Goal: Check status: Check status

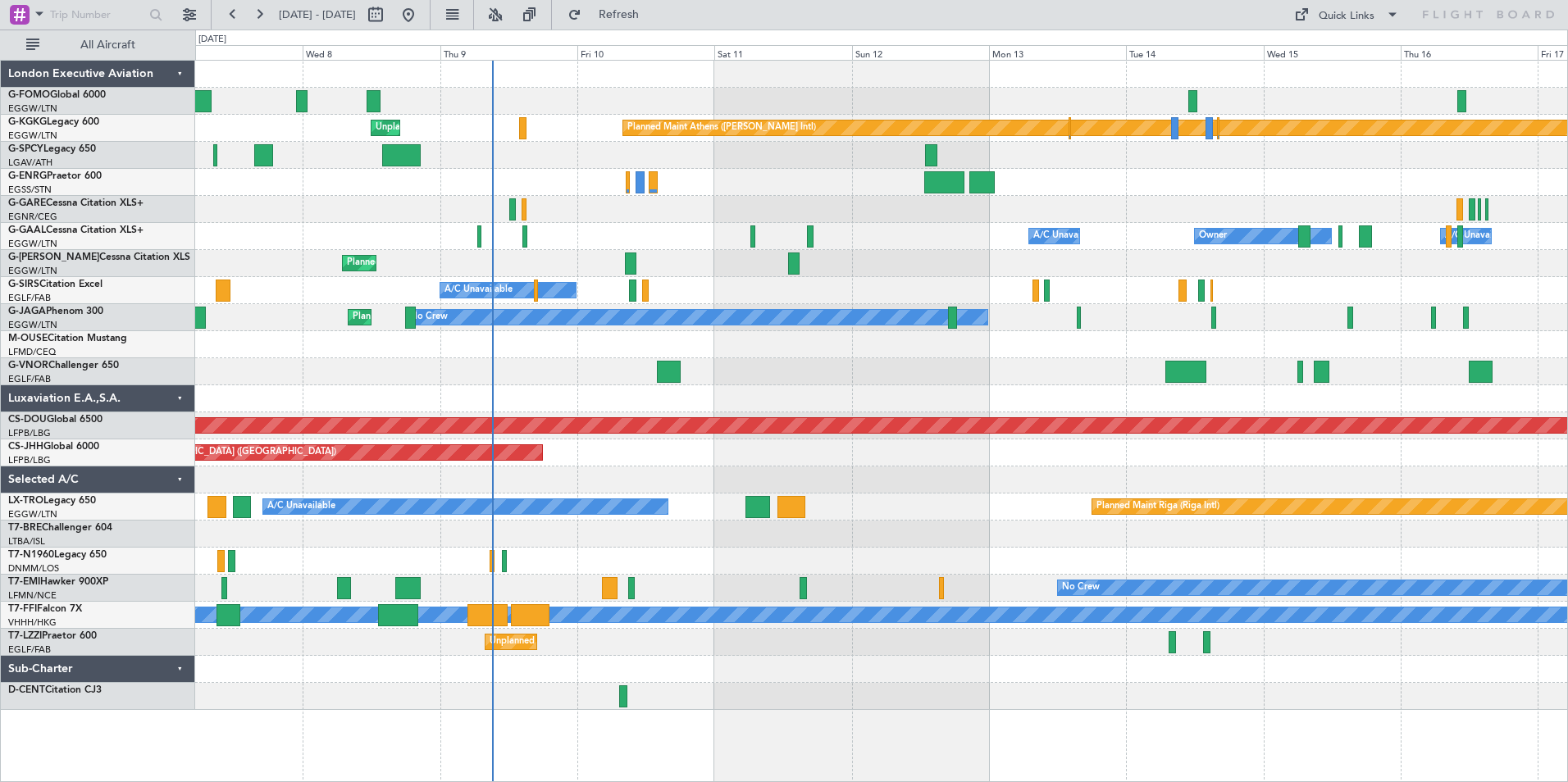
click at [668, 437] on div "Planned Maint Athens ([PERSON_NAME] Intl) Unplanned Maint [GEOGRAPHIC_DATA] (At…" at bounding box center [882, 385] width 1372 height 650
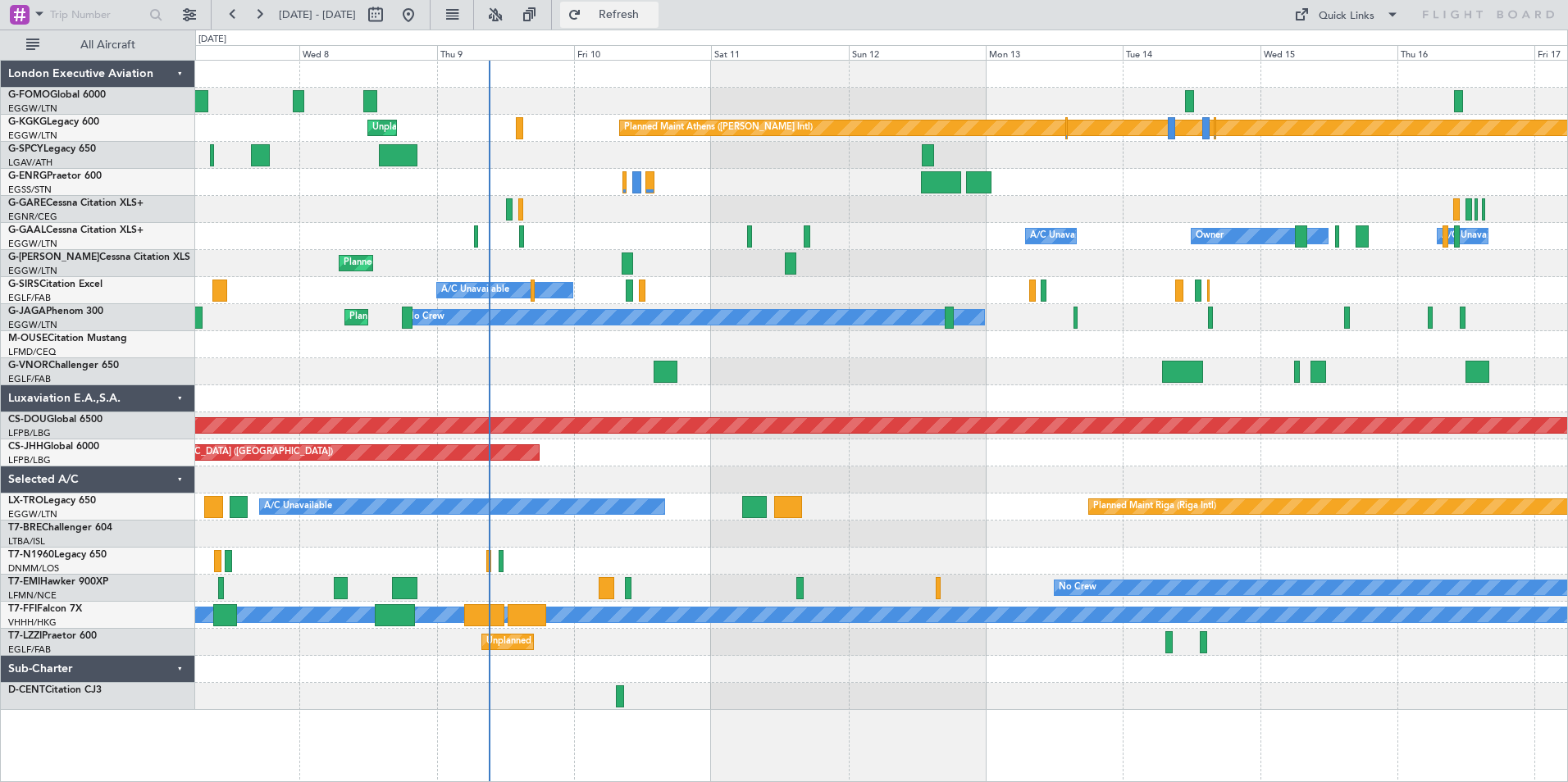
click at [652, 20] on span "Refresh" at bounding box center [619, 15] width 69 height 12
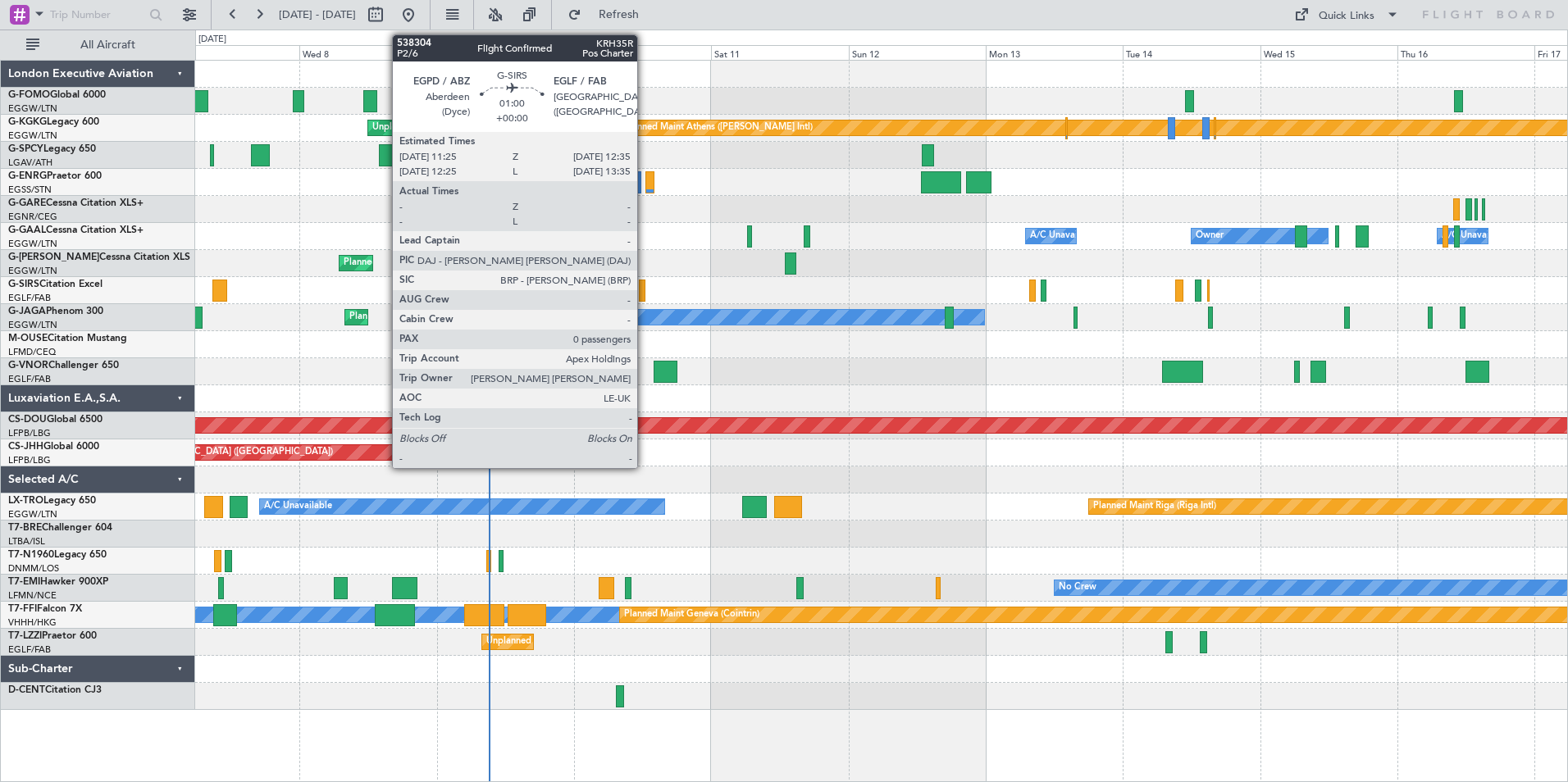
click at [645, 293] on div at bounding box center [642, 291] width 7 height 22
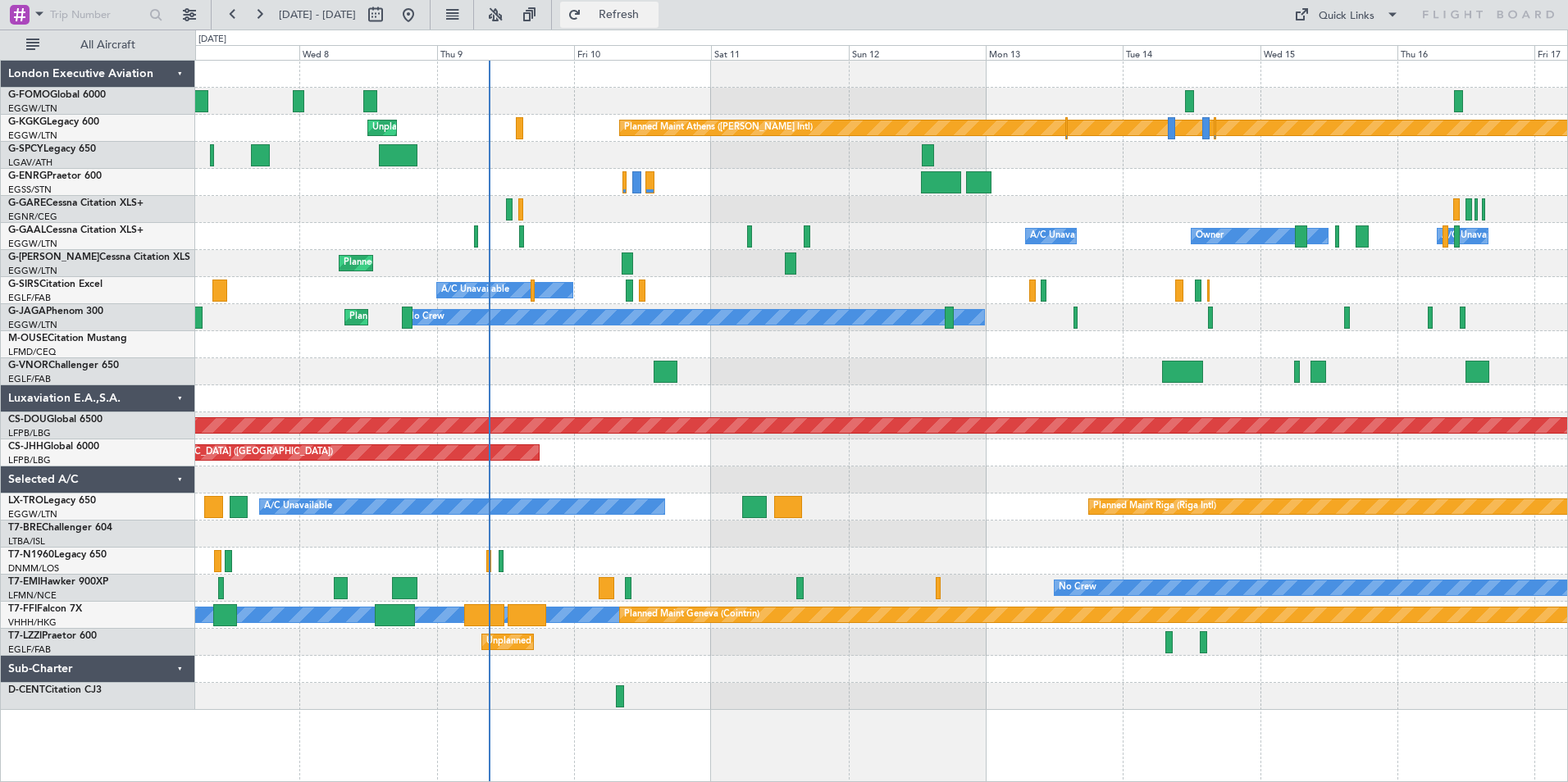
click at [653, 19] on span "Refresh" at bounding box center [619, 15] width 69 height 12
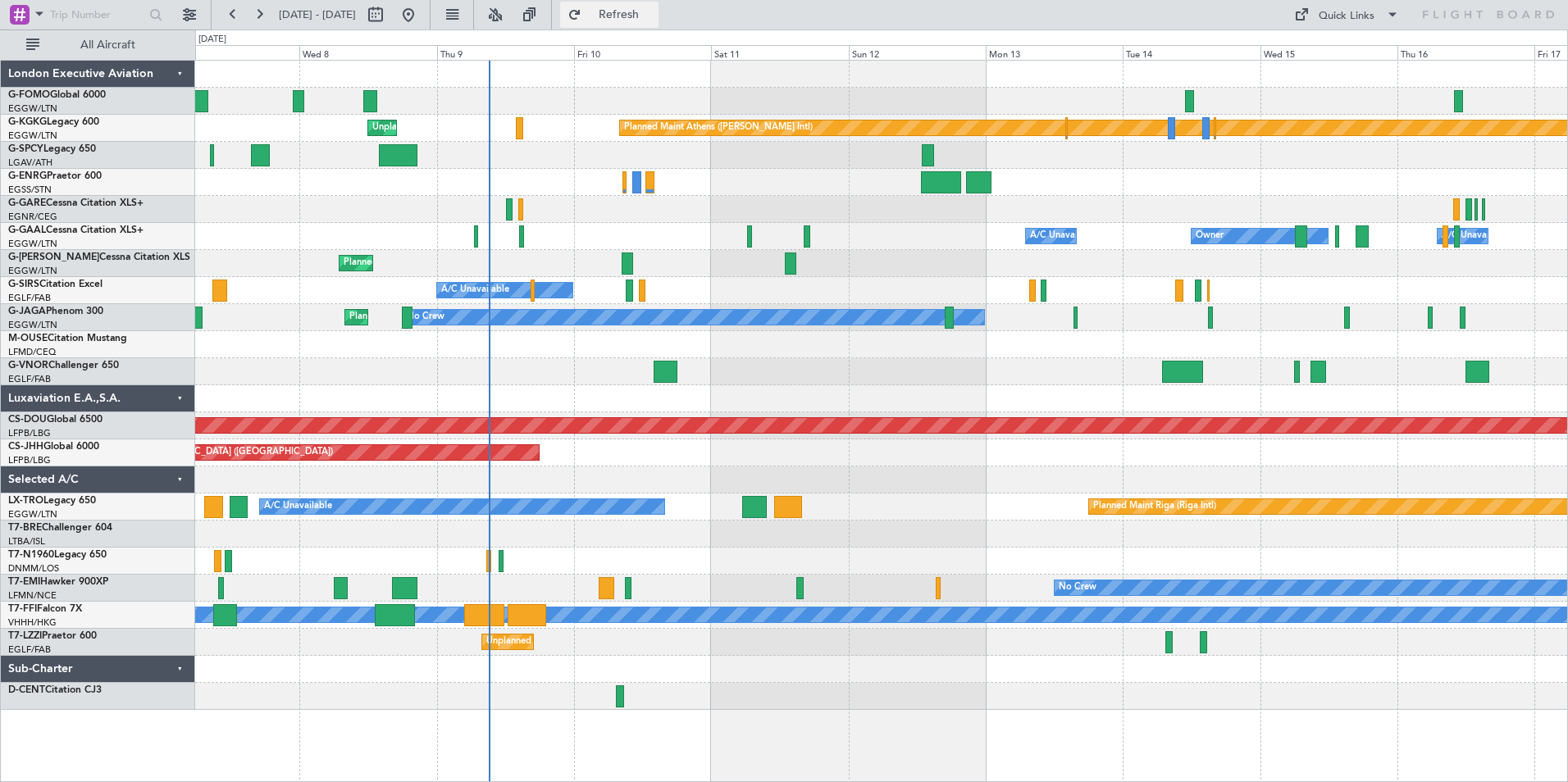
click at [644, 14] on span "Refresh" at bounding box center [619, 15] width 69 height 12
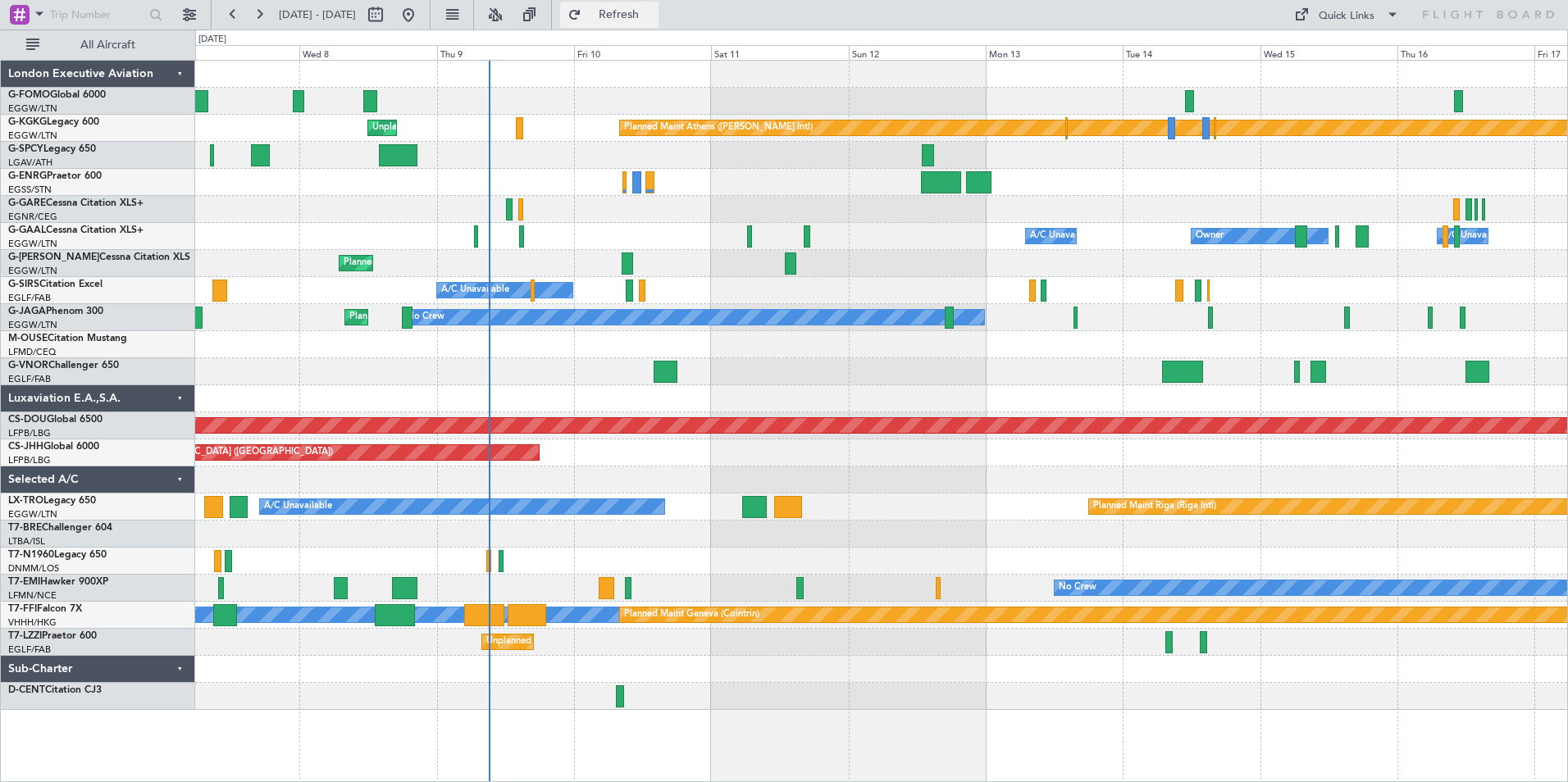
click at [650, 18] on span "Refresh" at bounding box center [619, 15] width 69 height 12
click at [634, 20] on button "Refresh" at bounding box center [609, 15] width 99 height 26
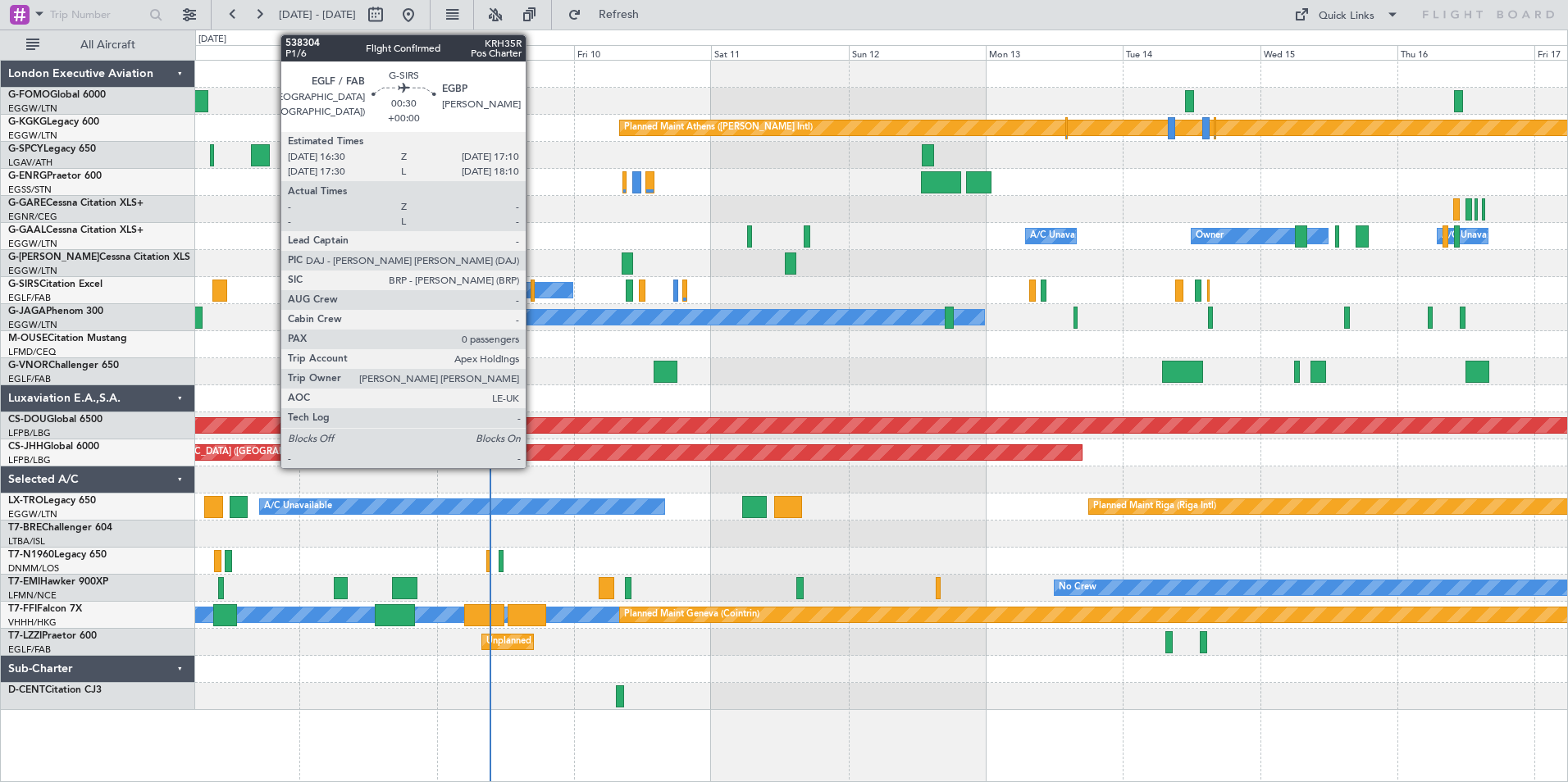
click at [533, 293] on div at bounding box center [533, 291] width 4 height 22
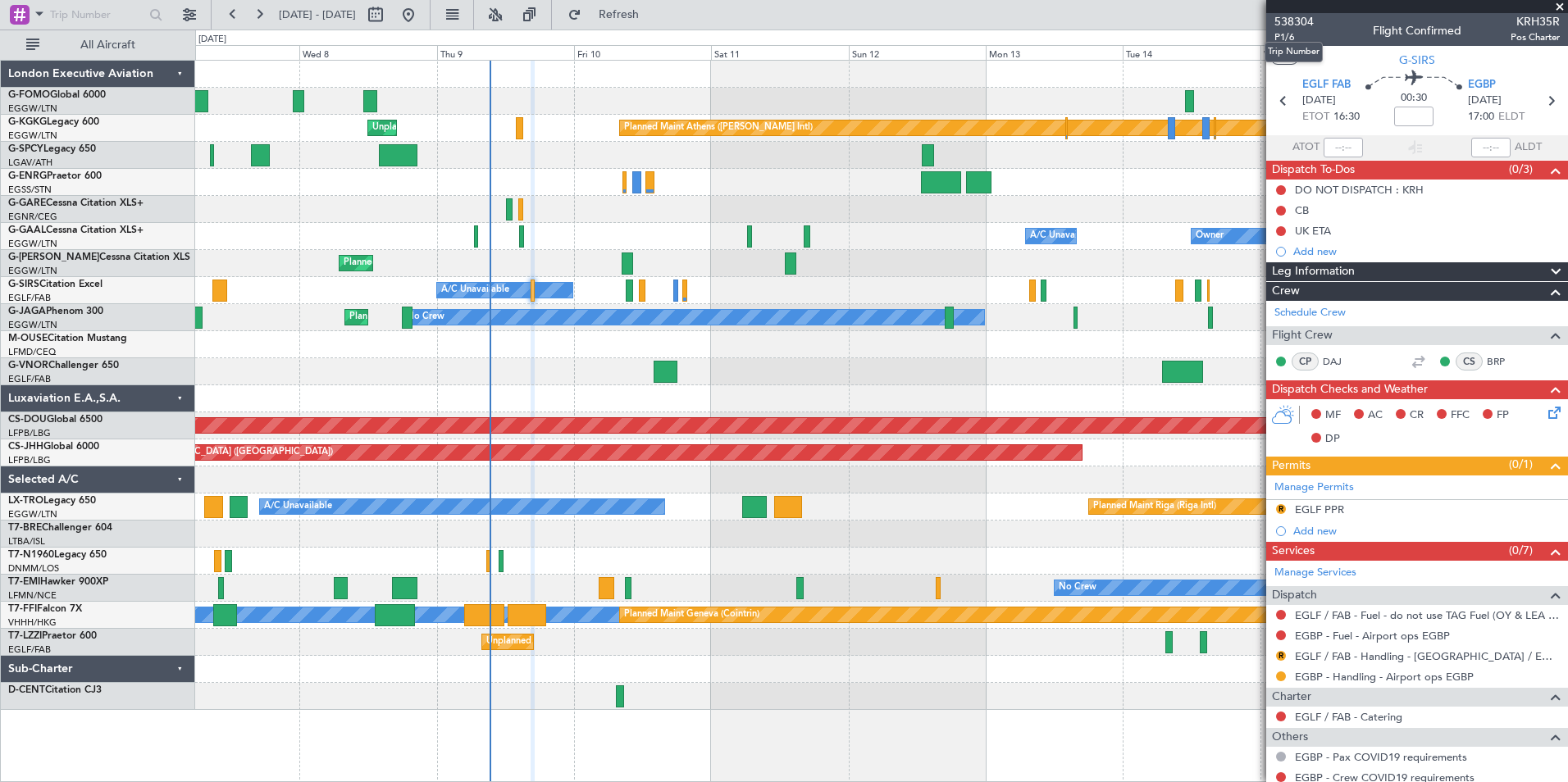
click at [1285, 36] on mat-tooltip-component "Trip Number" at bounding box center [1294, 52] width 81 height 44
click at [1284, 36] on mat-tooltip-component "Trip Number" at bounding box center [1294, 52] width 81 height 44
click at [1283, 38] on span "P1/6" at bounding box center [1294, 37] width 39 height 14
click at [1472, 83] on span "EGBP" at bounding box center [1482, 85] width 28 height 16
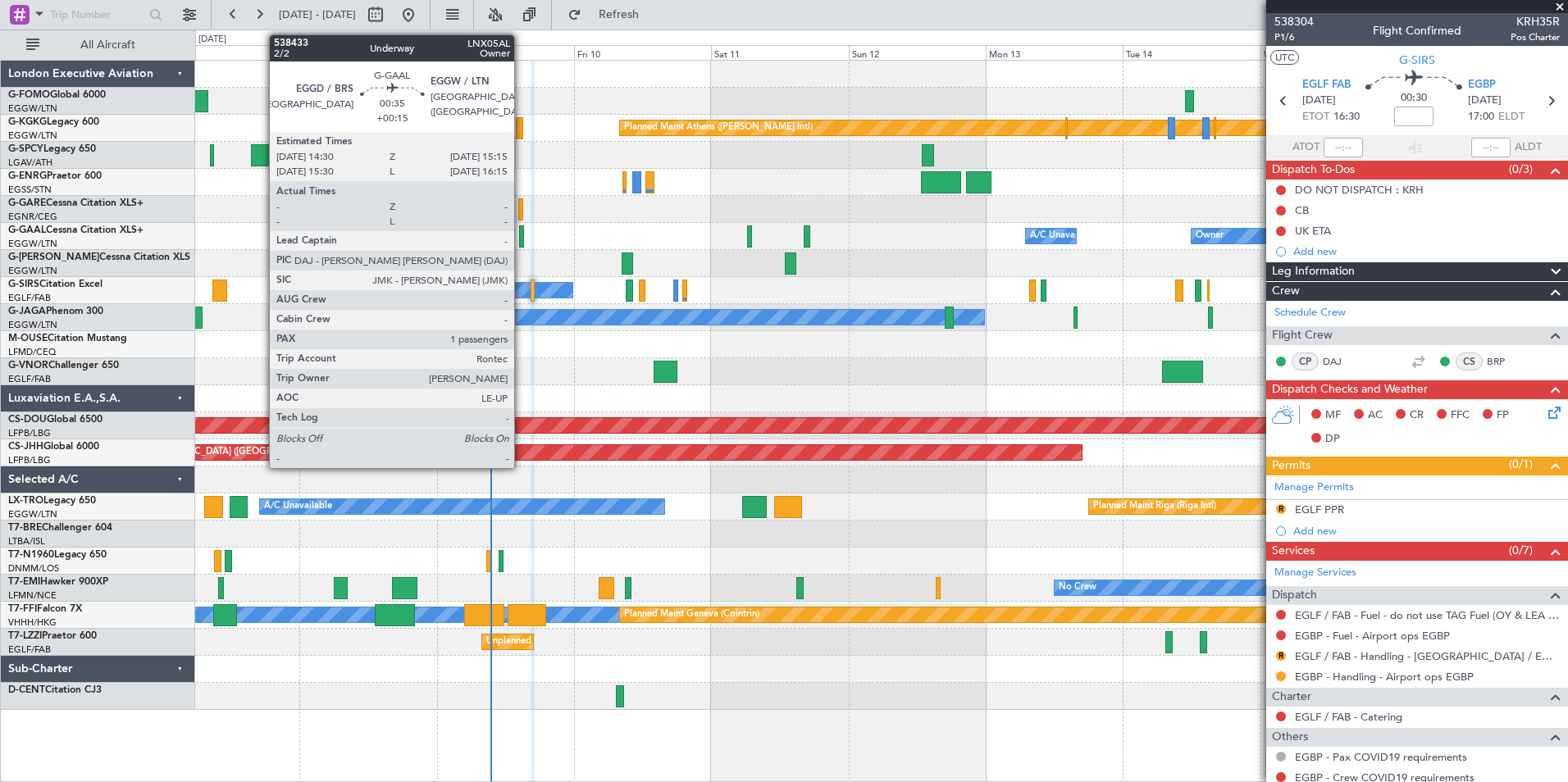
click at [522, 238] on div at bounding box center [521, 237] width 5 height 22
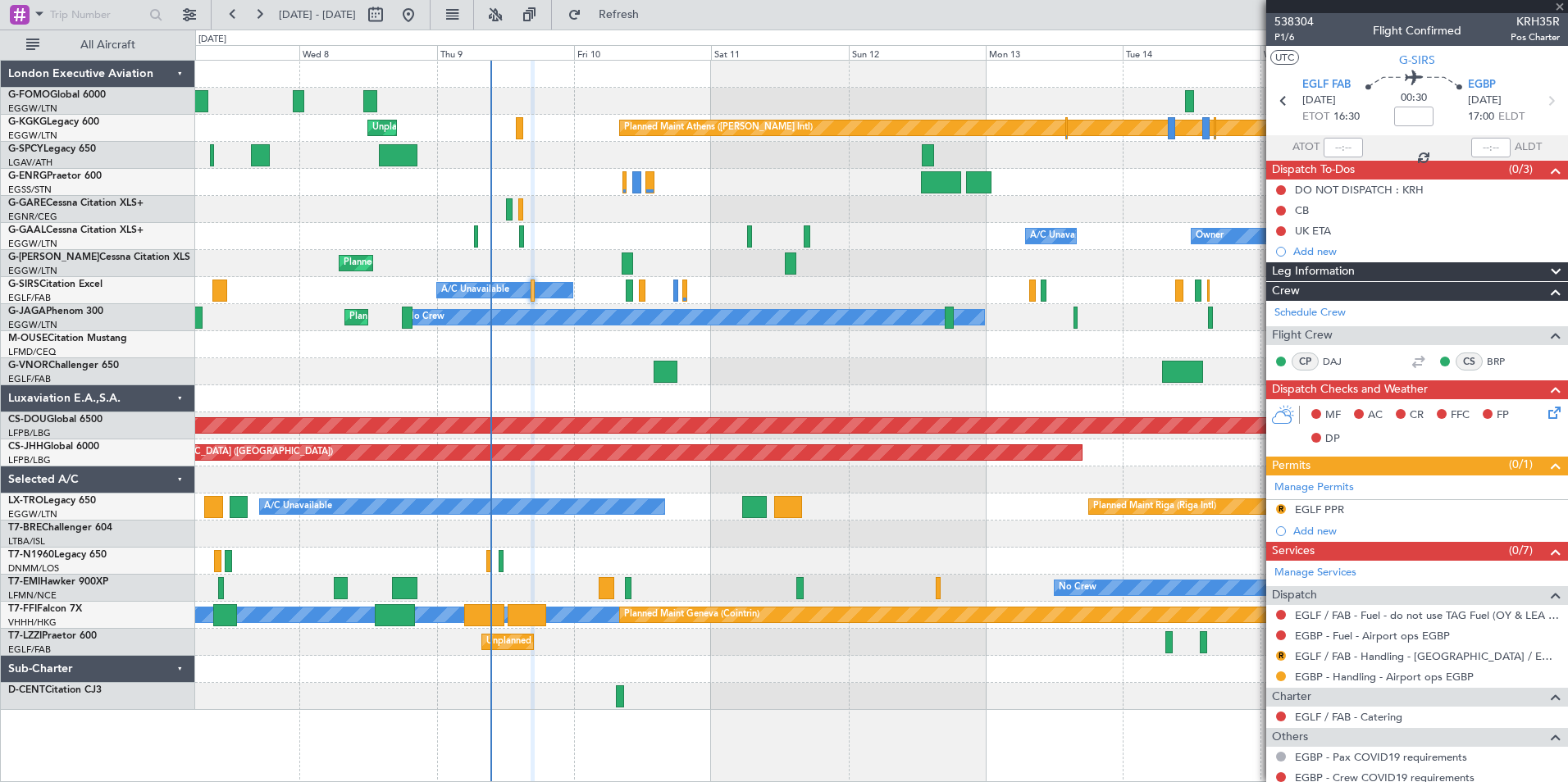
type input "+00:15"
type input "1"
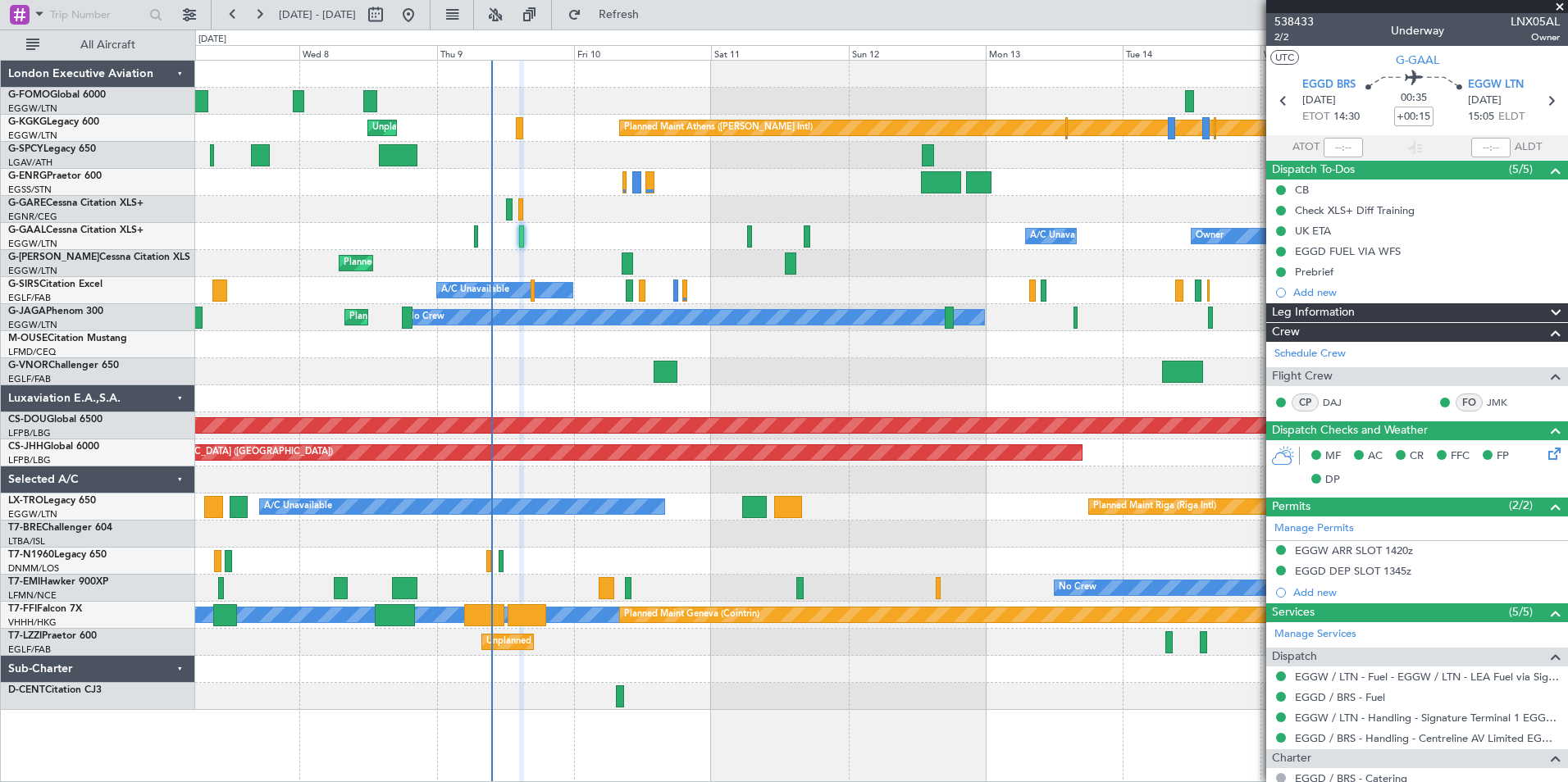
click at [778, 328] on div "Planned Maint London (Luton) No Crew" at bounding box center [882, 318] width 1372 height 27
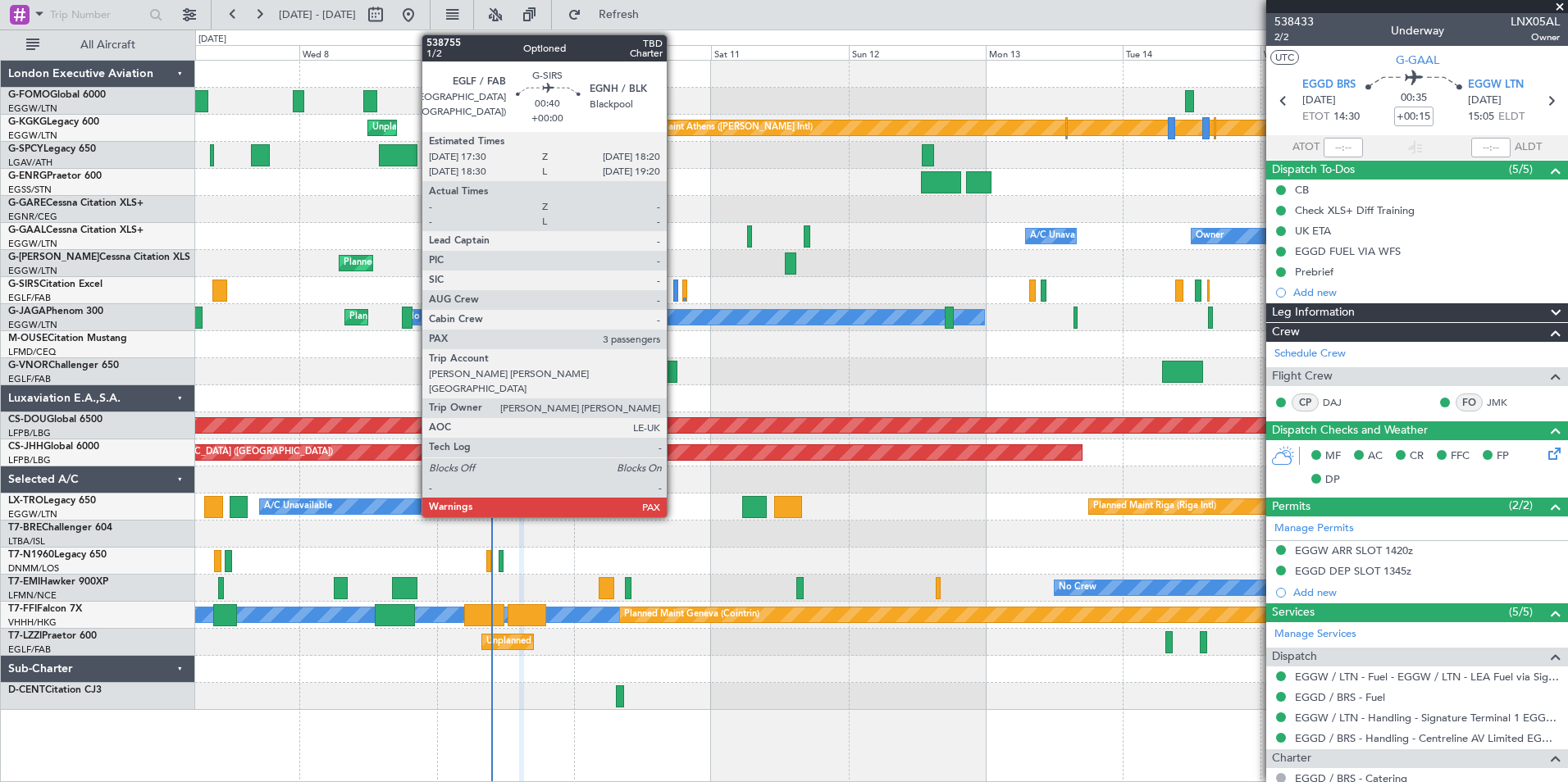
click at [677, 291] on div at bounding box center [675, 291] width 5 height 22
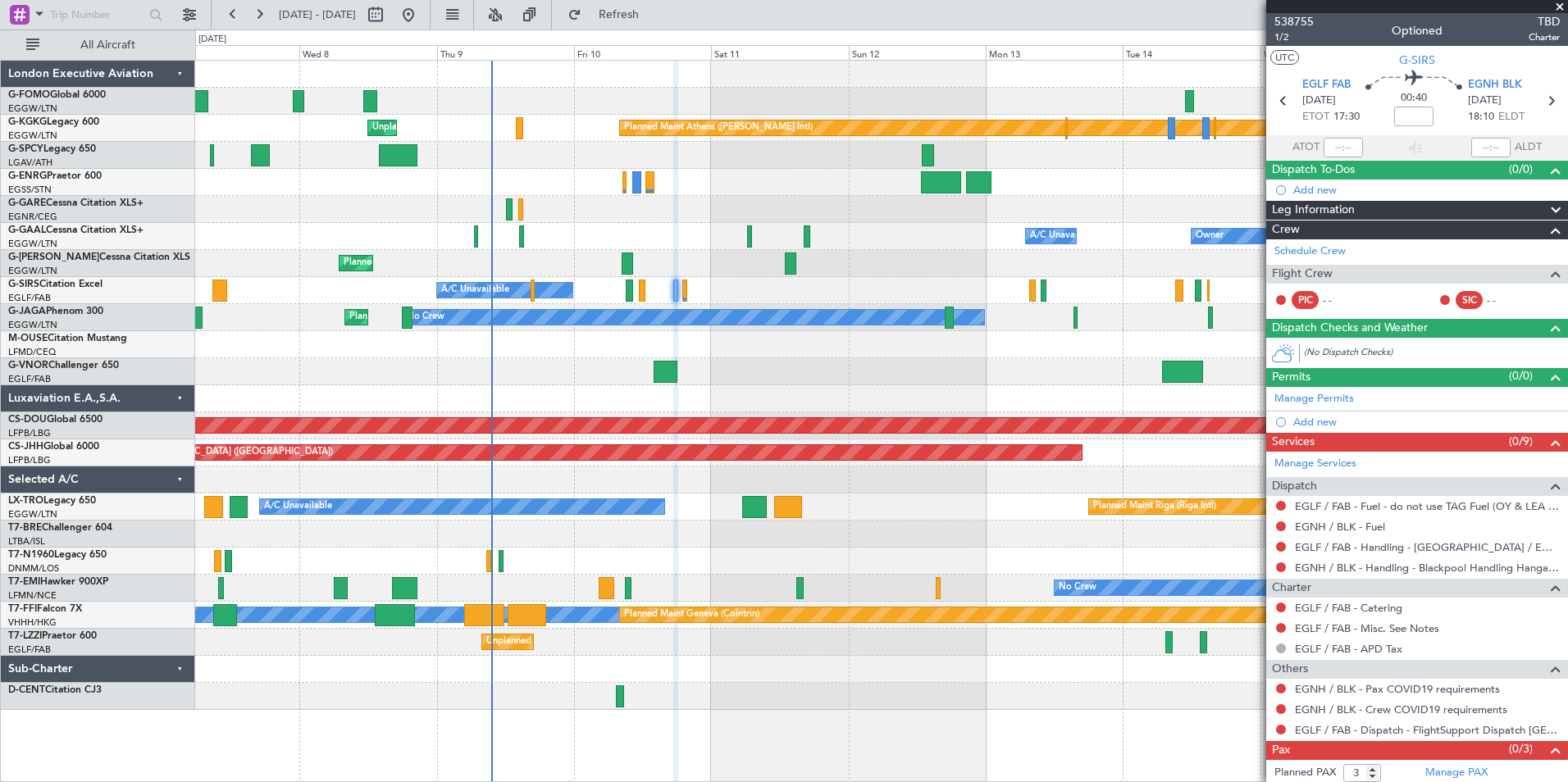
click at [947, 377] on div at bounding box center [882, 372] width 1372 height 27
drag, startPoint x: 1557, startPoint y: 4, endPoint x: 1562, endPoint y: 11, distance: 8.6
click at [1557, 4] on span at bounding box center [1560, 7] width 16 height 15
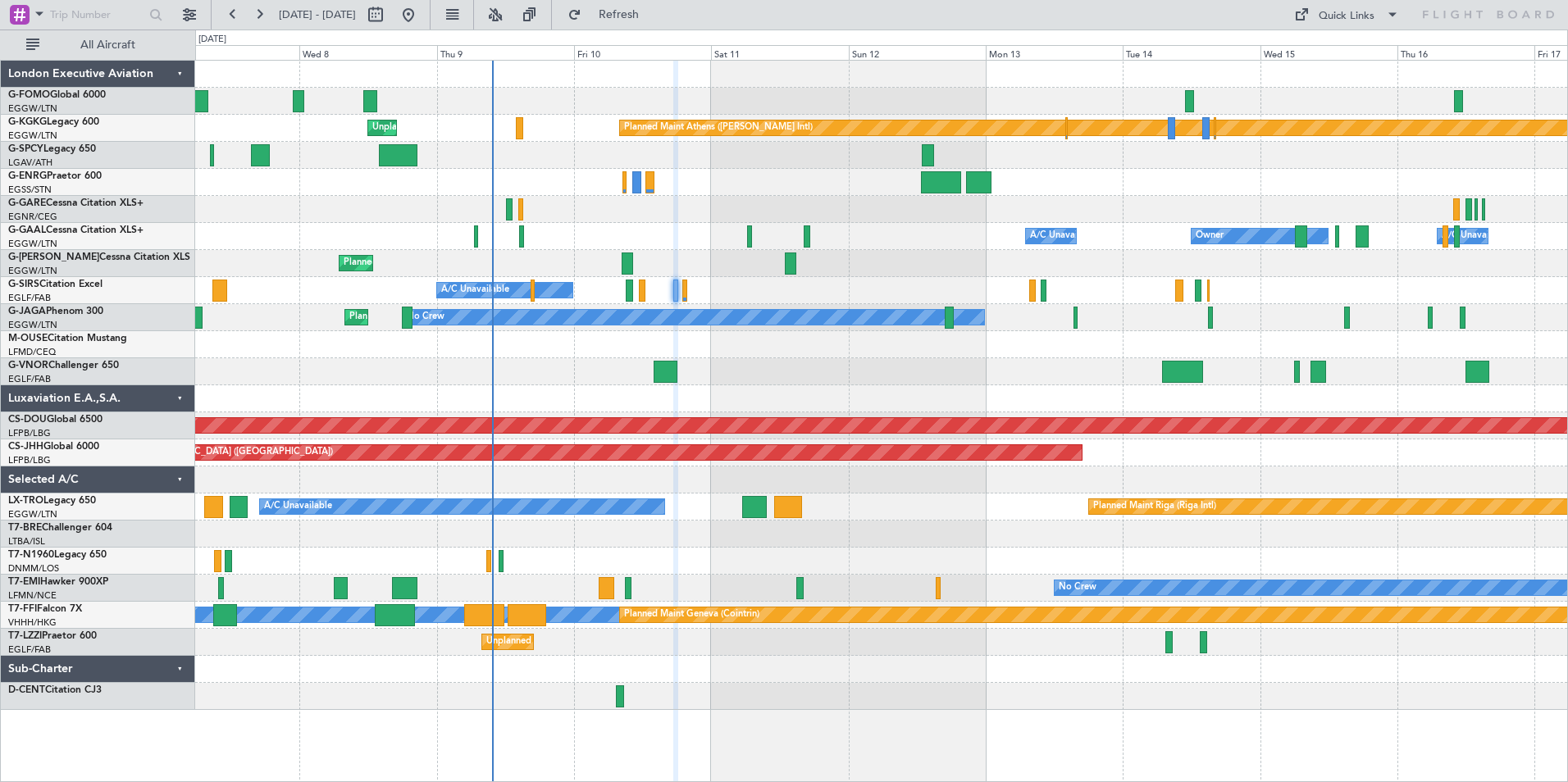
type input "0"
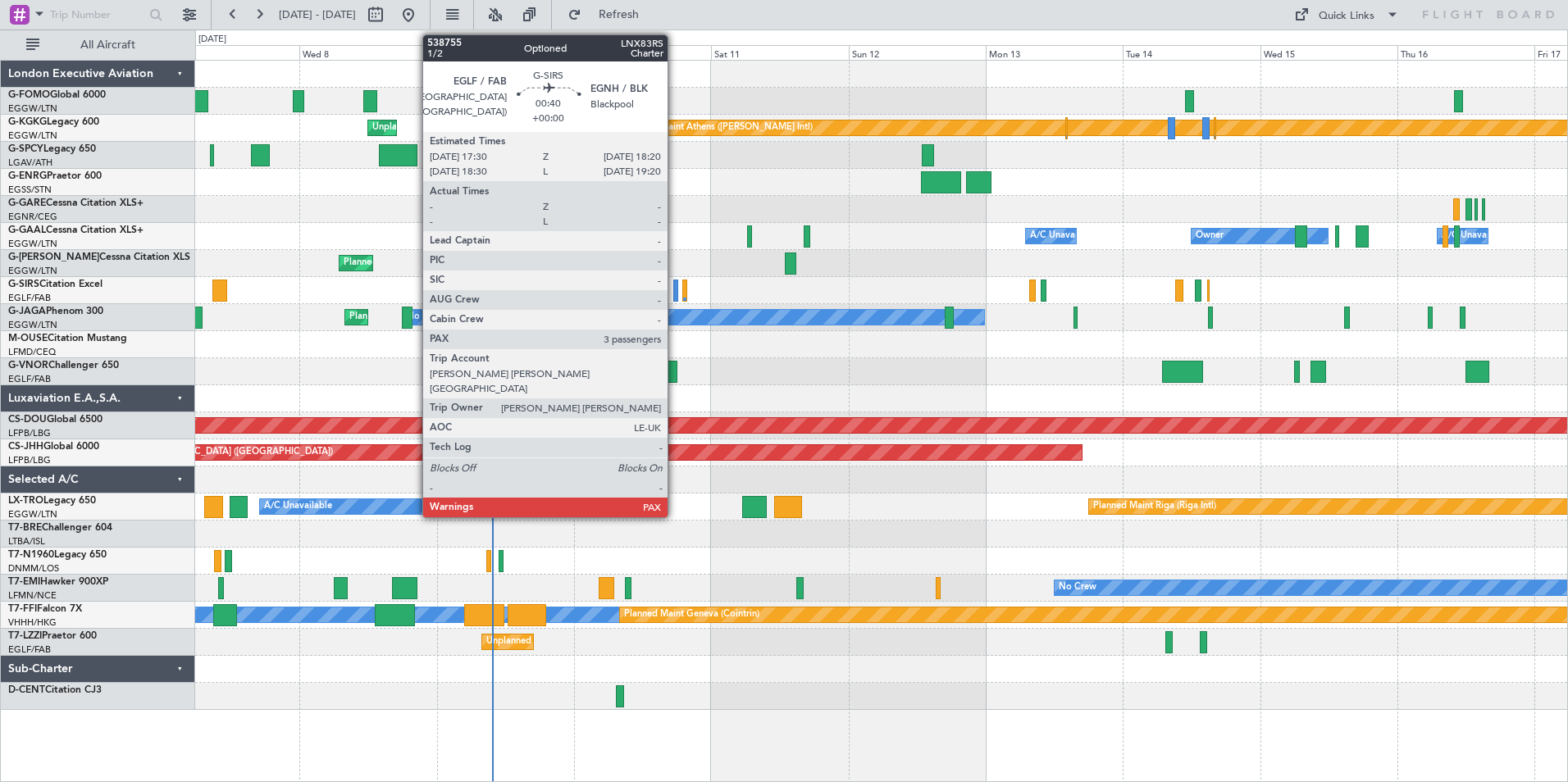
click at [675, 294] on div at bounding box center [675, 291] width 5 height 22
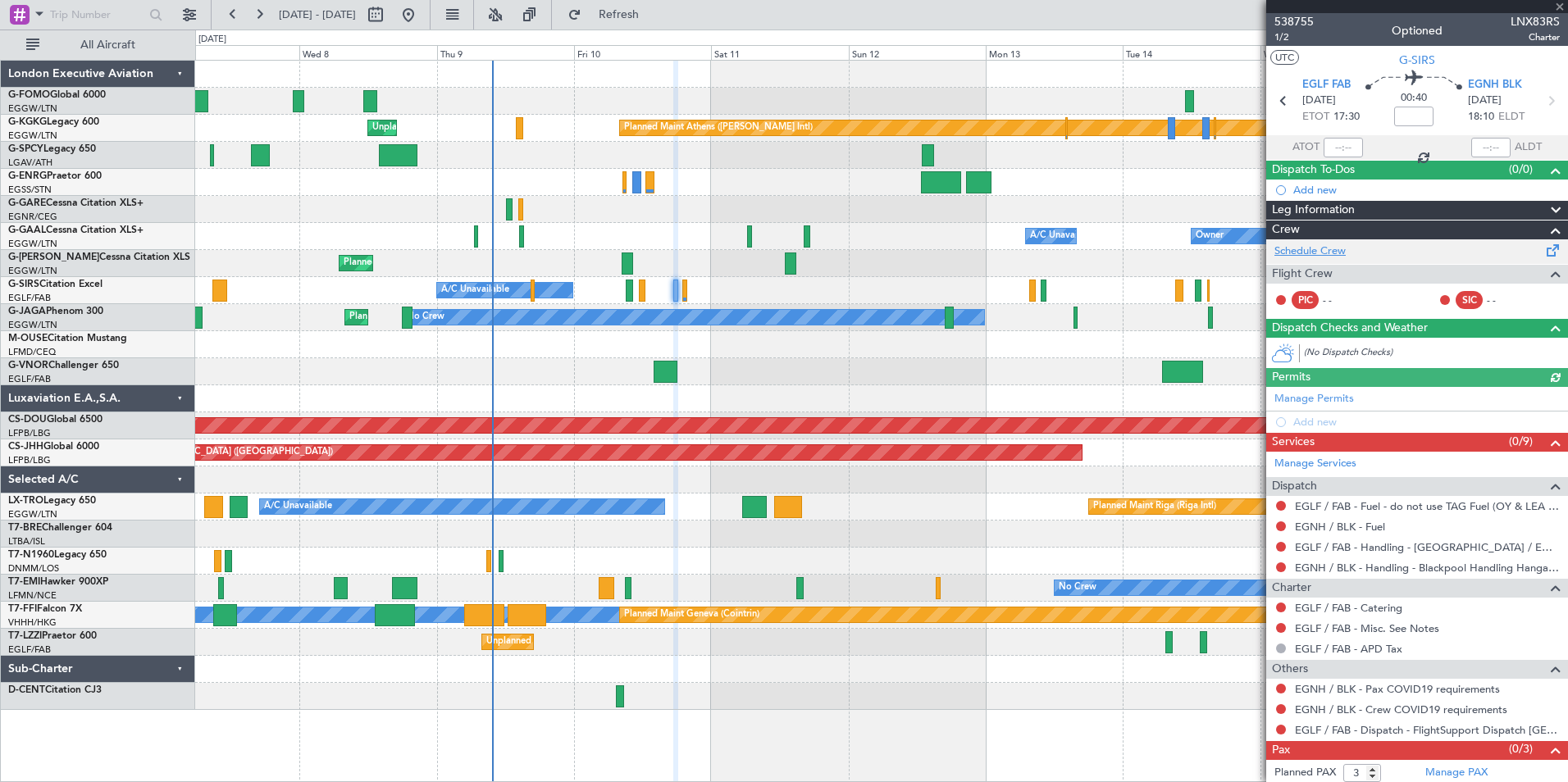
click at [1313, 248] on link "Schedule Crew" at bounding box center [1310, 252] width 71 height 16
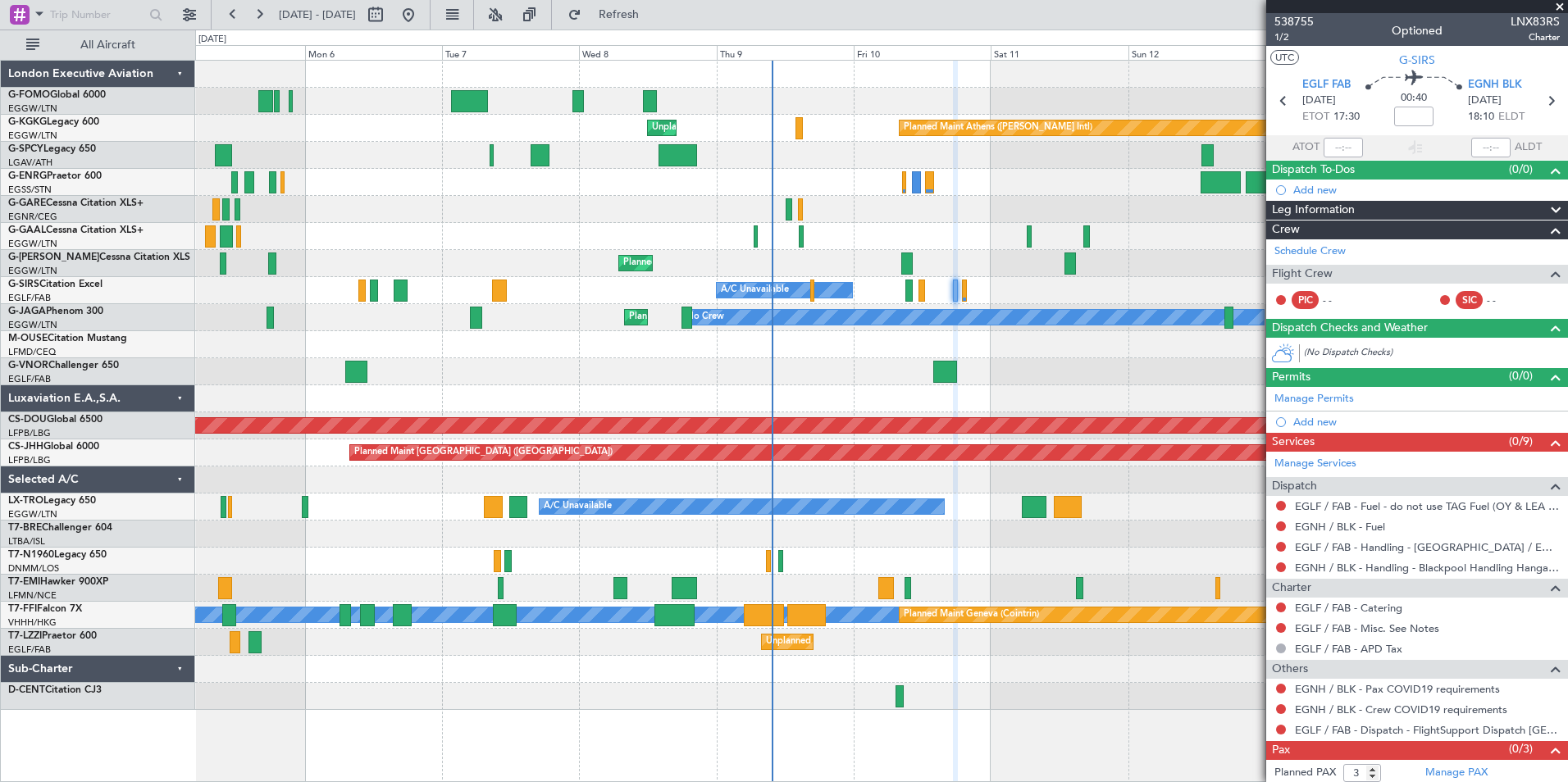
click at [565, 312] on div "Planned Maint Athens (Eleftherios Venizelos Intl) Unplanned Maint Istanbul (Ata…" at bounding box center [882, 385] width 1372 height 650
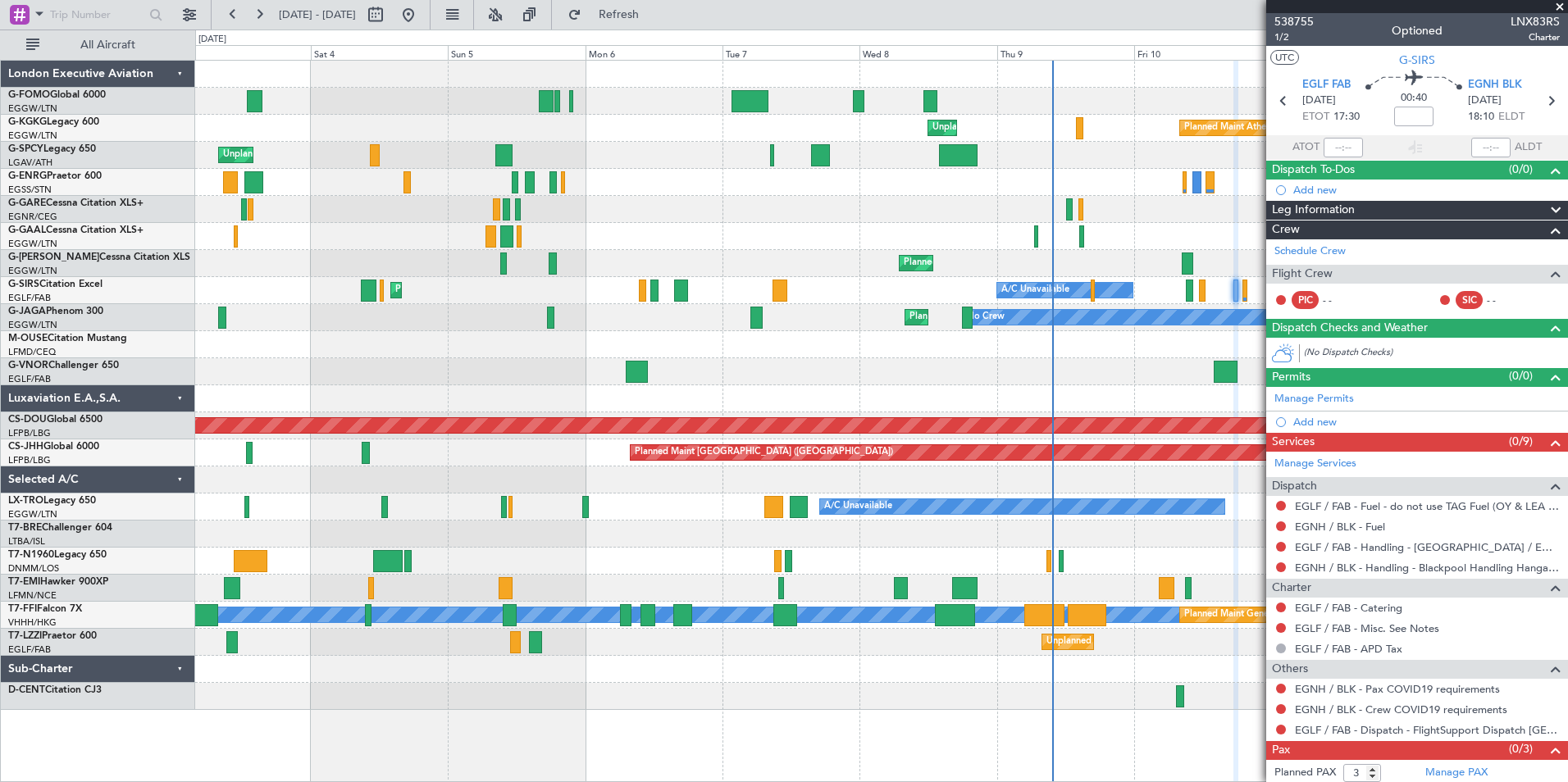
click at [832, 261] on div "Planned Maint [GEOGRAPHIC_DATA] ([GEOGRAPHIC_DATA])" at bounding box center [882, 264] width 1372 height 27
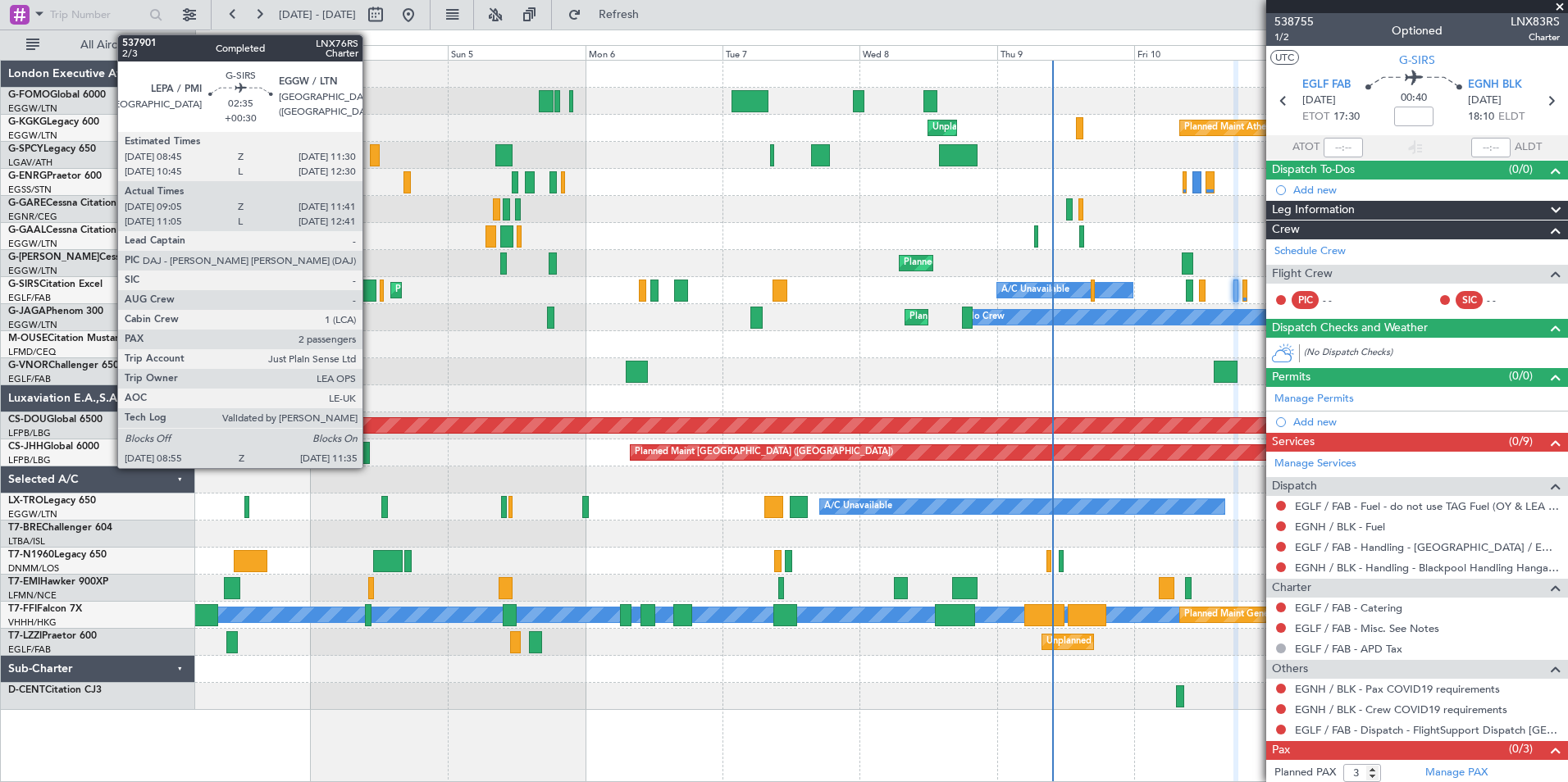
click at [370, 289] on div at bounding box center [368, 291] width 16 height 22
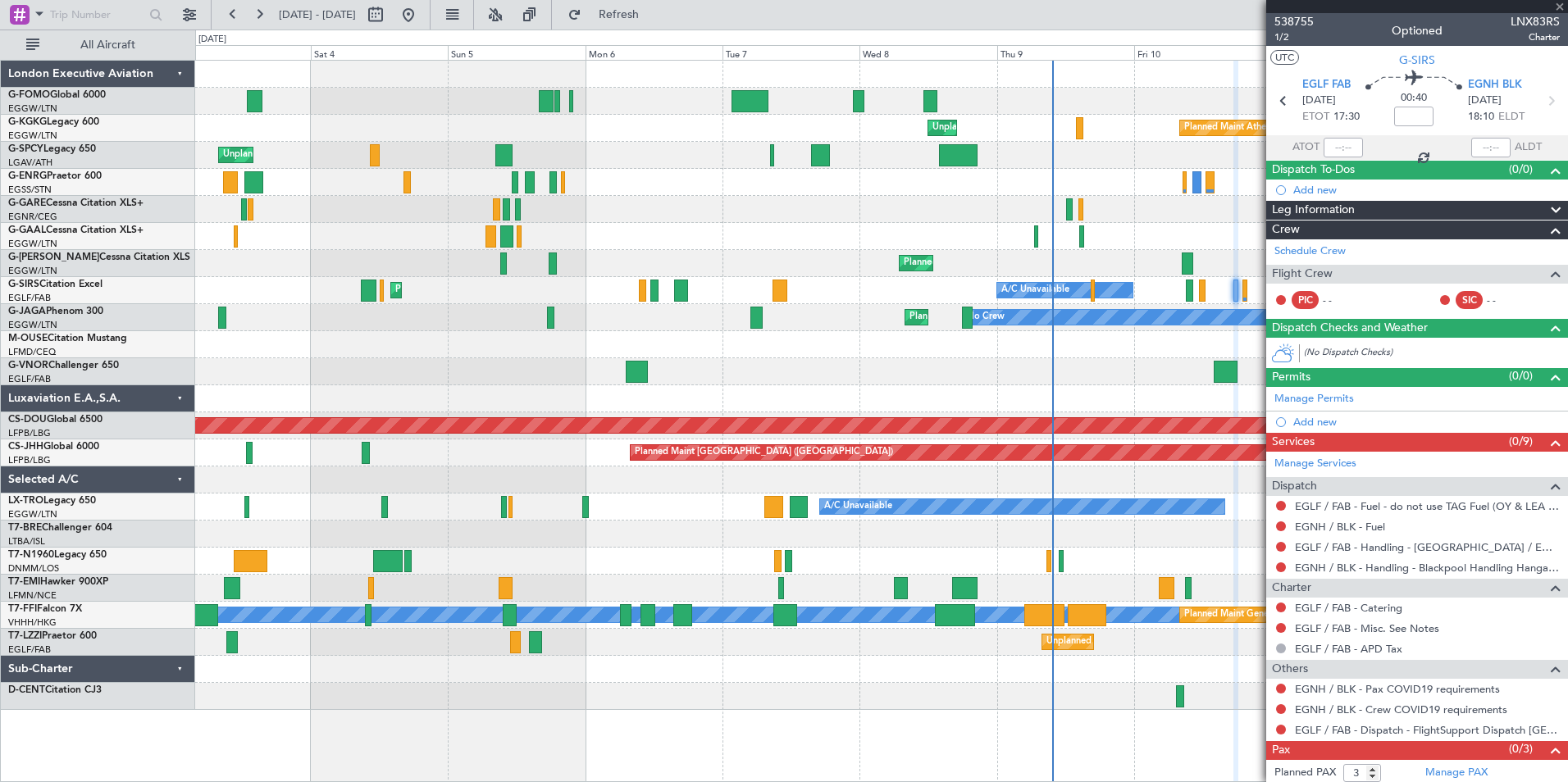
type input "+00:30"
type input "09:05"
type input "11:31"
type input "2"
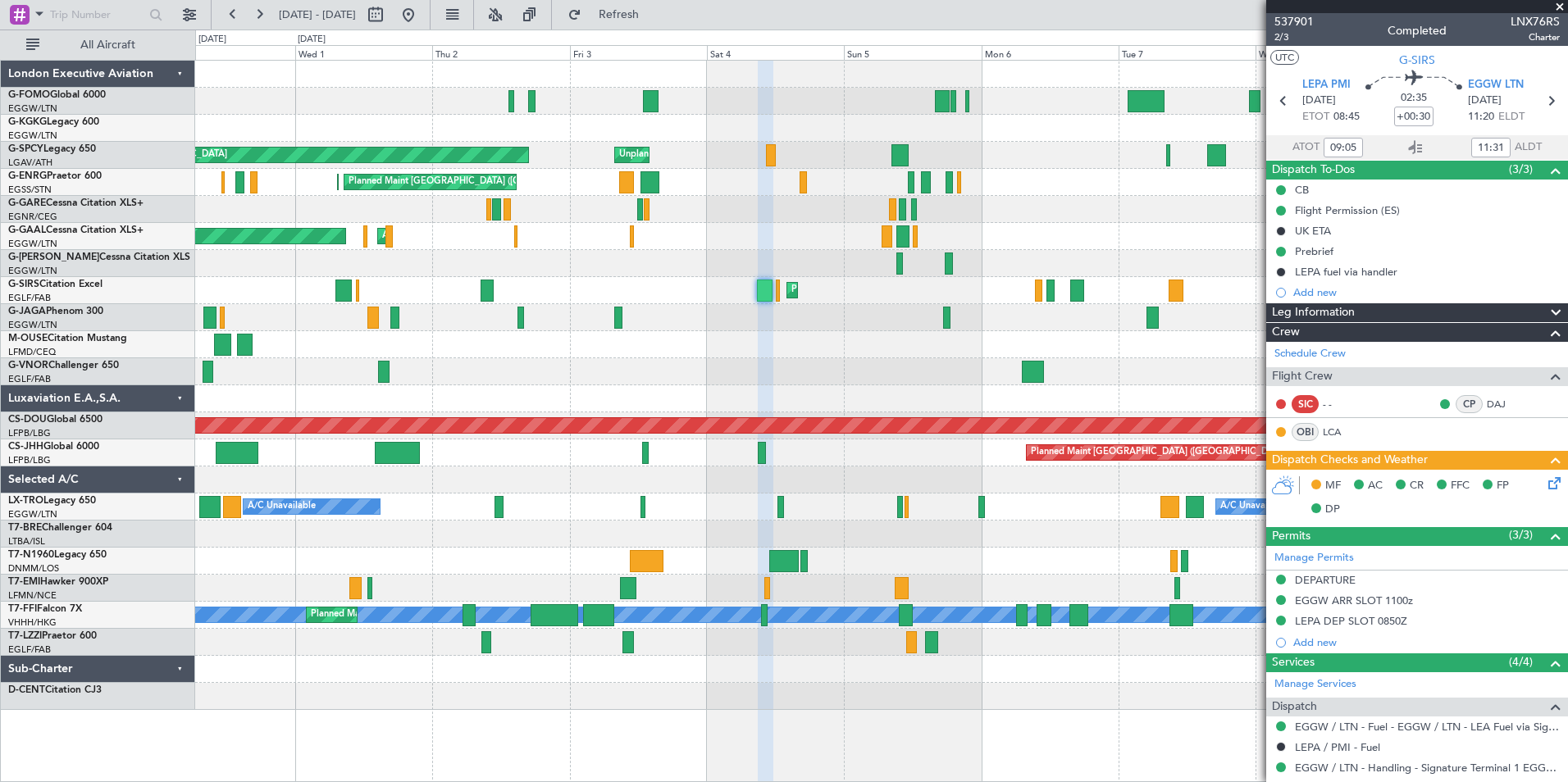
click at [861, 359] on div "Unplanned Maint Istanbul (Ataturk) Planned Maint Athens (Eleftherios Venizelos …" at bounding box center [882, 385] width 1372 height 650
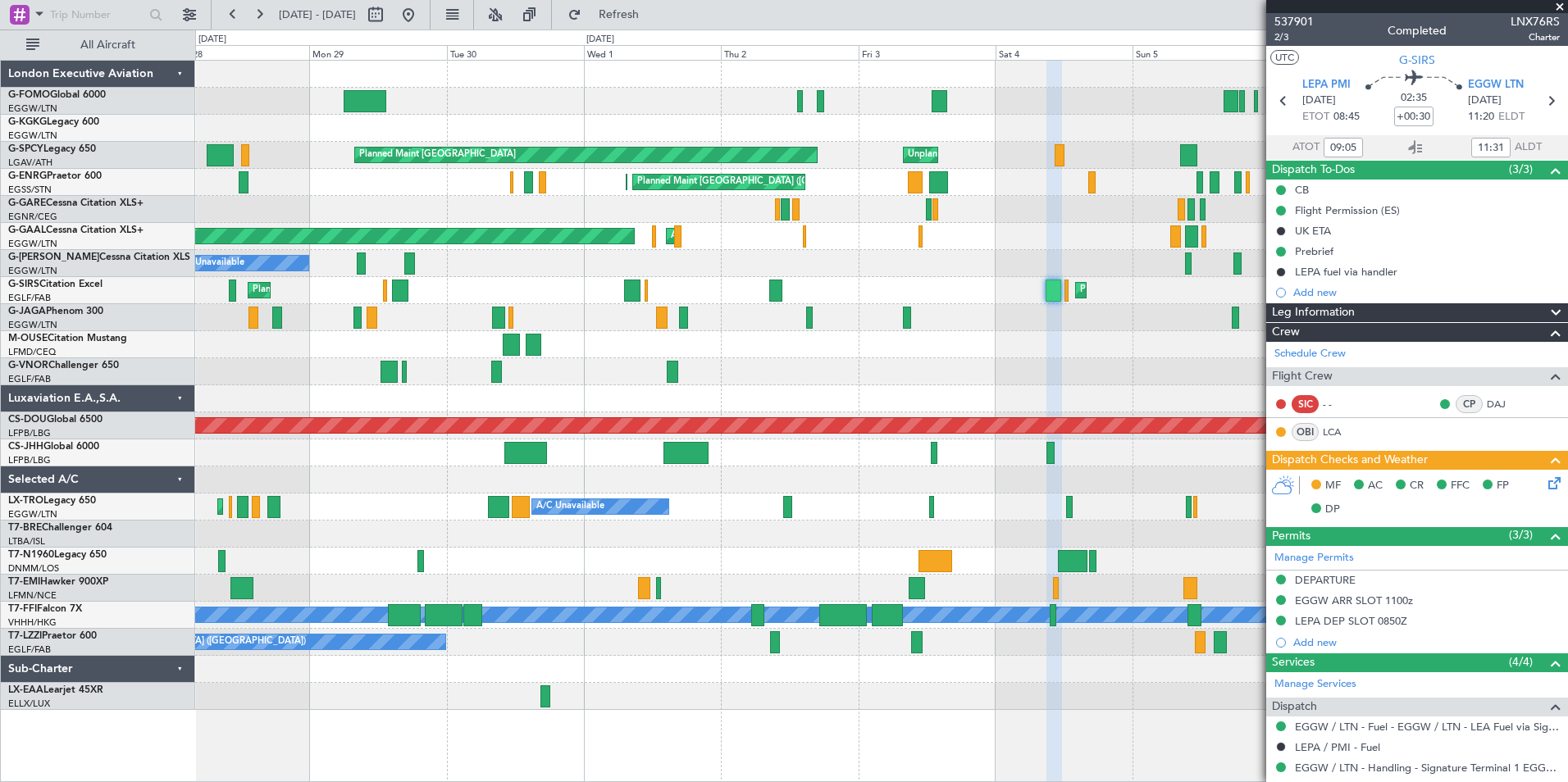
click at [561, 305] on div "Planned Maint Athens (Eleftherios Venizelos Intl) Unplanned Maint Istanbul (Ata…" at bounding box center [882, 385] width 1372 height 650
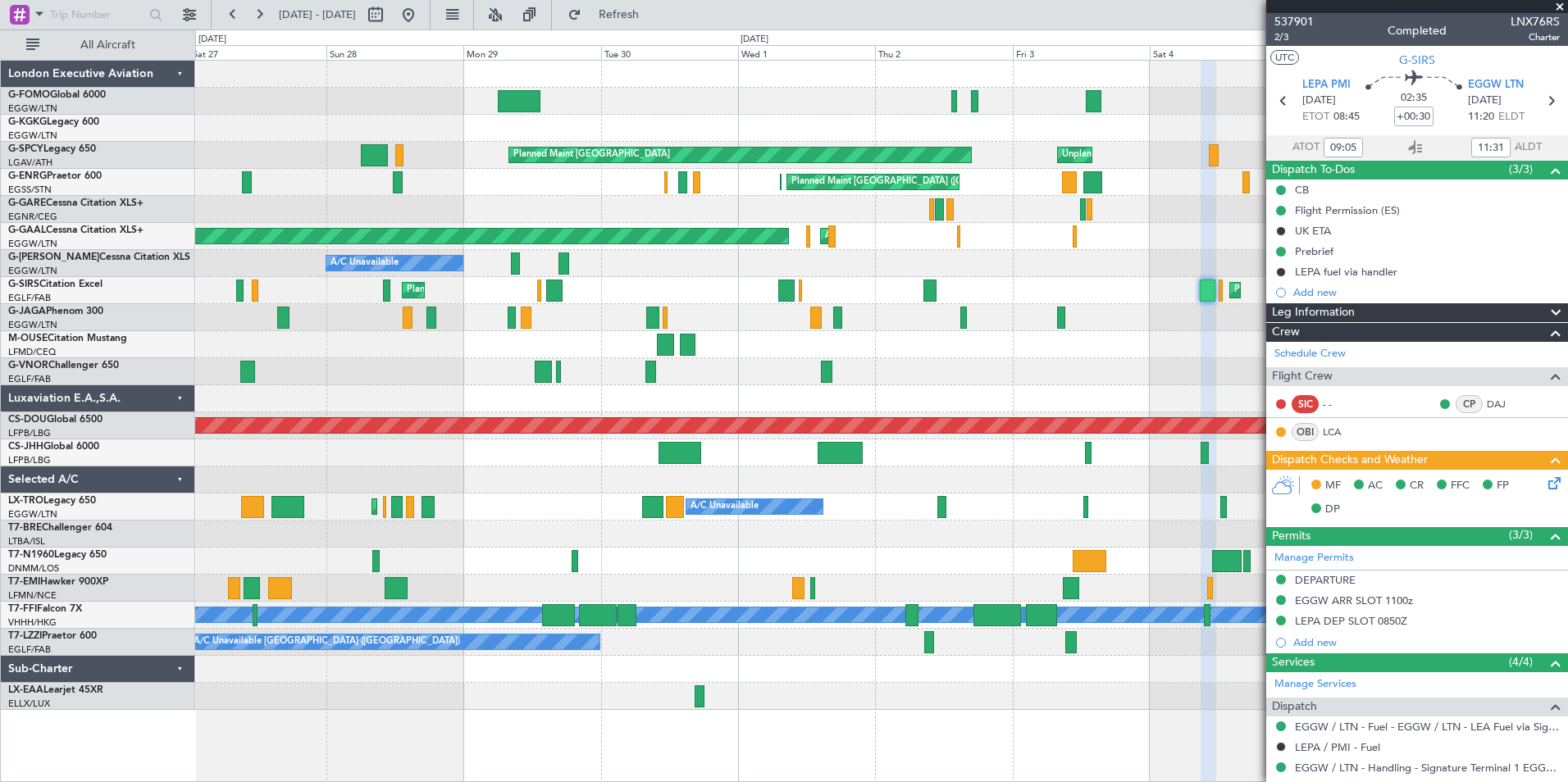
click at [497, 301] on div "Planned Maint London (Farnborough) Planned Maint London (Luton) A/C Unavailable" at bounding box center [882, 291] width 1372 height 27
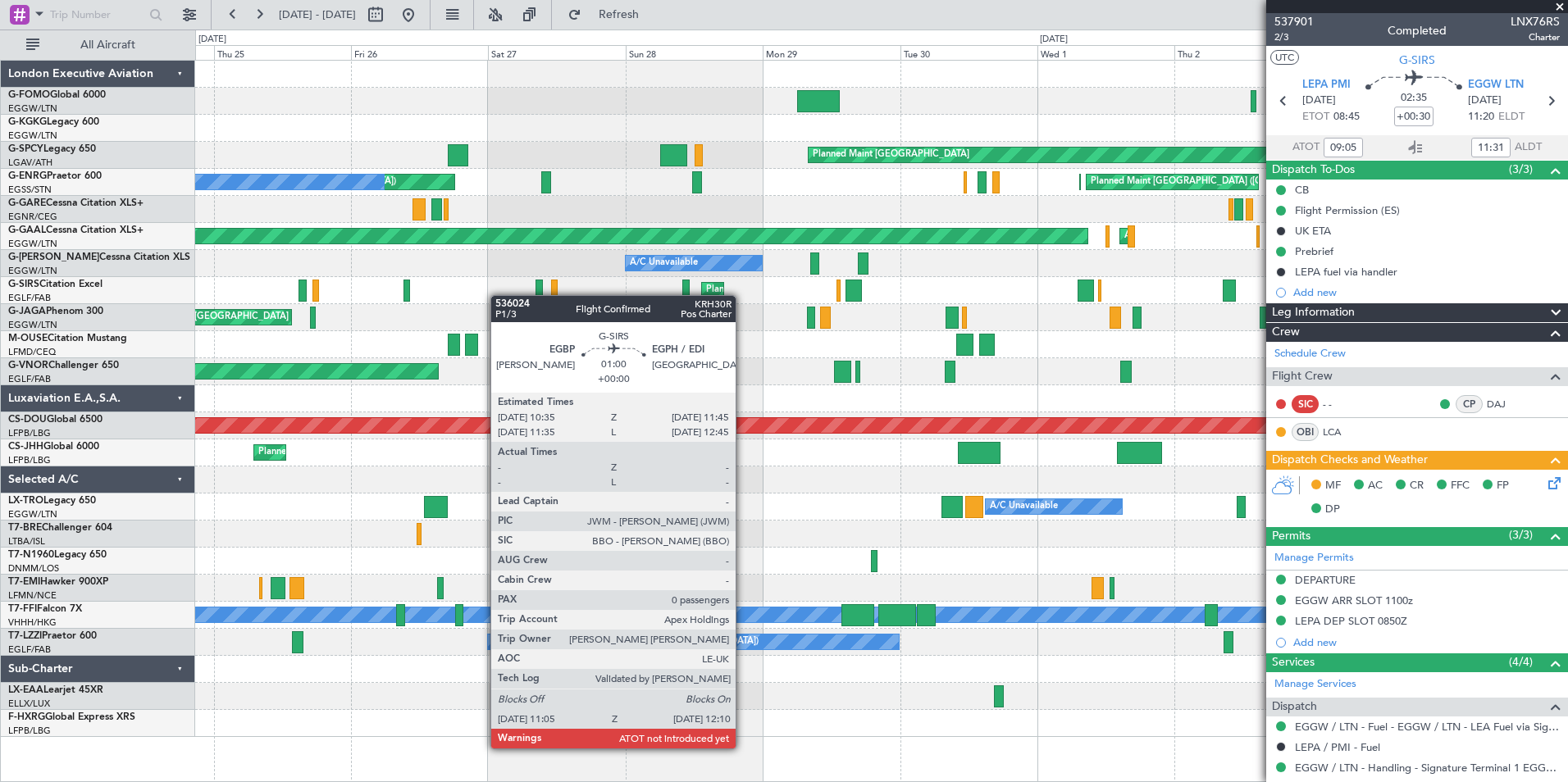
click at [564, 290] on div "Planned Maint London (Luton) Planned Maint Bremen Unplanned Maint Bremen Planne…" at bounding box center [882, 398] width 1372 height 677
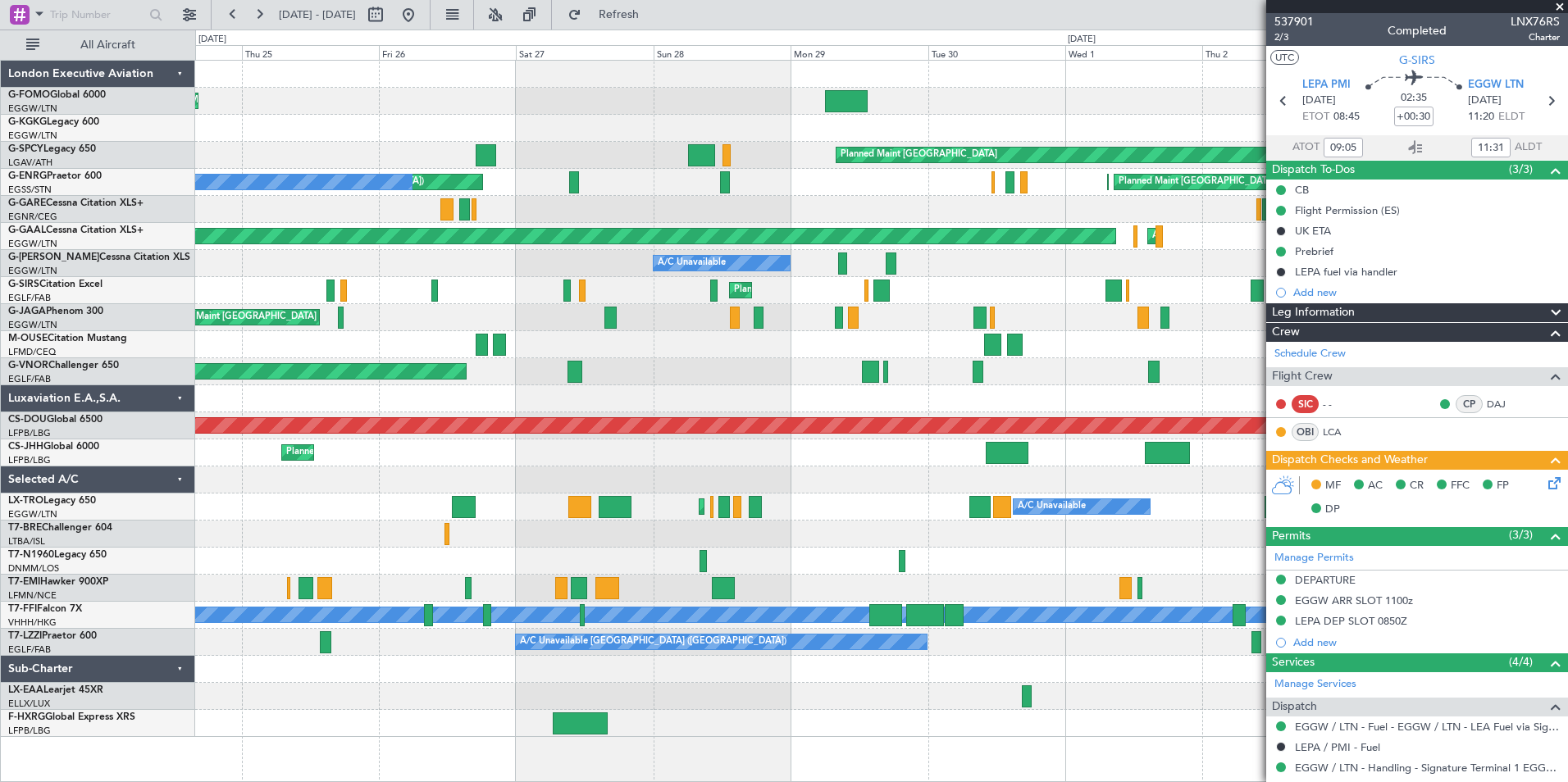
type input "11:05"
type input "12:31"
type input "09:05"
type input "11:31"
click at [1289, 356] on link "Schedule Crew" at bounding box center [1310, 354] width 71 height 16
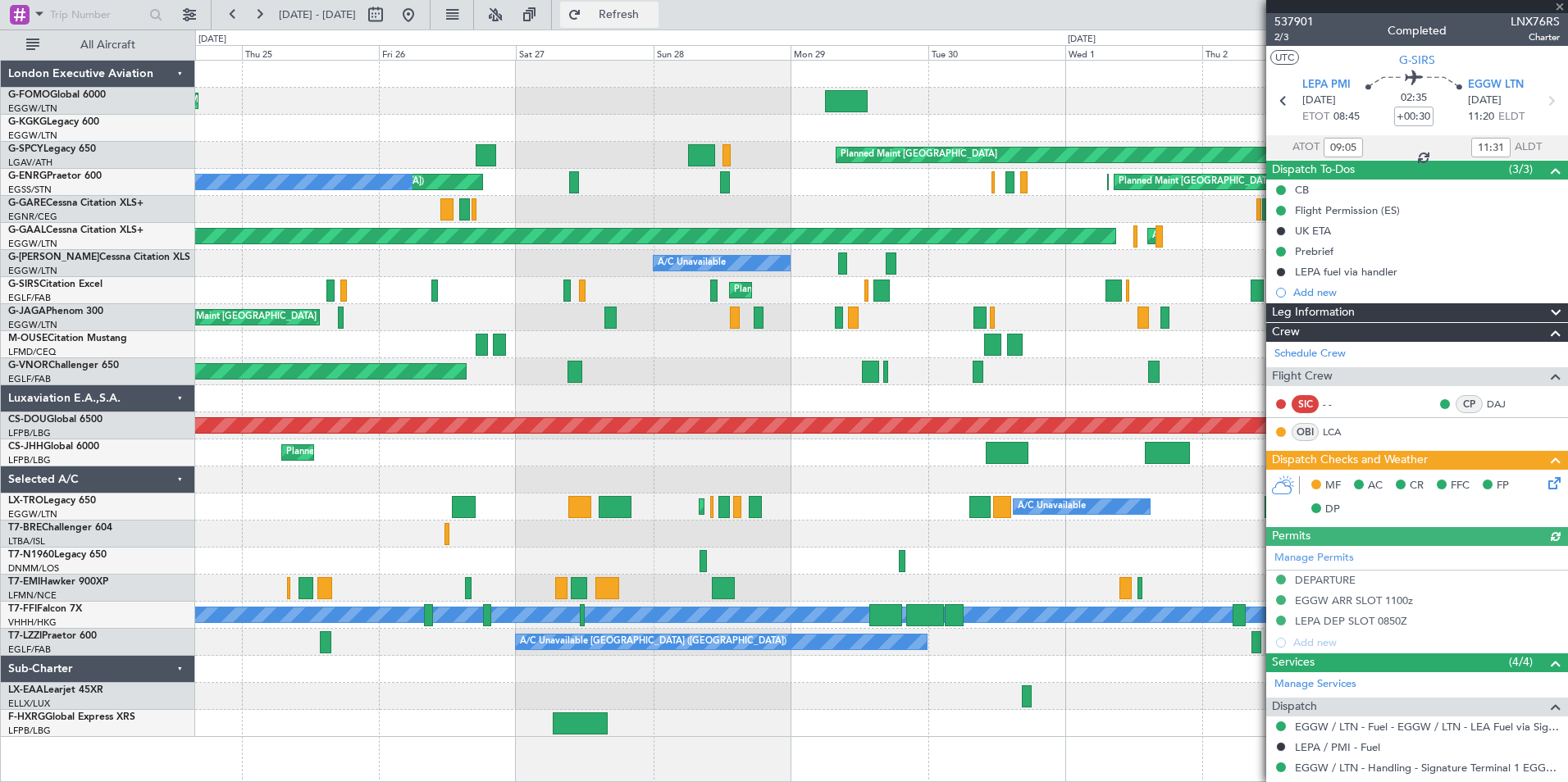
click at [653, 11] on span "Refresh" at bounding box center [619, 15] width 69 height 12
drag, startPoint x: 468, startPoint y: 15, endPoint x: 553, endPoint y: 101, distance: 120.9
click at [421, 14] on button at bounding box center [408, 15] width 26 height 26
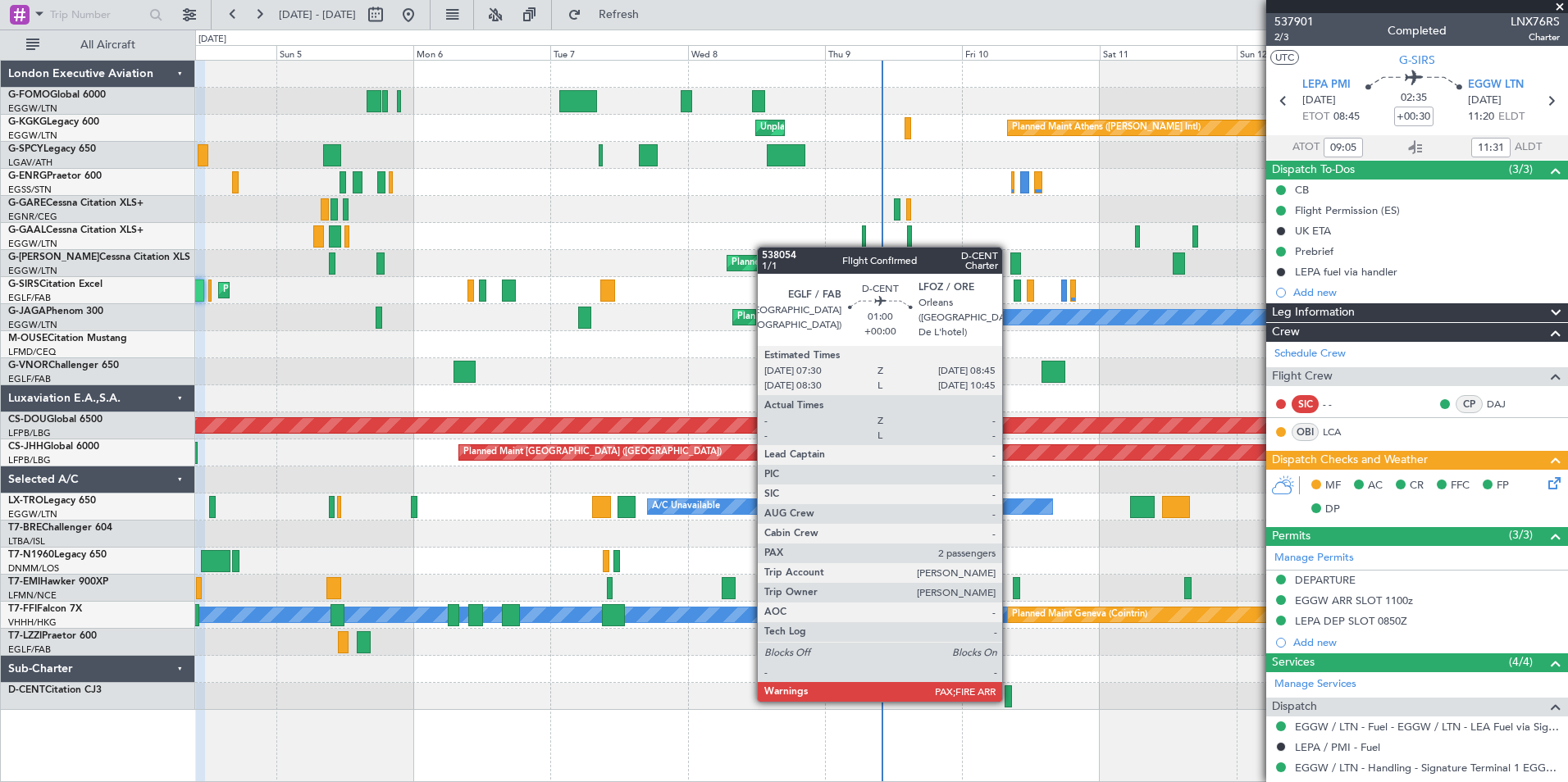
click at [1010, 701] on div at bounding box center [1009, 696] width 7 height 22
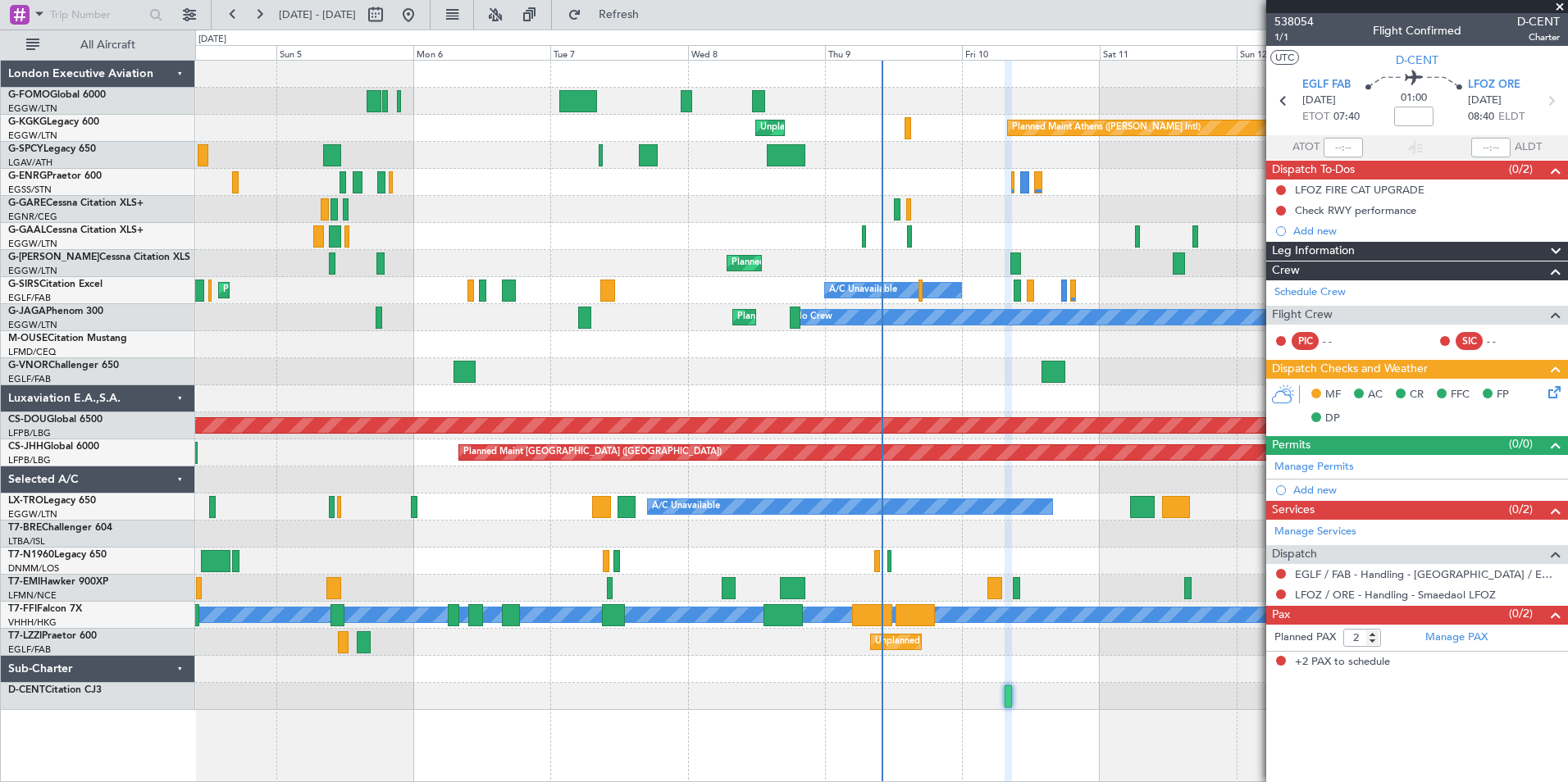
click at [1561, 7] on span at bounding box center [1560, 7] width 16 height 15
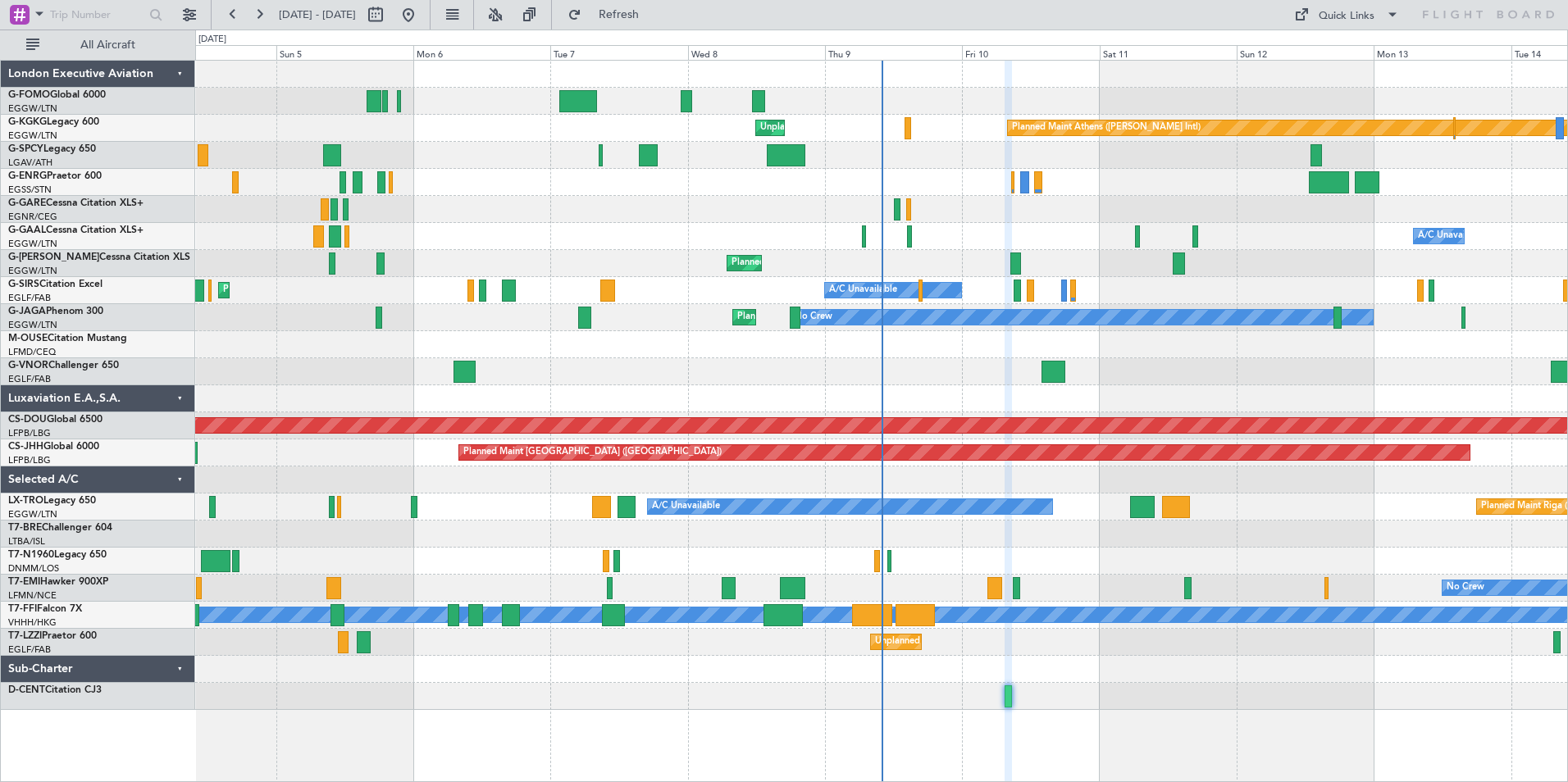
type input "0"
click at [639, 20] on button "Refresh" at bounding box center [609, 15] width 99 height 26
click at [509, 11] on button at bounding box center [495, 15] width 26 height 26
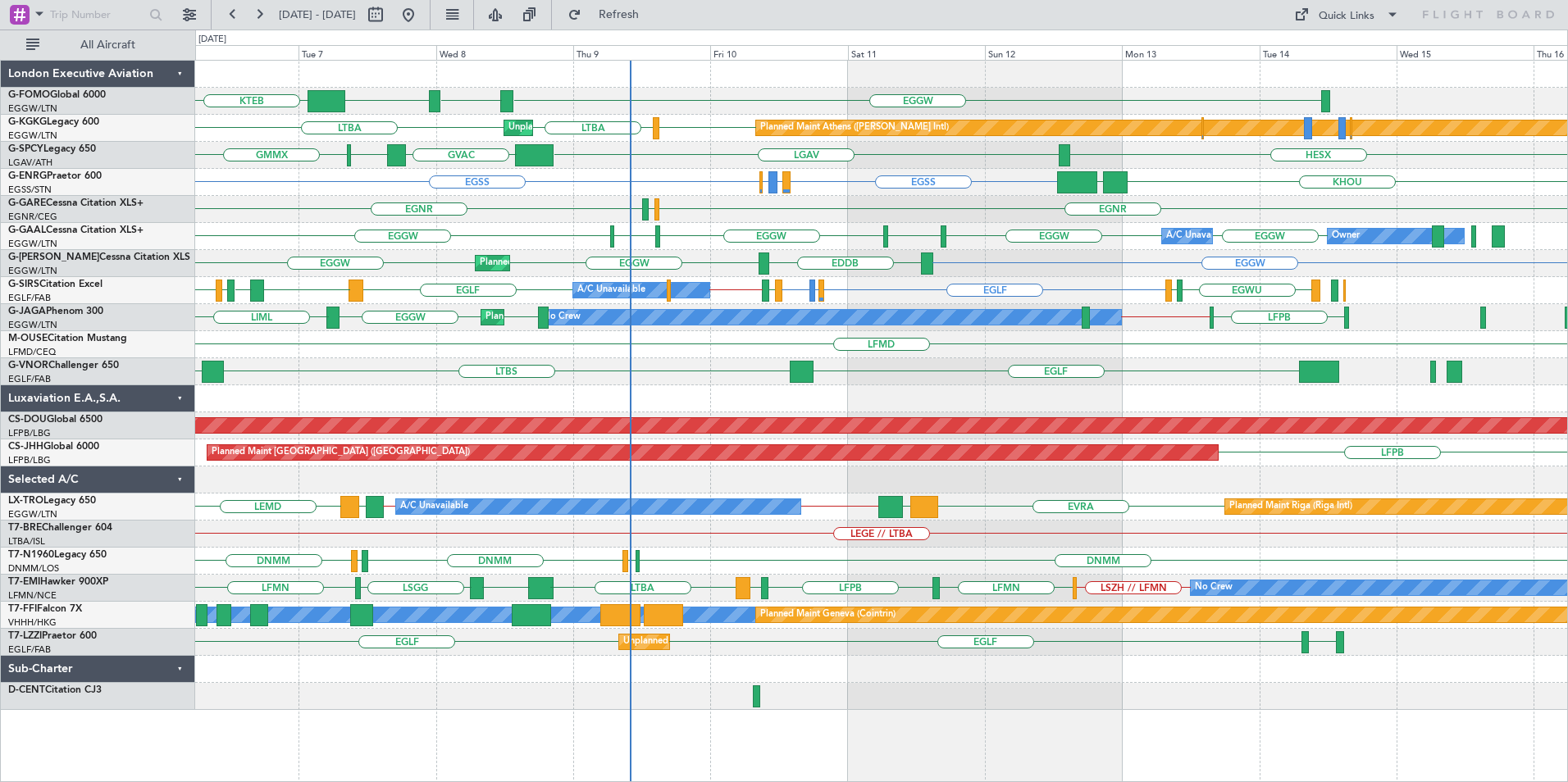
click at [720, 459] on div "KTEB EGGW ESSA EGGW LTBA LGAV LTBA Planned Maint Athens (Eleftherios Venizelos …" at bounding box center [882, 385] width 1372 height 650
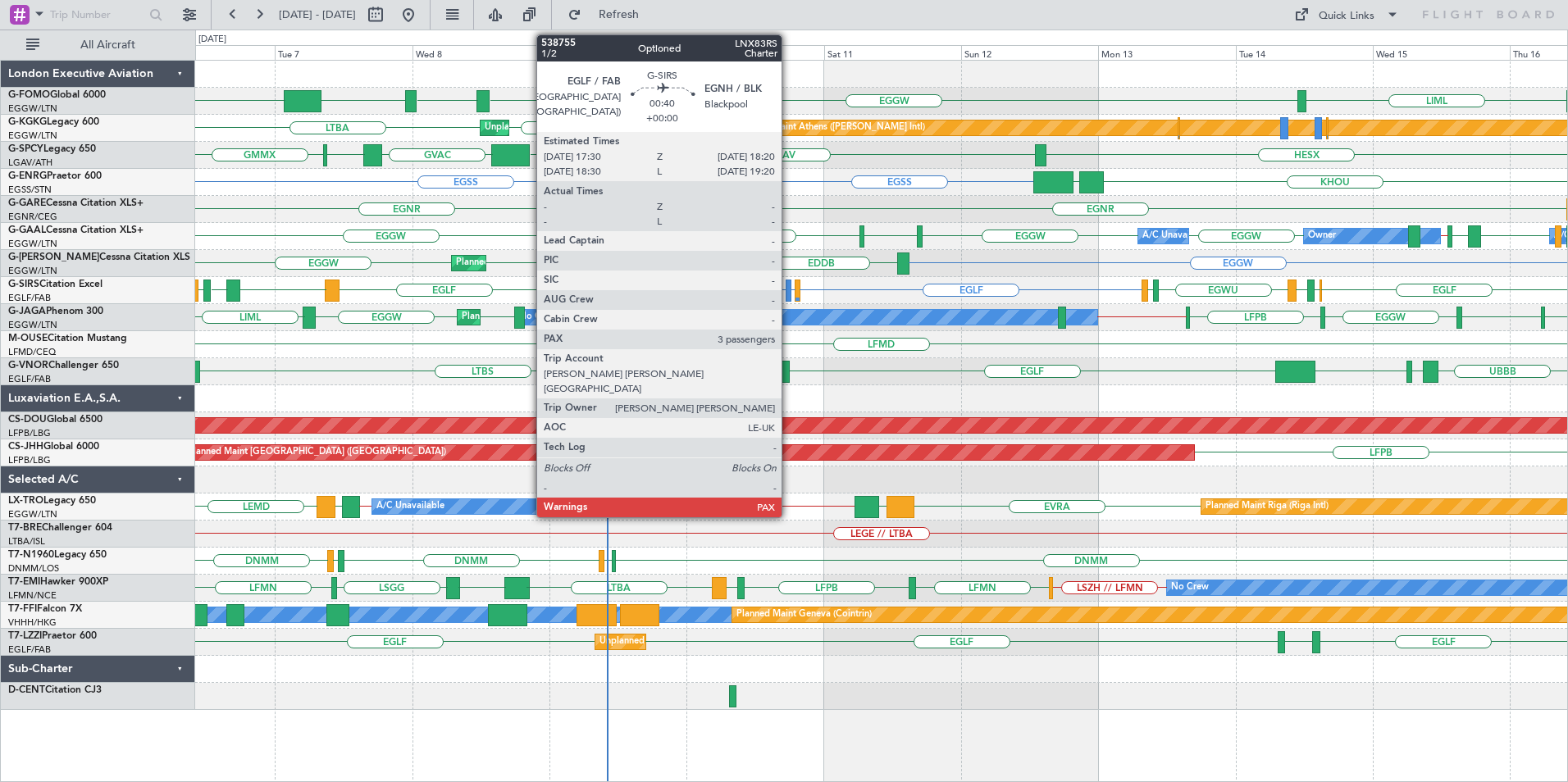
click at [789, 289] on div at bounding box center [788, 291] width 5 height 22
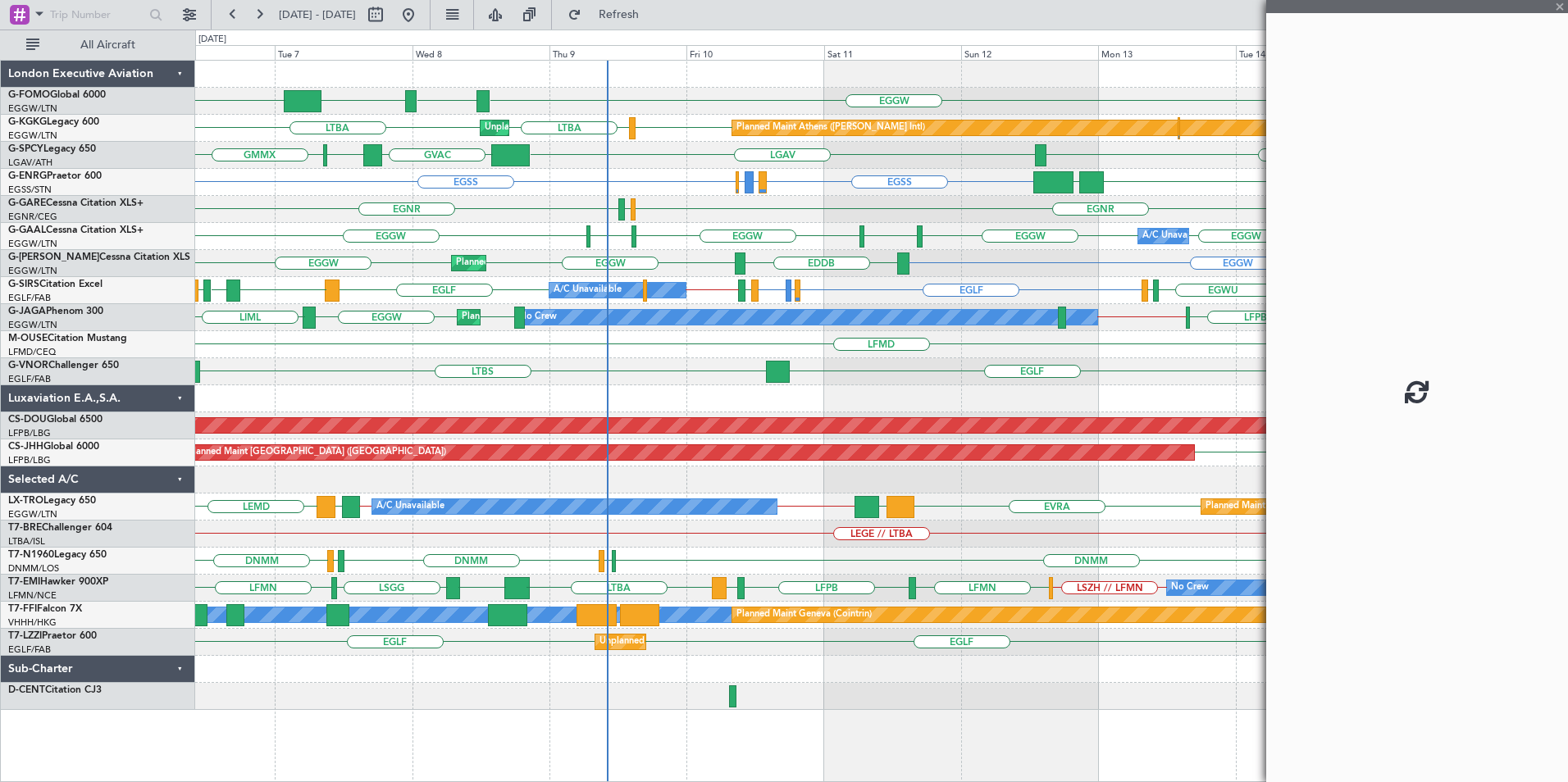
click at [570, 424] on div "KTEB EGGW ESSA EGGW LIML Planned Maint Athens (Eleftherios Venizelos Intl) Unpl…" at bounding box center [882, 385] width 1372 height 650
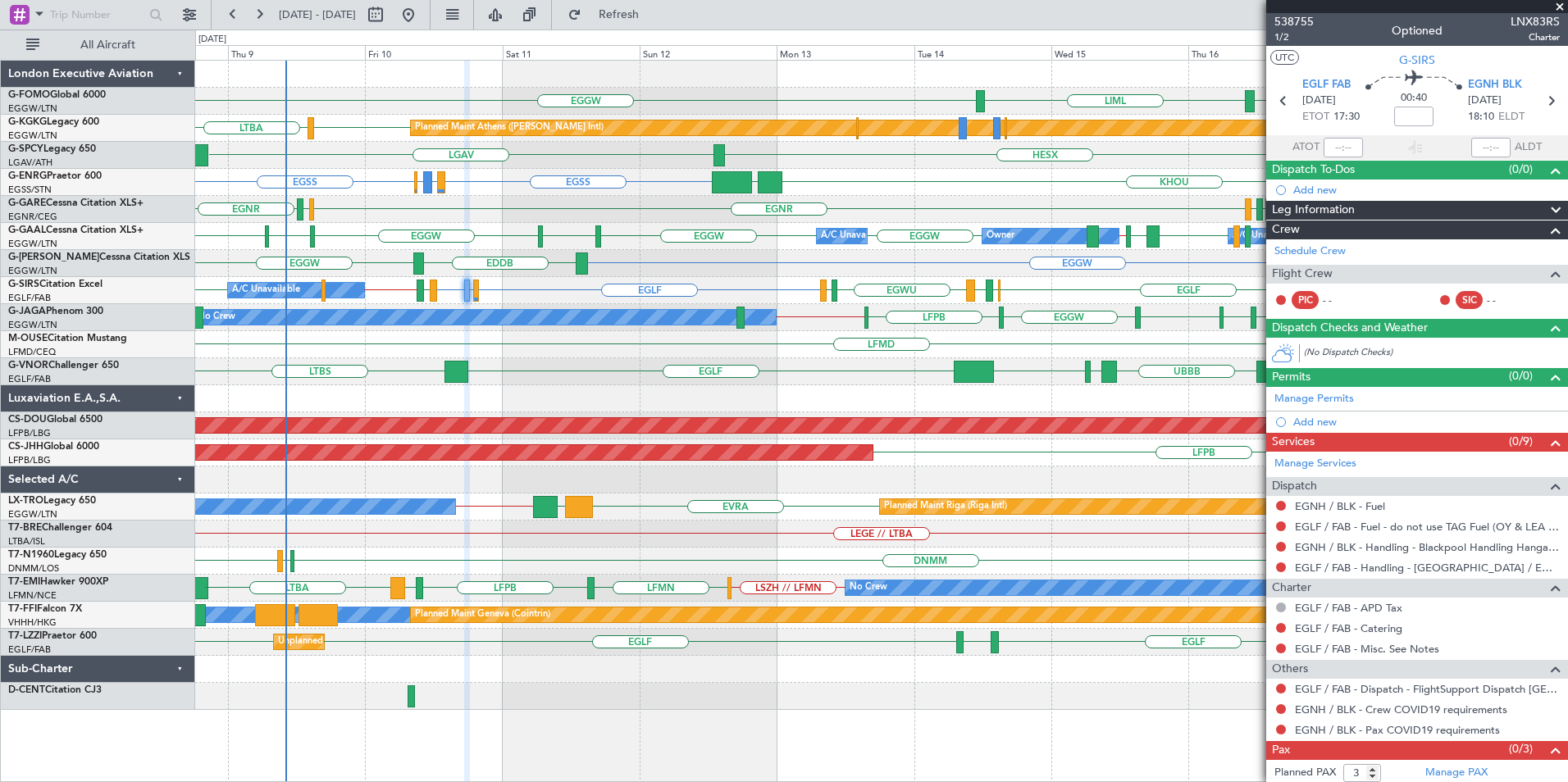
click at [22, 548] on div "EGGW LIML EGGW Planned Maint Athens (Eleftherios Venizelos Intl) LGAV LTBA Unpl…" at bounding box center [784, 406] width 1568 height 753
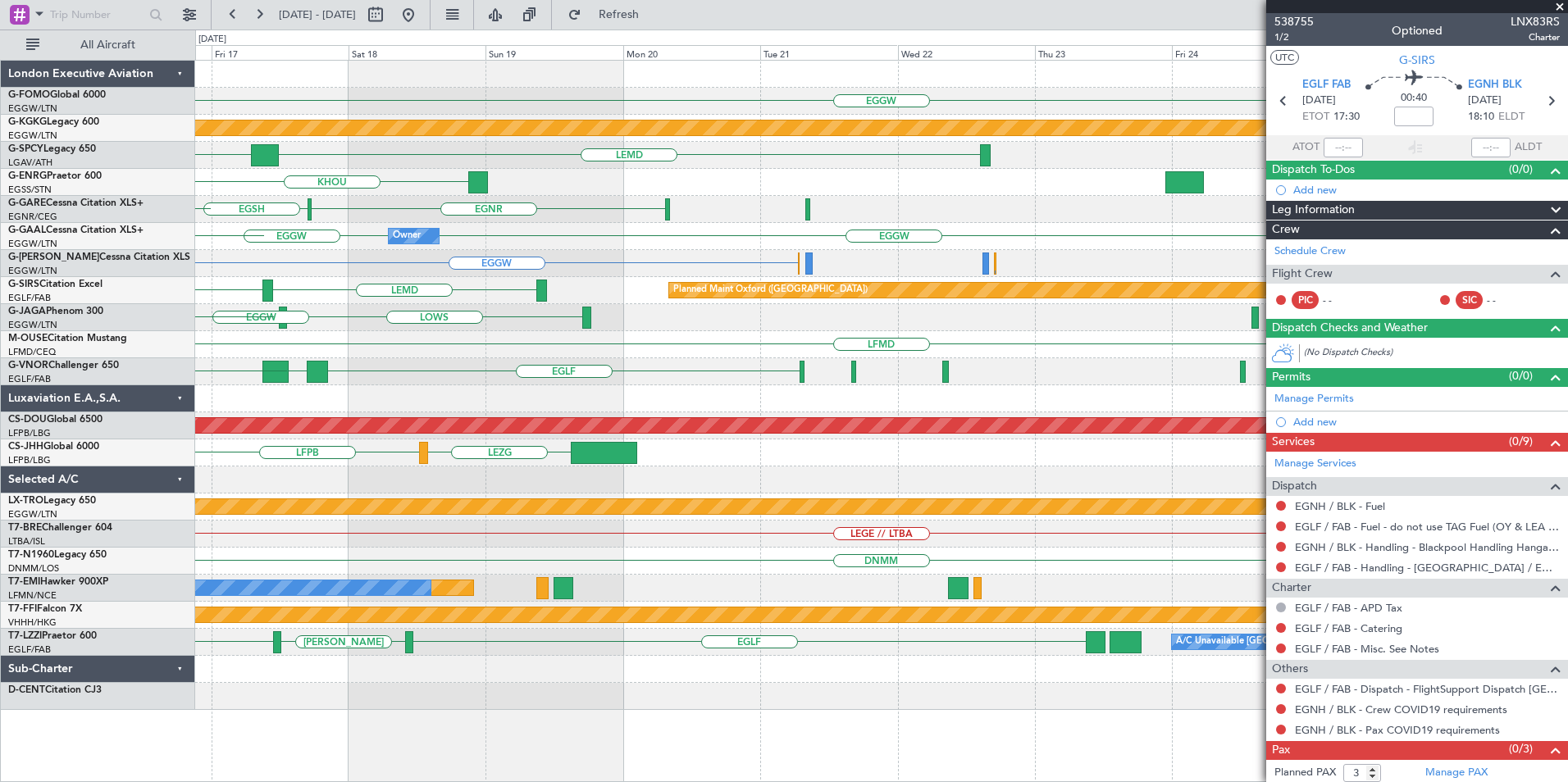
click at [0, 567] on html "08 Oct 2025 - 18 Oct 2025 Refresh Quick Links All Aircraft EGGW LIML EGGW Plann…" at bounding box center [784, 391] width 1568 height 782
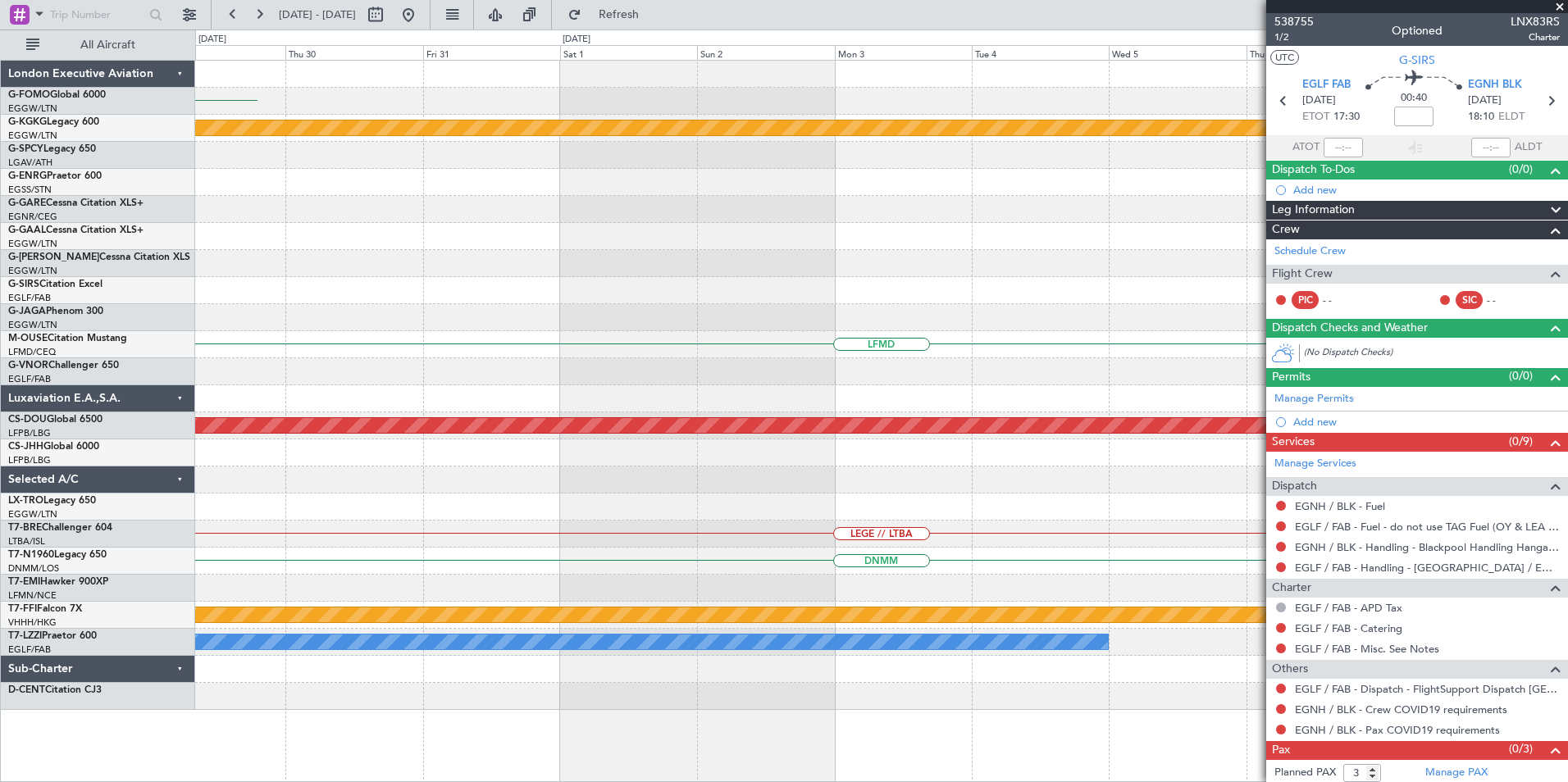
click at [0, 619] on html "08 Oct 2025 - 18 Oct 2025 Refresh Quick Links All Aircraft EGGW Planned Maint A…" at bounding box center [784, 391] width 1568 height 782
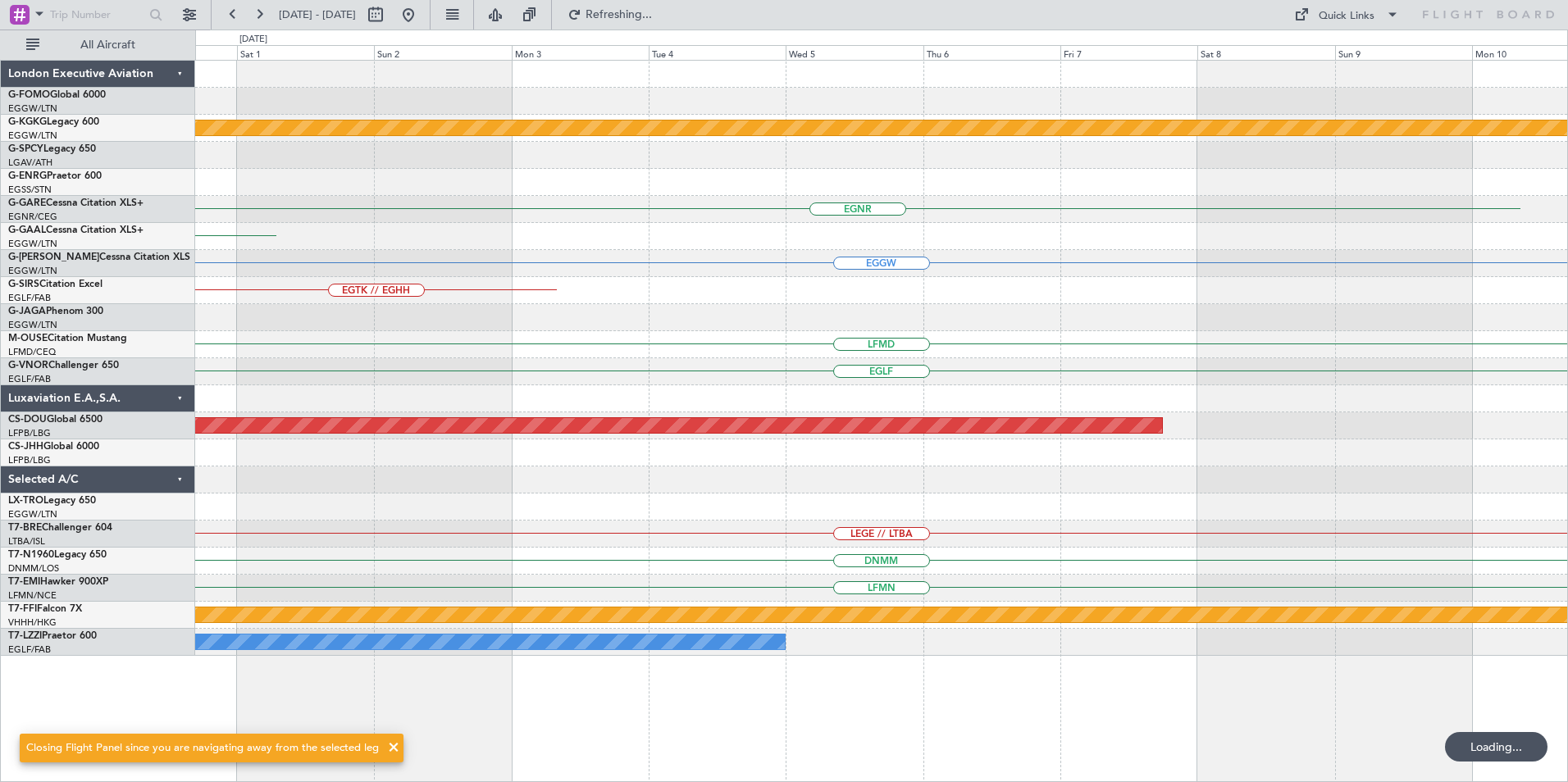
click at [471, 396] on div "Planned Maint Athens (Eleftherios Venizelos Intl) EGNR EGGW EGGW EGTK // EGHH L…" at bounding box center [882, 358] width 1372 height 596
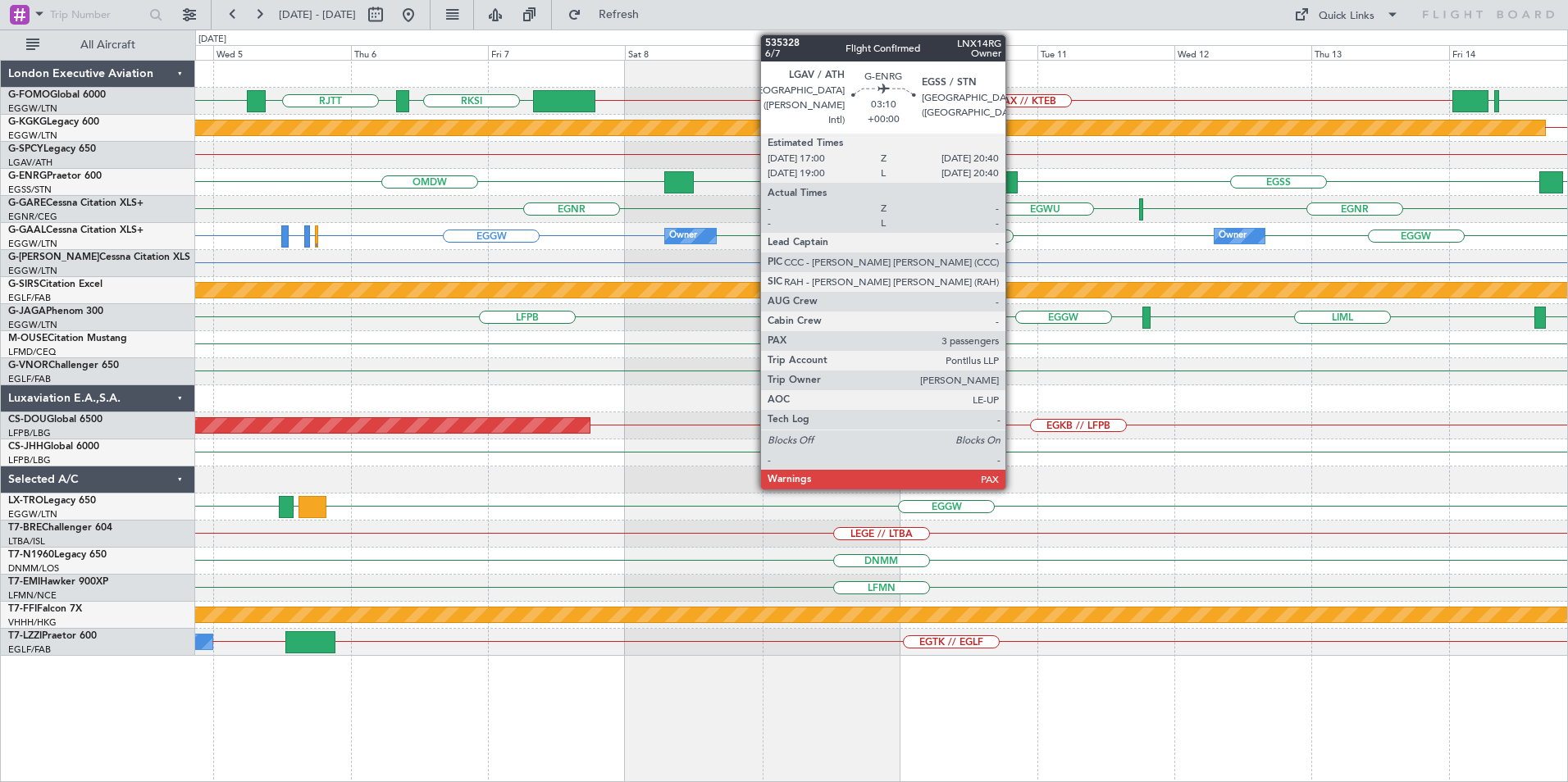
click at [1013, 180] on div at bounding box center [1007, 183] width 21 height 22
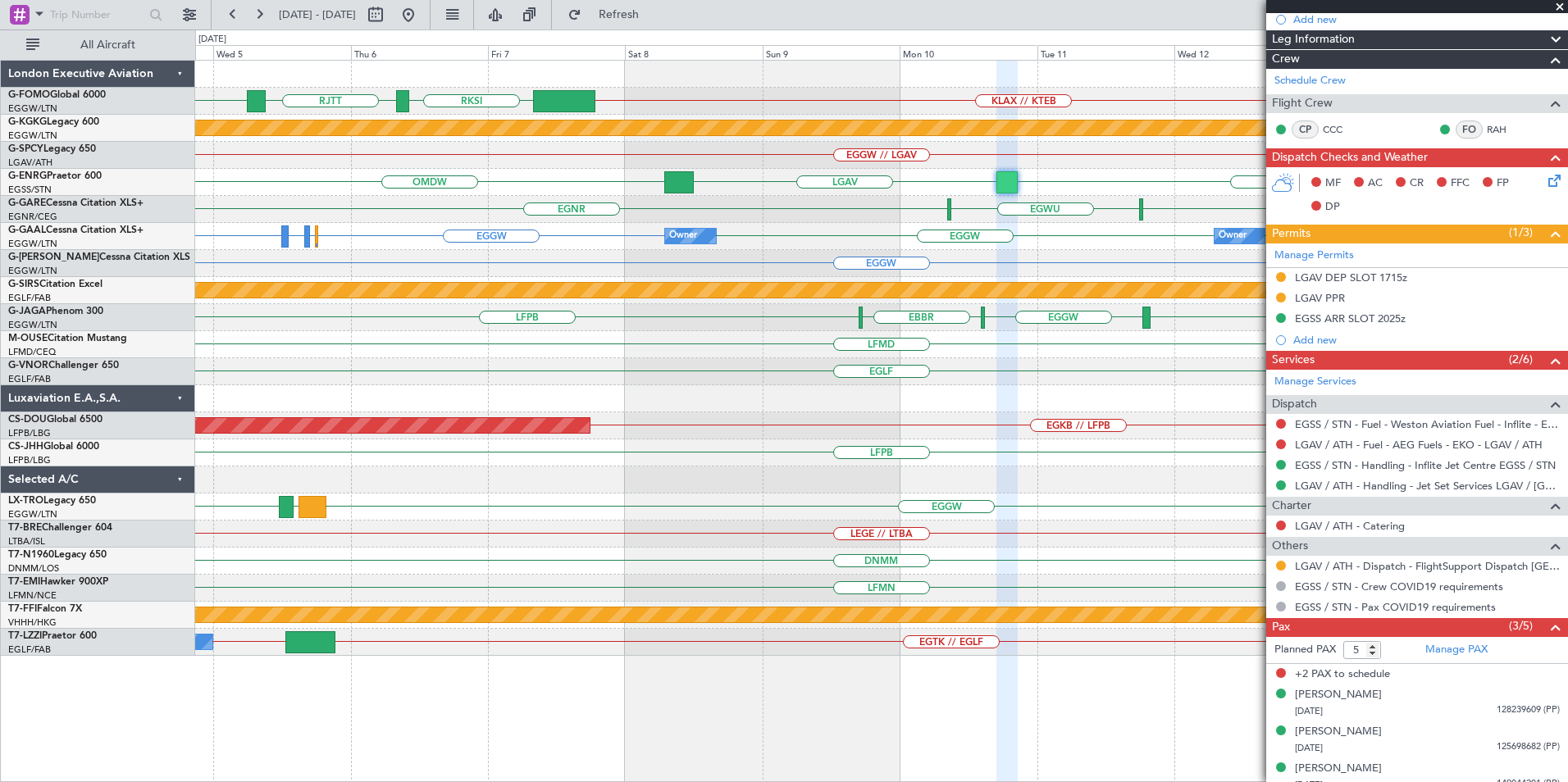
scroll to position [244, 0]
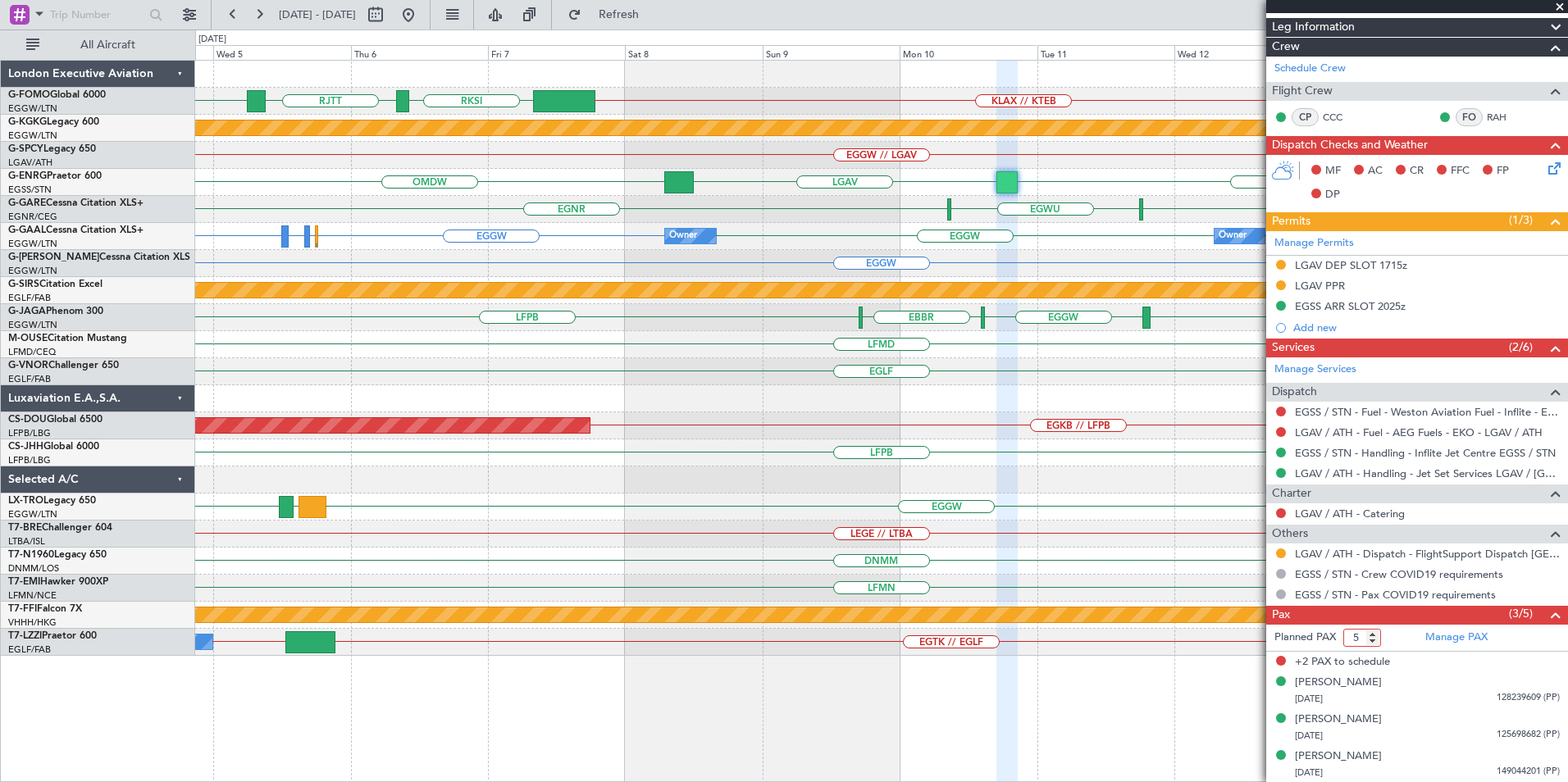
drag, startPoint x: 1361, startPoint y: 631, endPoint x: 1350, endPoint y: 632, distance: 11.0
click at [1350, 632] on input "5" at bounding box center [1361, 638] width 37 height 18
click at [1375, 641] on input "4" at bounding box center [1361, 638] width 37 height 18
type input "3"
click at [1375, 641] on input "3" at bounding box center [1361, 638] width 37 height 18
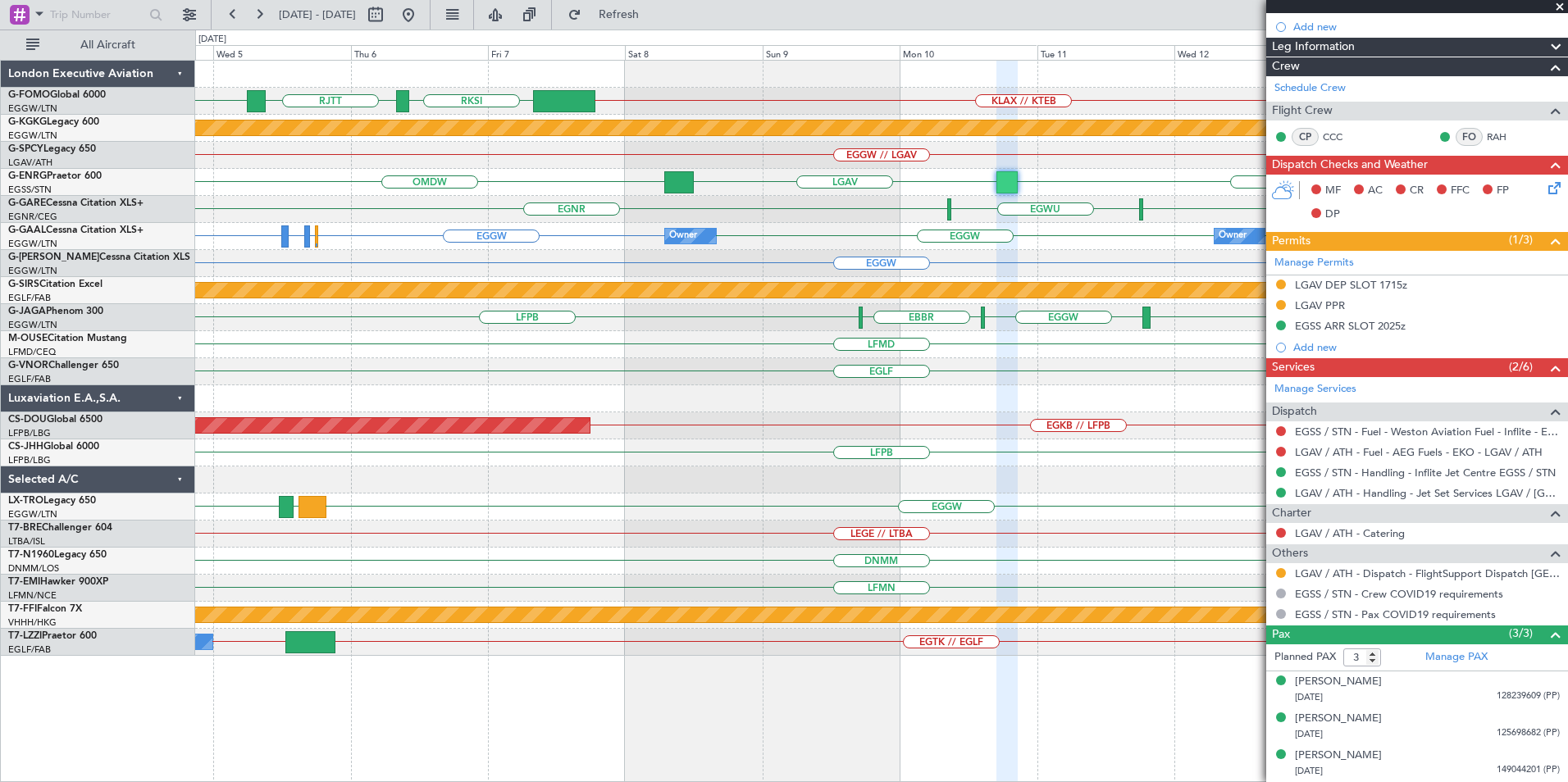
scroll to position [224, 0]
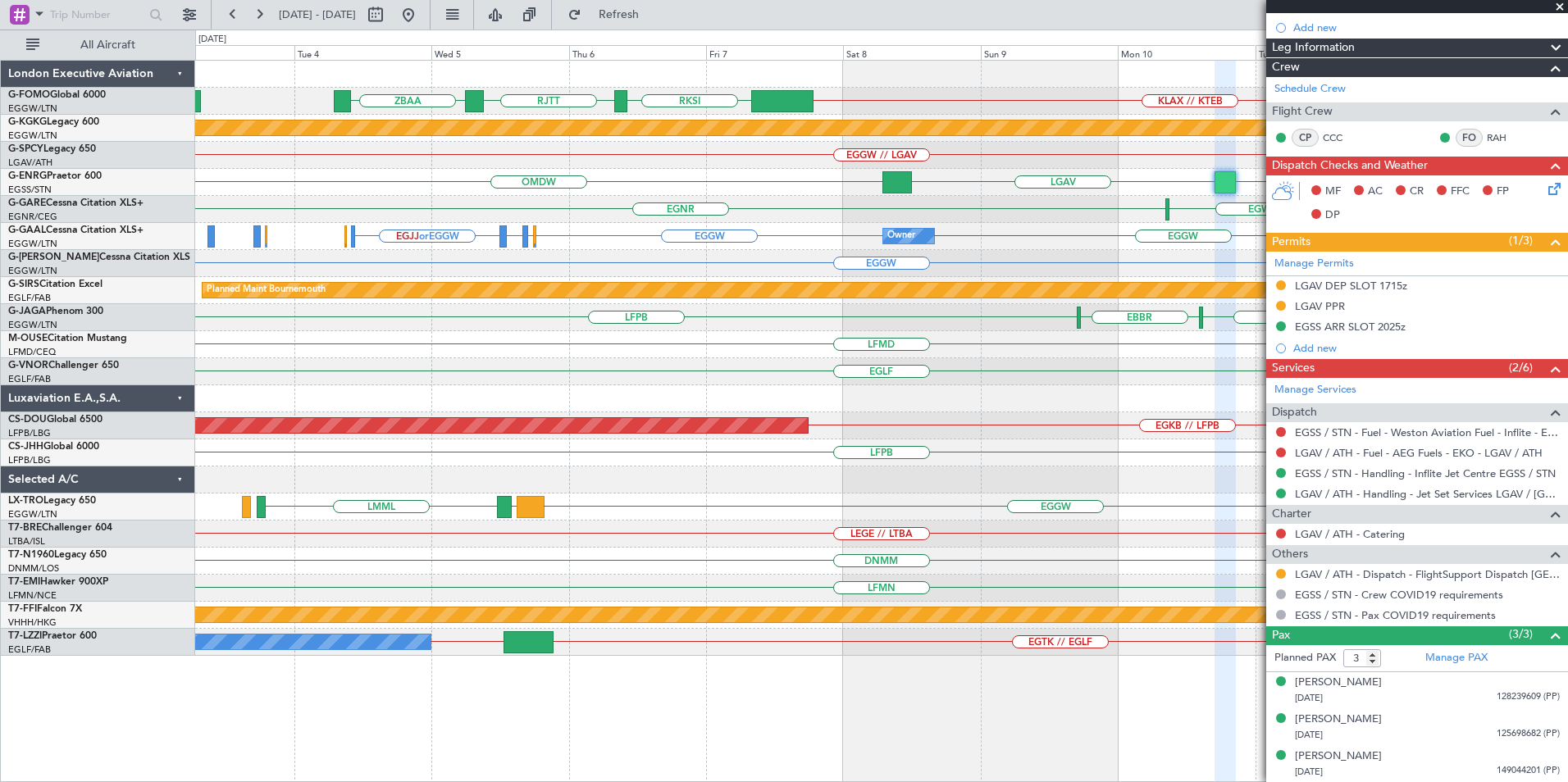
click at [841, 380] on div "EGLF" at bounding box center [882, 372] width 1372 height 27
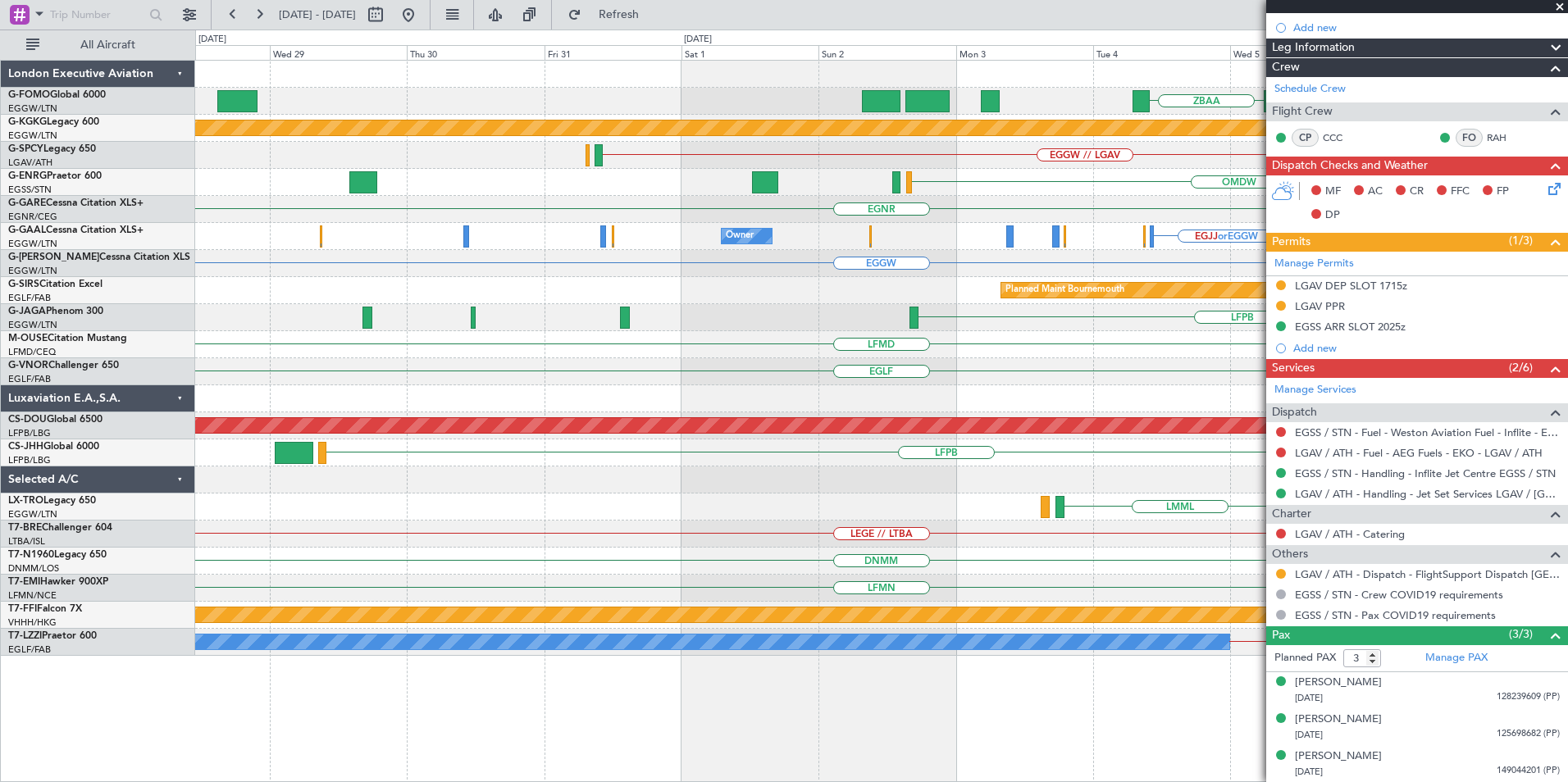
click at [1202, 365] on div "RKSI RJTT ZBAA KLAX // KTEB Planned Maint Athens (Eleftherios Venizelos Intl) E…" at bounding box center [882, 358] width 1372 height 596
click at [1265, 330] on div "RKSI RJTT ZBAA KLAX // KTEB Planned Maint Athens (Eleftherios Venizelos Intl) E…" at bounding box center [882, 358] width 1372 height 596
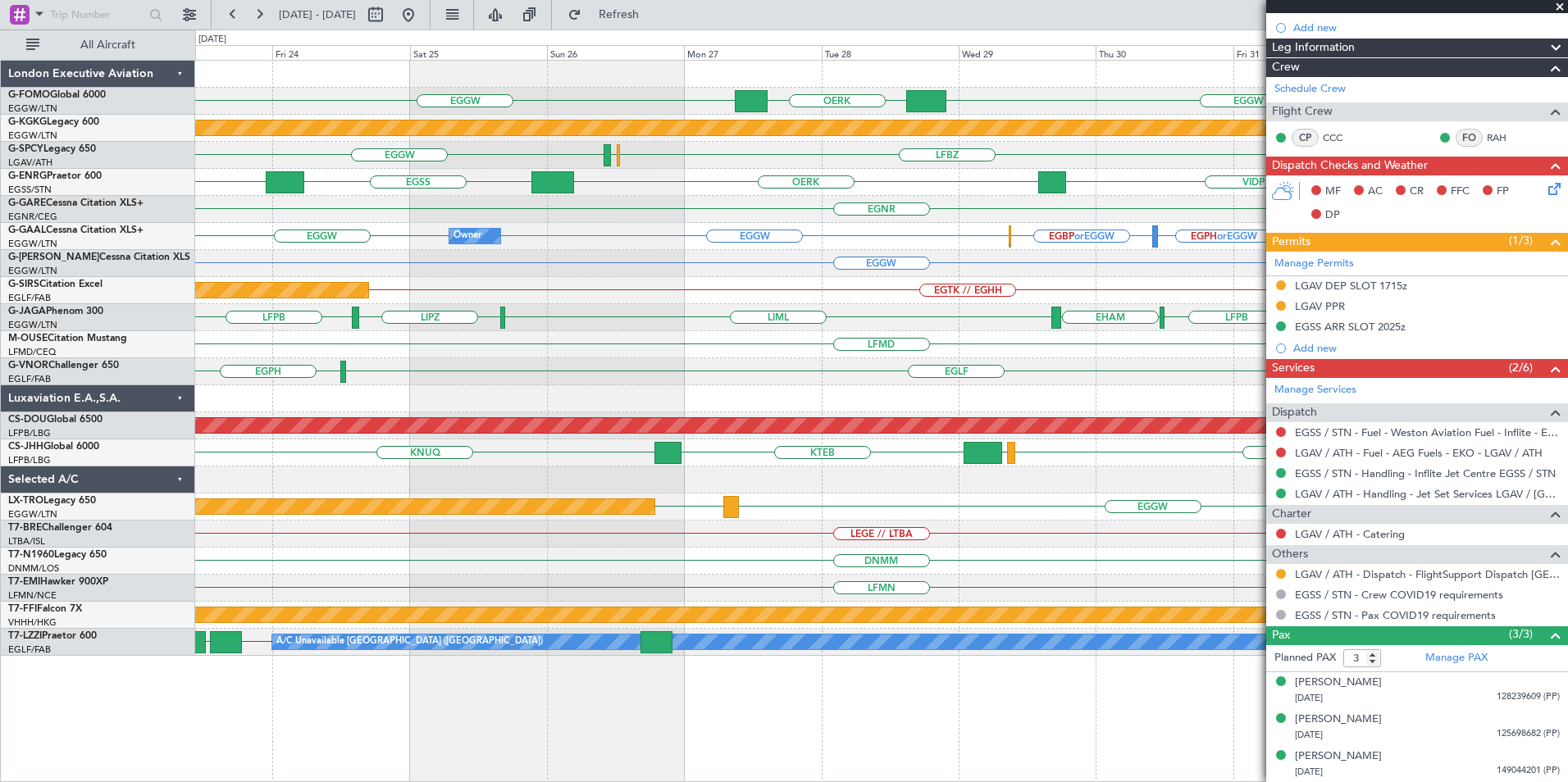
drag, startPoint x: 463, startPoint y: 12, endPoint x: 529, endPoint y: 76, distance: 91.9
click at [421, 12] on button at bounding box center [408, 15] width 26 height 26
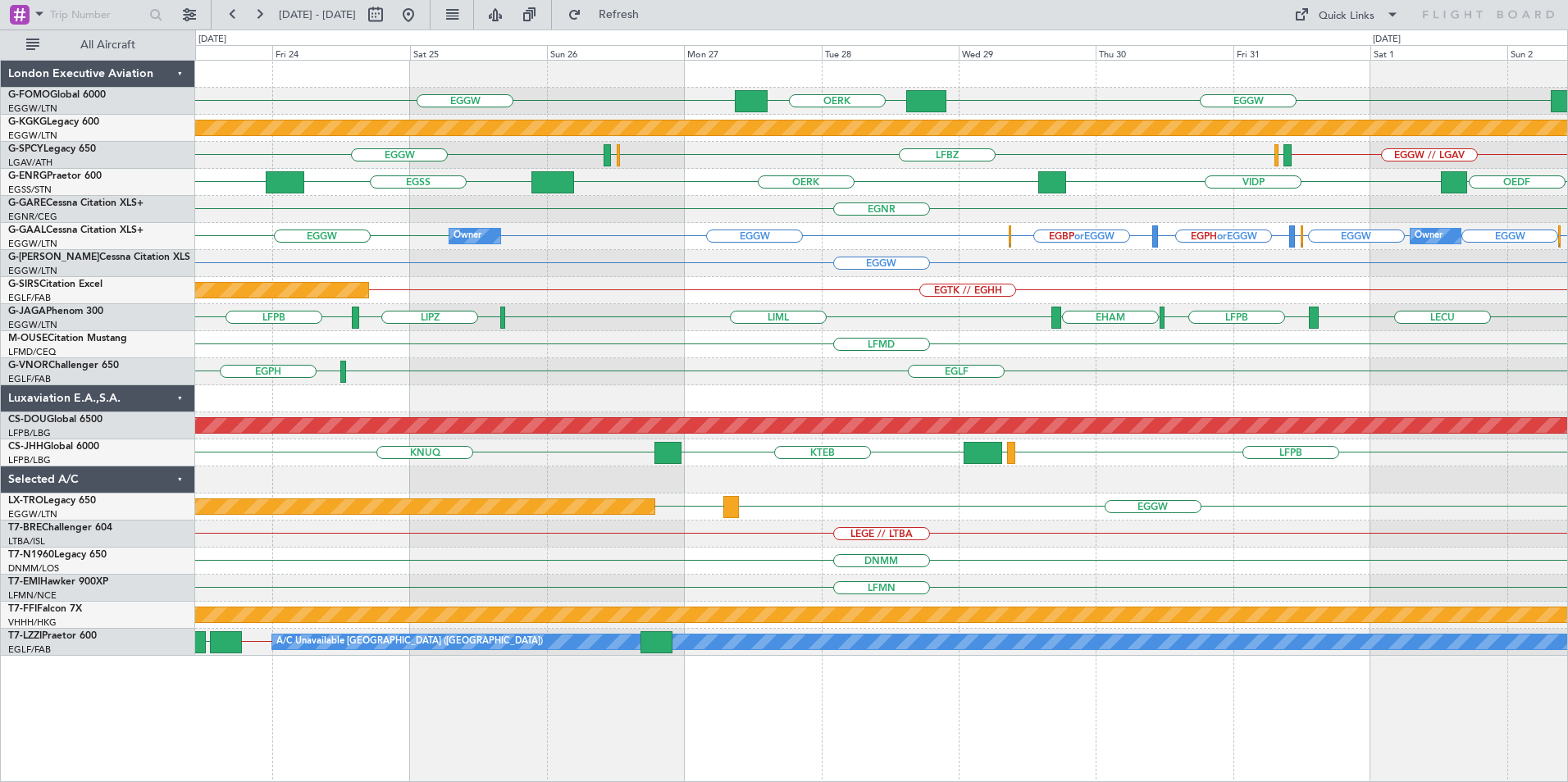
scroll to position [0, 0]
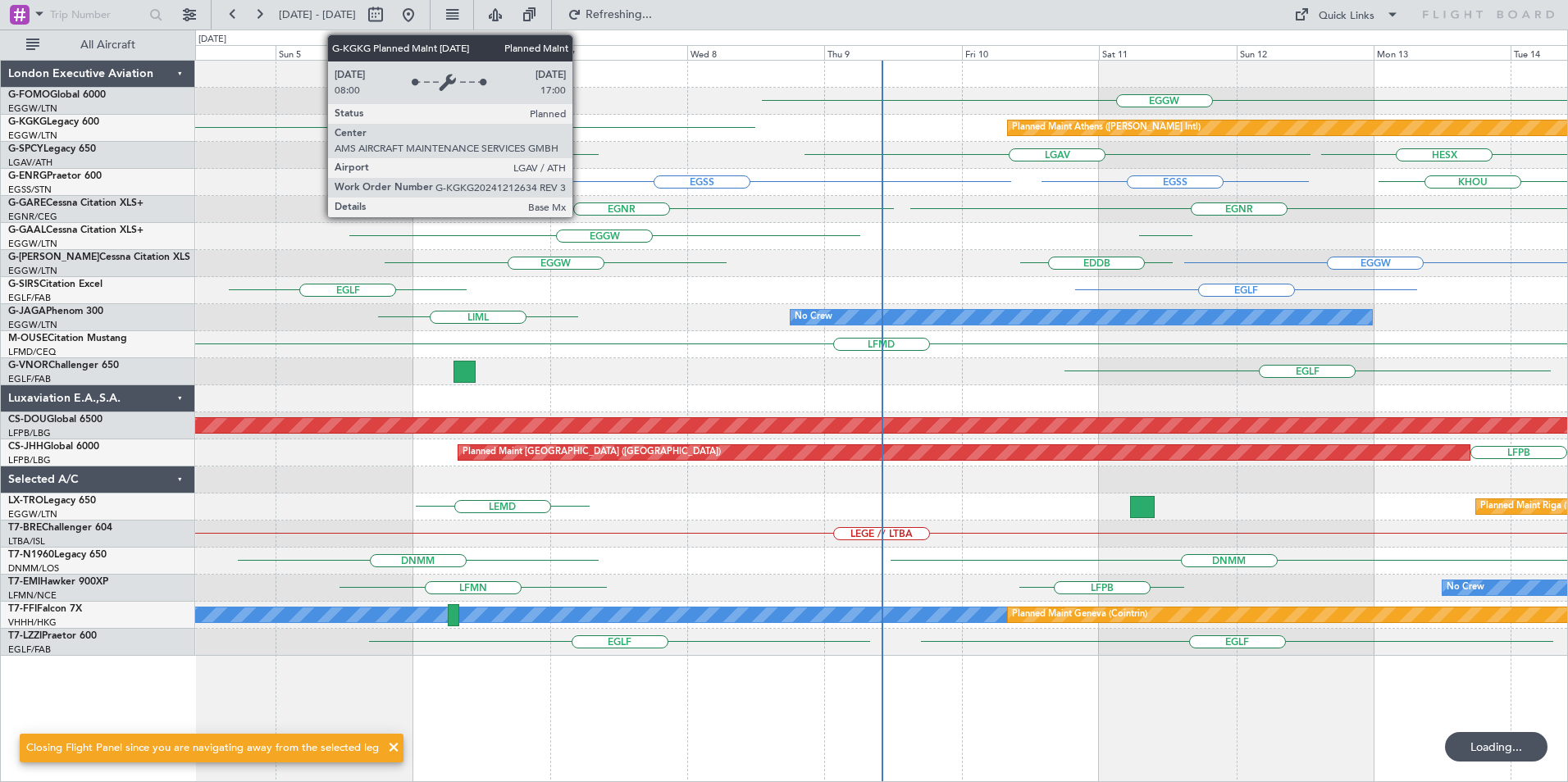
click at [213, 398] on div "EGGW KTEB Planned Maint Athens (Eleftherios Venizelos Intl) LTBA HESX LGAV GMMX…" at bounding box center [882, 358] width 1372 height 596
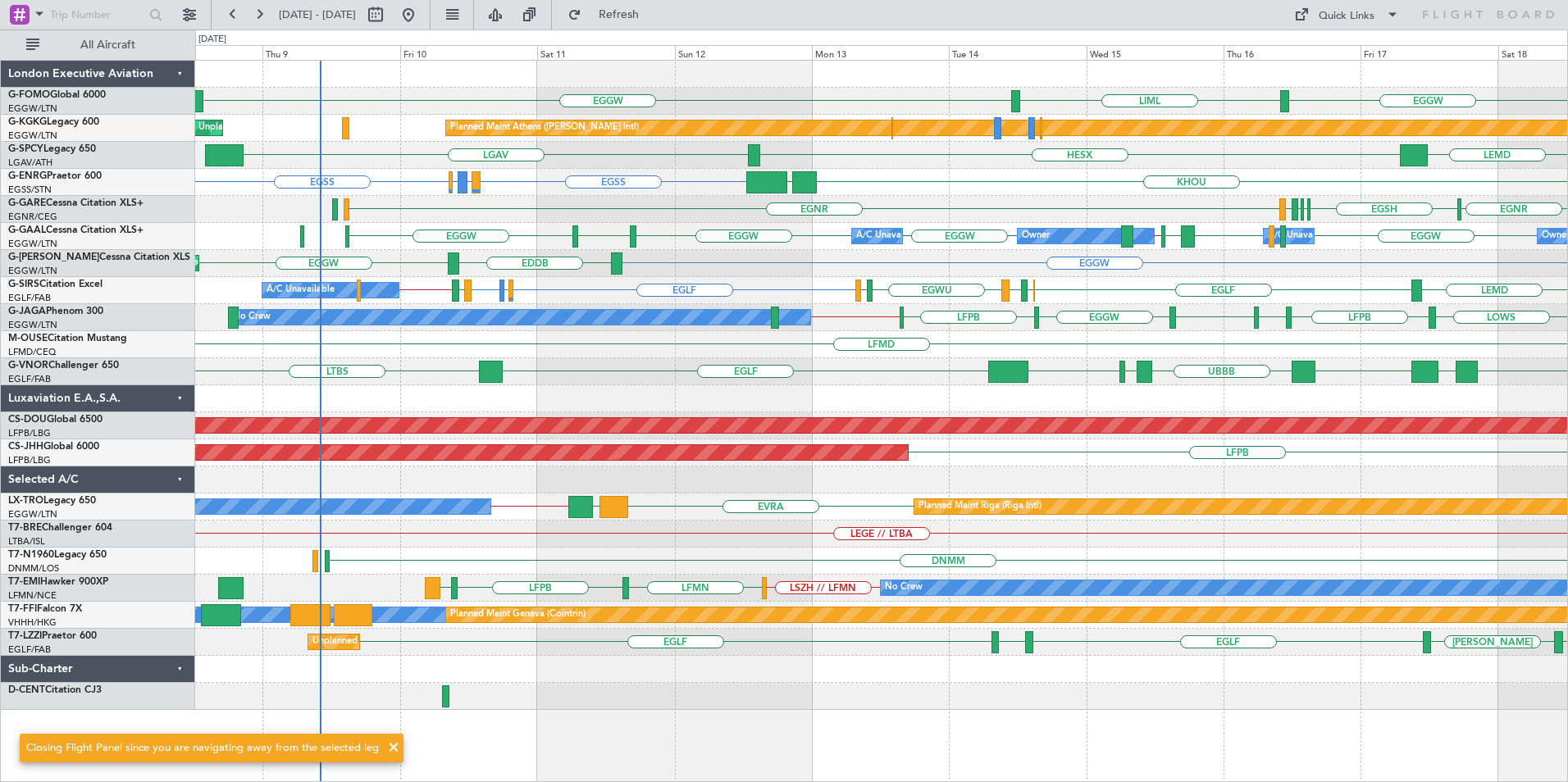
click at [704, 217] on div "EGNR EGNR EGSH EGWU EGNR EGPE EGLF" at bounding box center [882, 210] width 1372 height 27
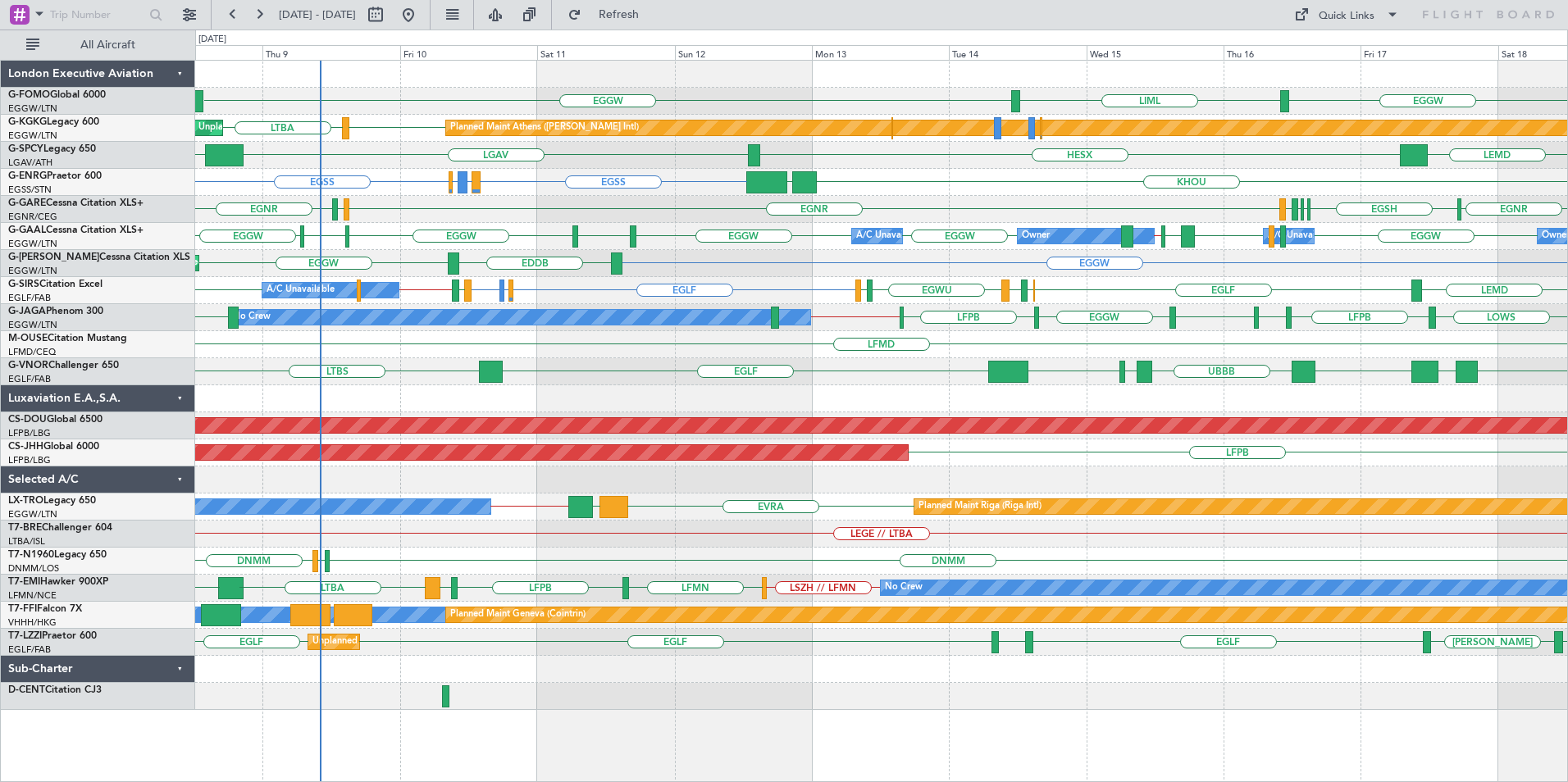
click at [425, 263] on div "EGGW LIML EGGW Planned Maint Athens (Eleftherios Venizelos Intl) Unplanned Main…" at bounding box center [882, 385] width 1372 height 650
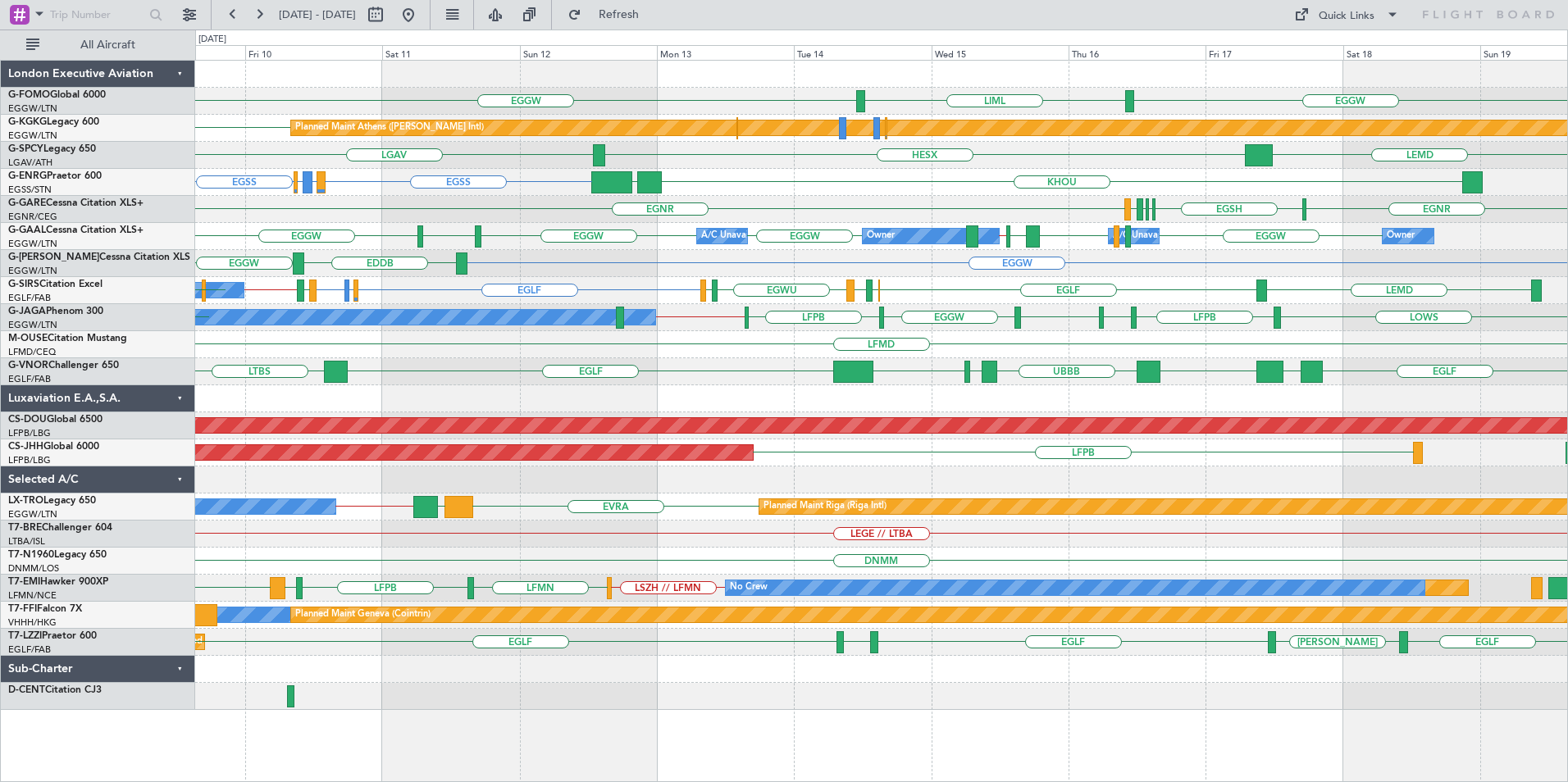
click at [513, 263] on div "EGGW LIML EGGW Planned Maint Athens (Eleftherios Venizelos Intl) LGAV LTBA Unpl…" at bounding box center [882, 385] width 1372 height 650
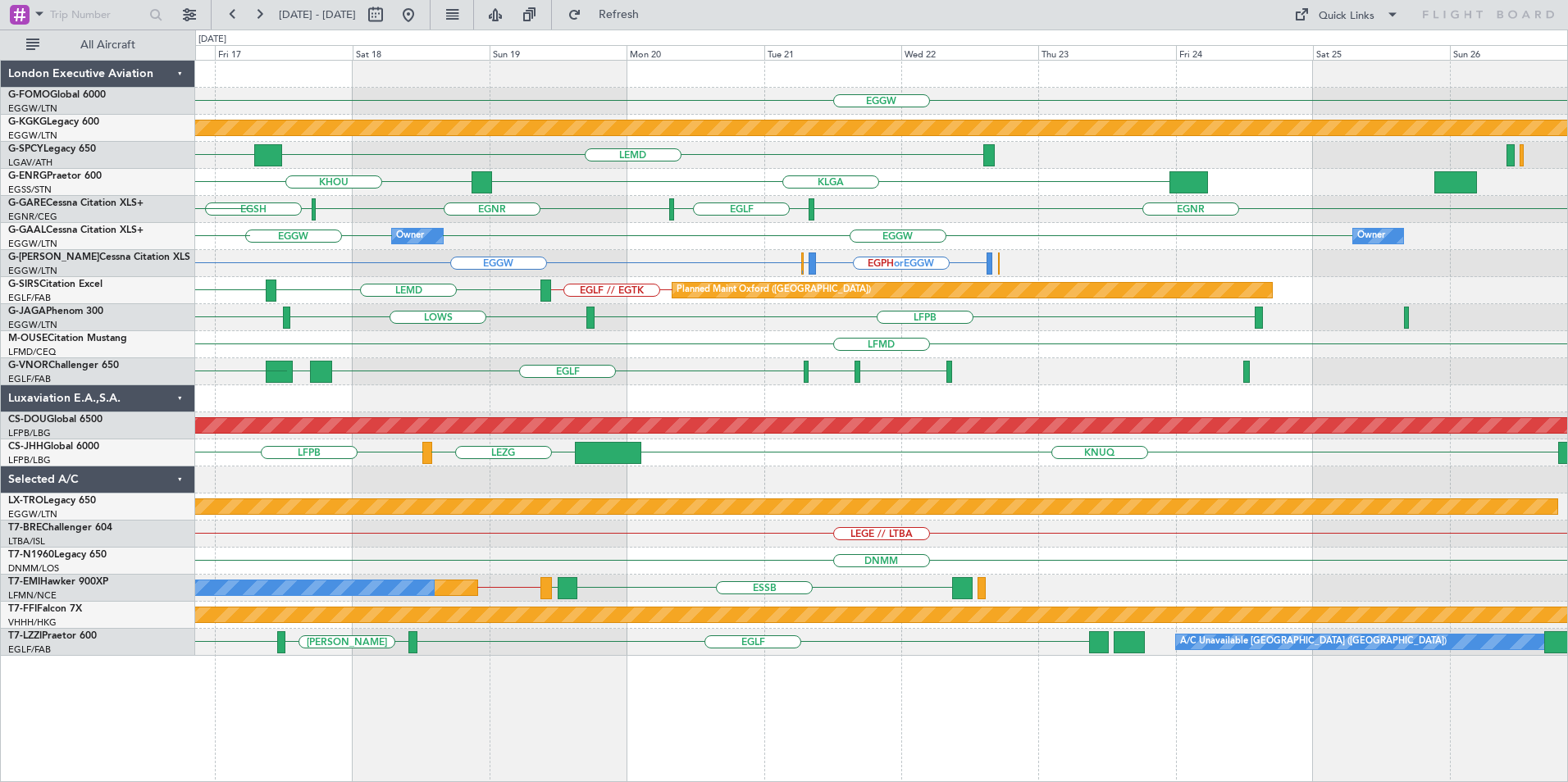
click at [558, 227] on div "EGGW LIML EGGW Planned Maint Athens (Eleftherios Venizelos Intl) HESX LEMD KHOU…" at bounding box center [882, 358] width 1372 height 596
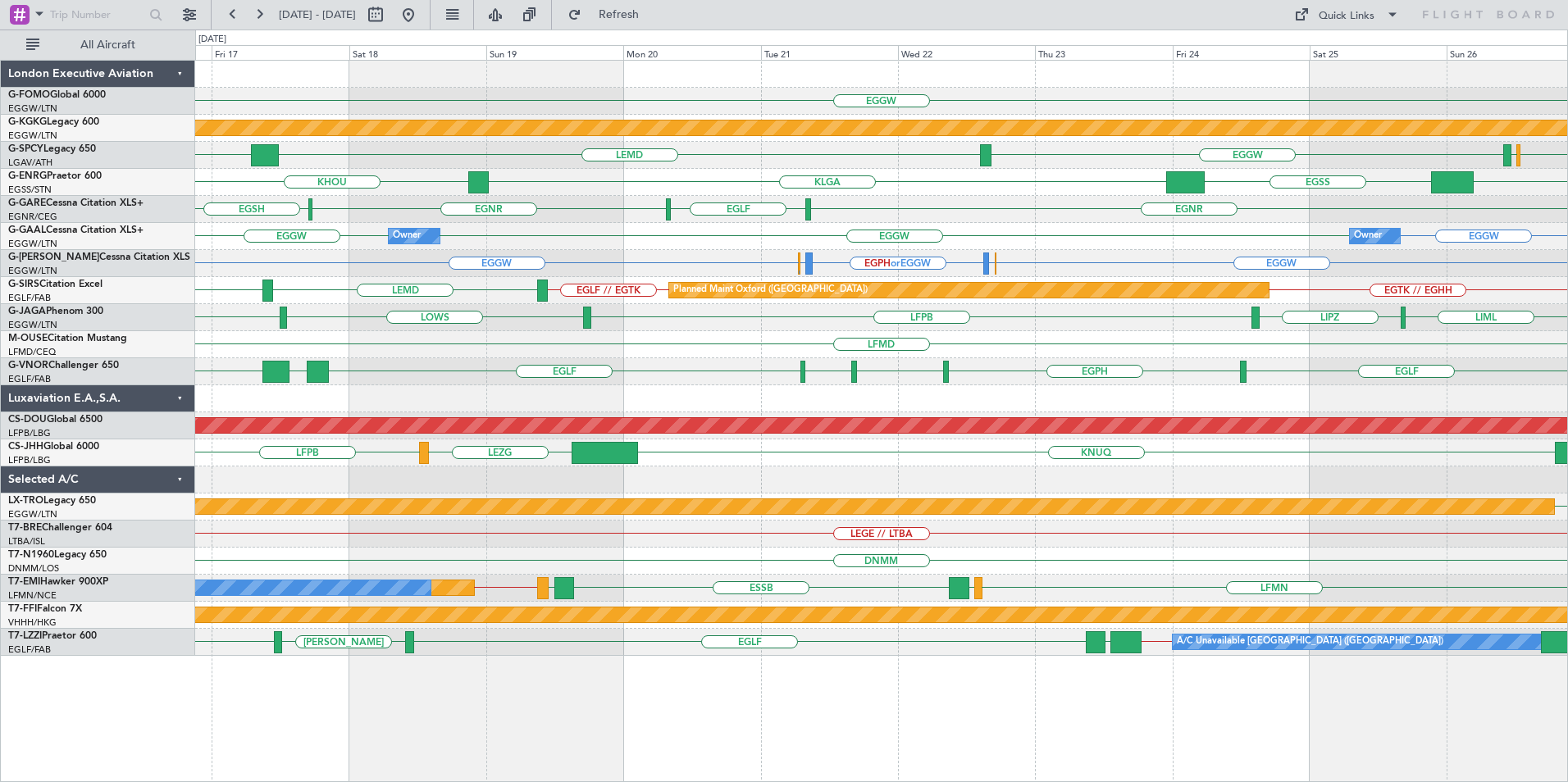
click at [989, 272] on div "EGGW Planned Maint Athens (Eleftherios Venizelos Intl) HESX LEMD EGGW LFBZ LFBD…" at bounding box center [882, 358] width 1372 height 596
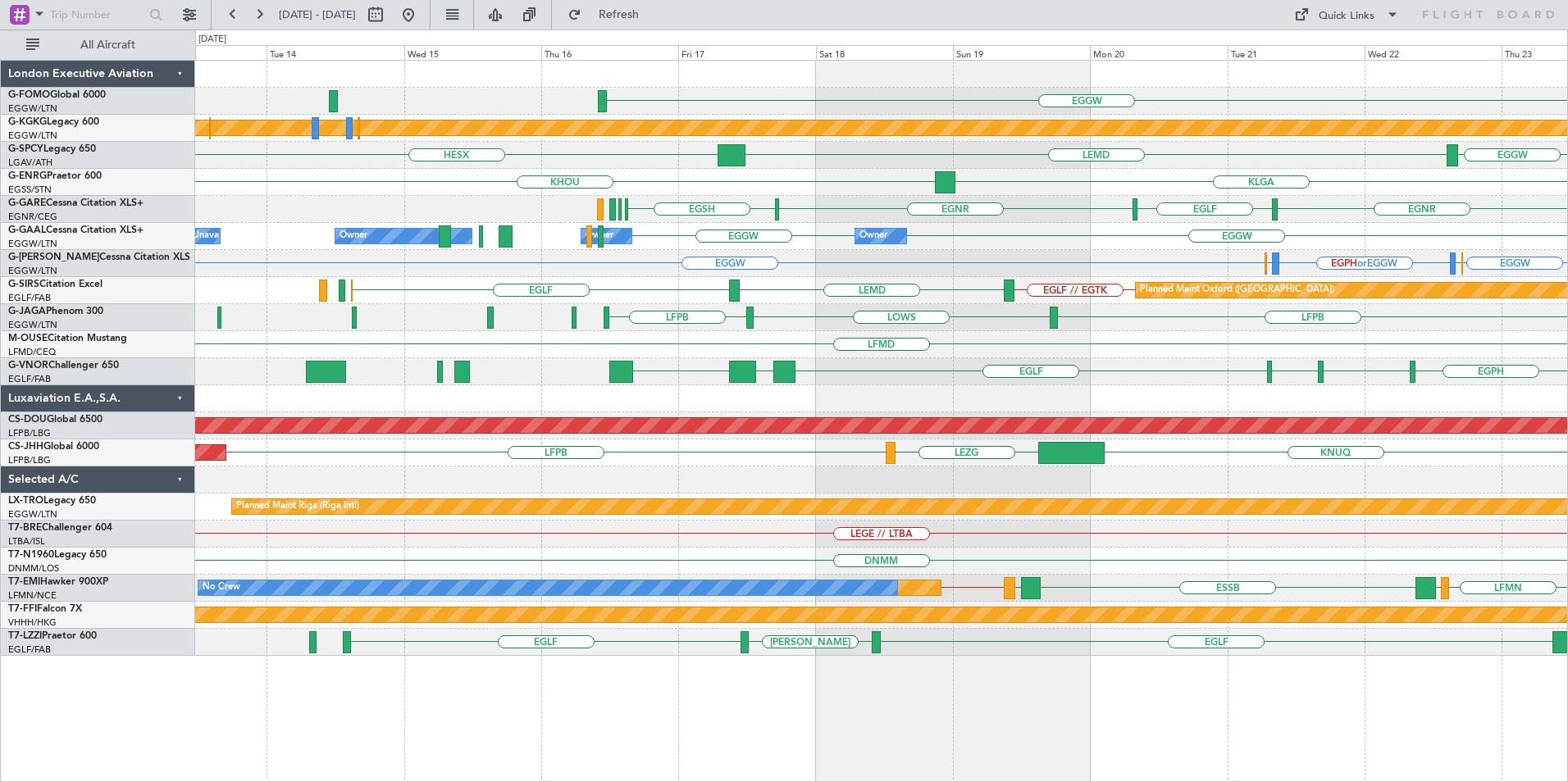
click at [886, 277] on div "EGGW Planned Maint Athens (Eleftherios Venizelos Intl) HESX LEMD EGGW KHOU KLGA…" at bounding box center [882, 358] width 1372 height 596
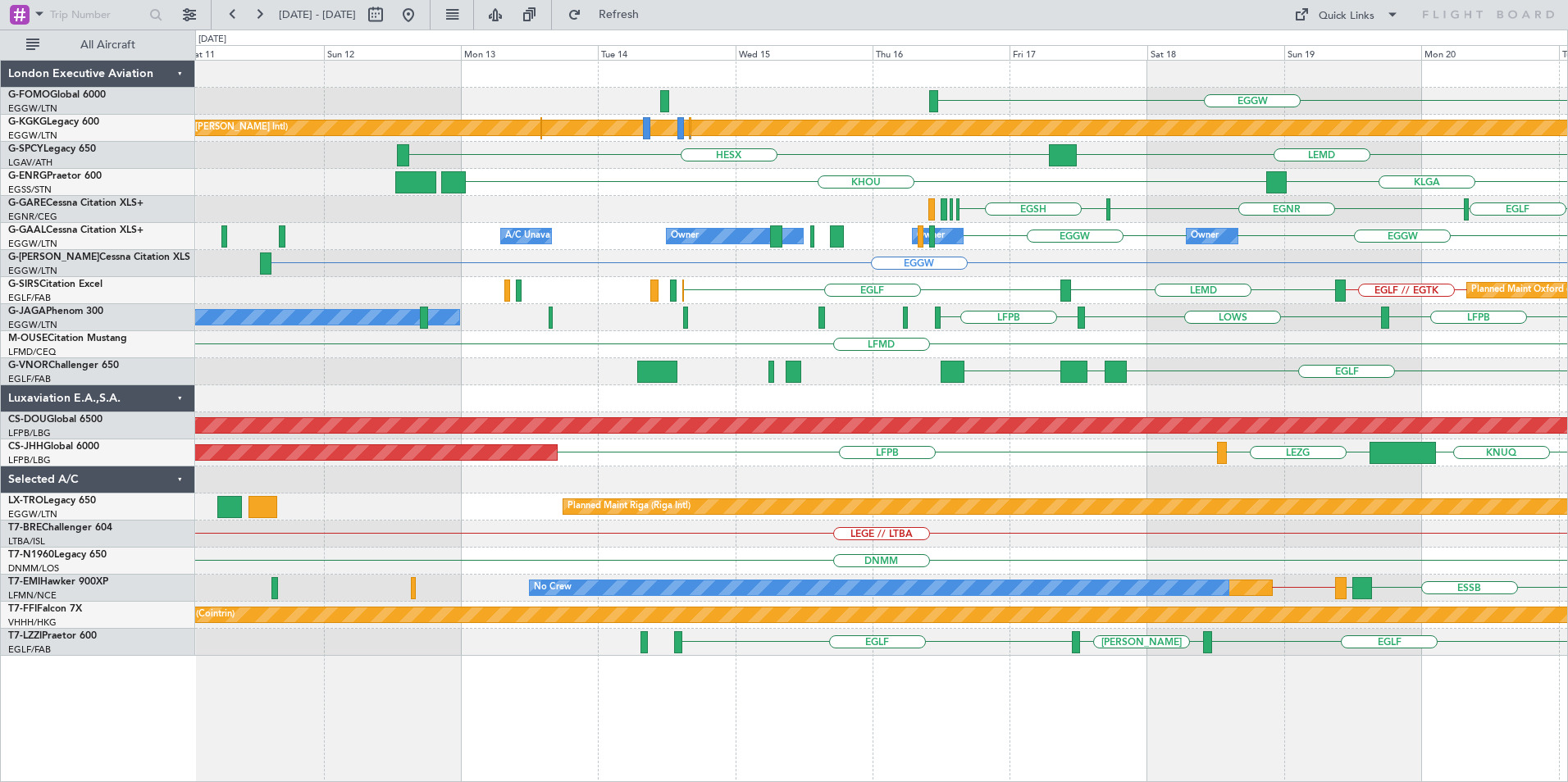
click at [488, 242] on div "EGGW Planned Maint Athens (Eleftherios Venizelos Intl) Unplanned Maint Istanbul…" at bounding box center [882, 358] width 1372 height 596
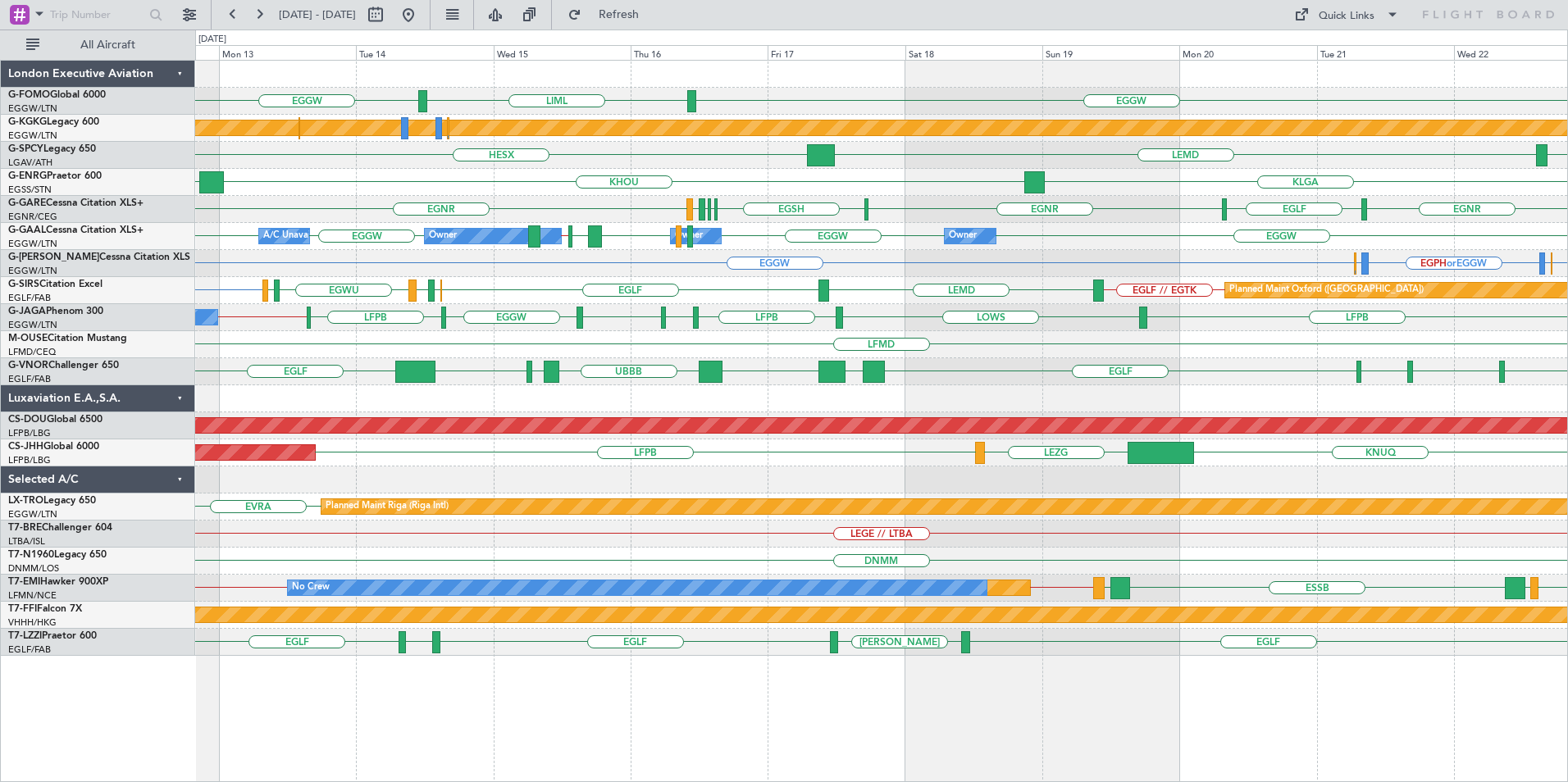
click at [323, 289] on div "EGGW LIML EGGW Planned Maint Athens (Eleftherios Venizelos Intl) HESX LEMD EGGW…" at bounding box center [882, 358] width 1372 height 596
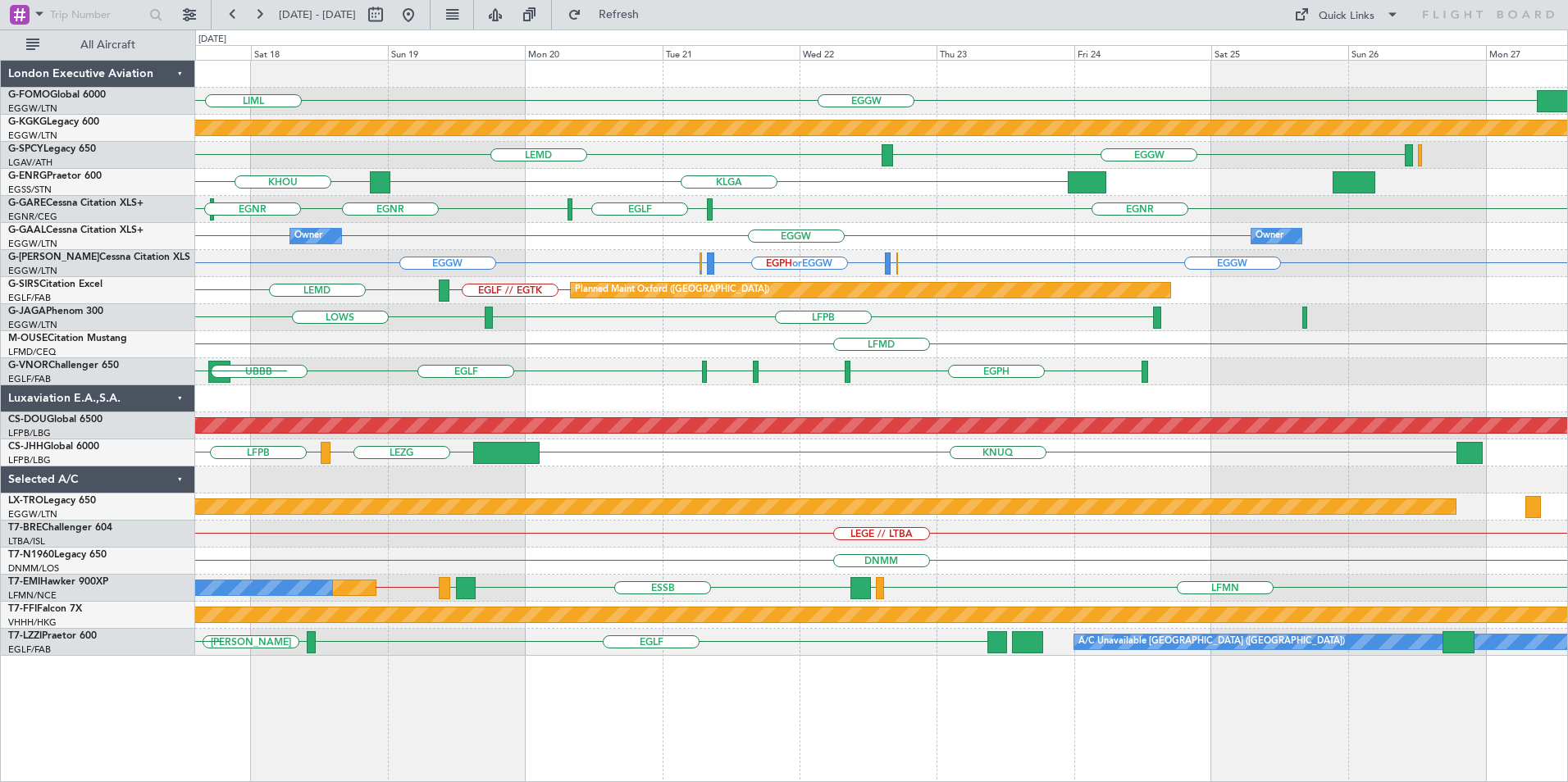
click at [1022, 291] on div "Planned Maint Oxford (Kidlington) EGLF // EGTK LEMD EGLF" at bounding box center [882, 291] width 1372 height 27
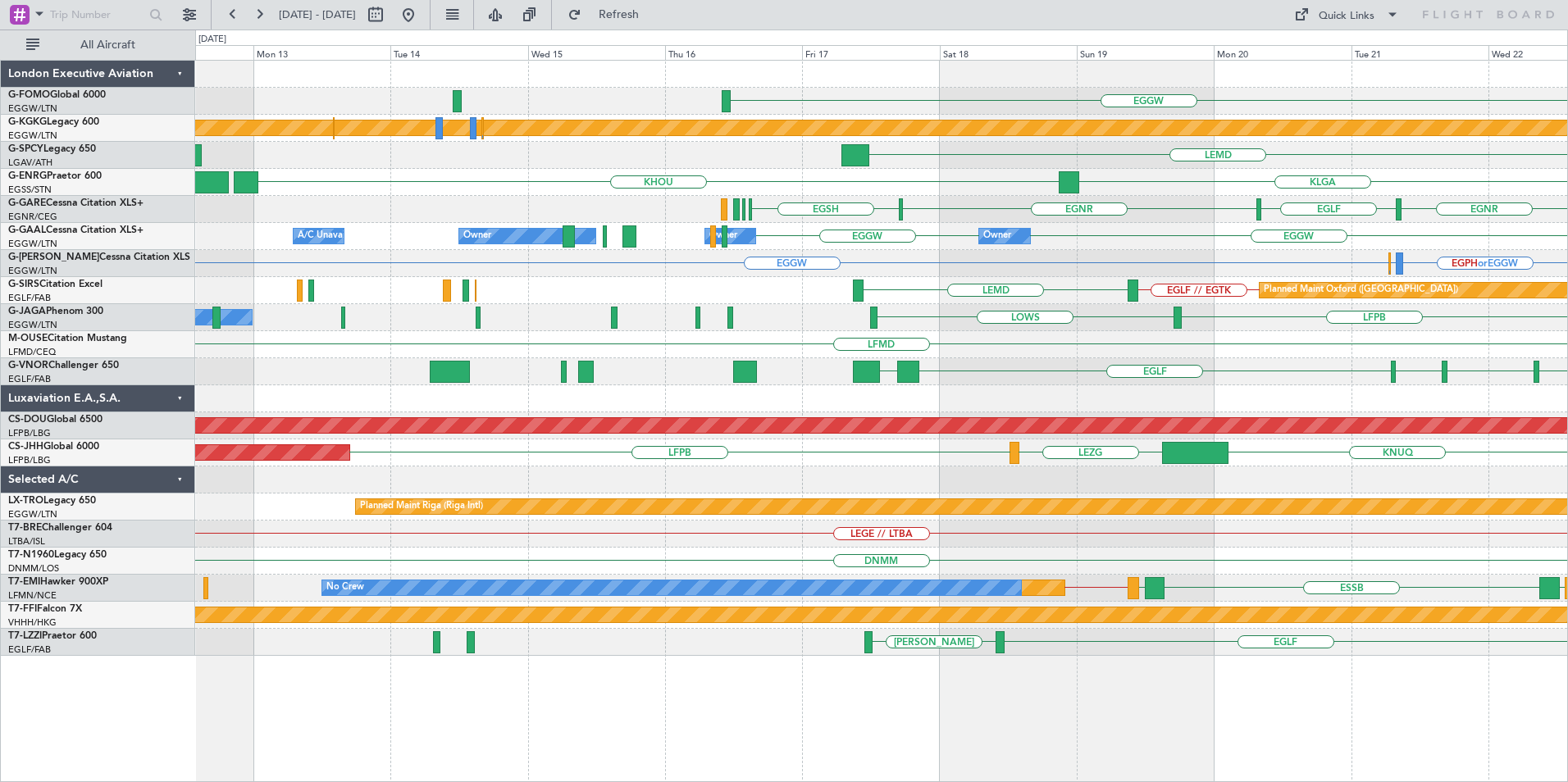
click at [779, 236] on div "Owner EGGW EGGW A/C Unavailable Owner Owner A/C Unavailable" at bounding box center [882, 237] width 1372 height 27
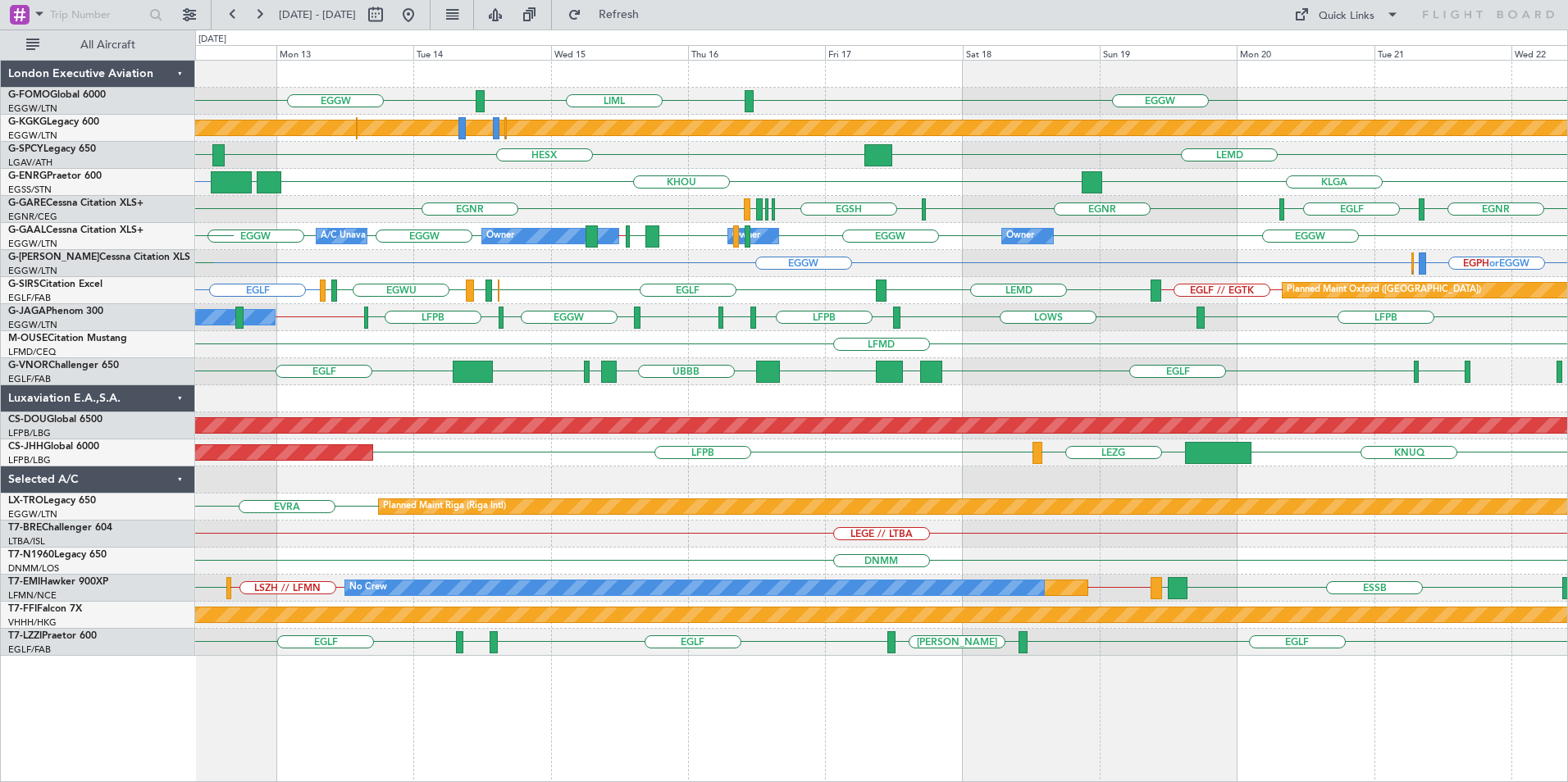
click at [789, 235] on div "EGGW LIML EGGW Planned Maint Athens (Eleftherios Venizelos Intl) LGAV HESX LEMD…" at bounding box center [882, 358] width 1372 height 596
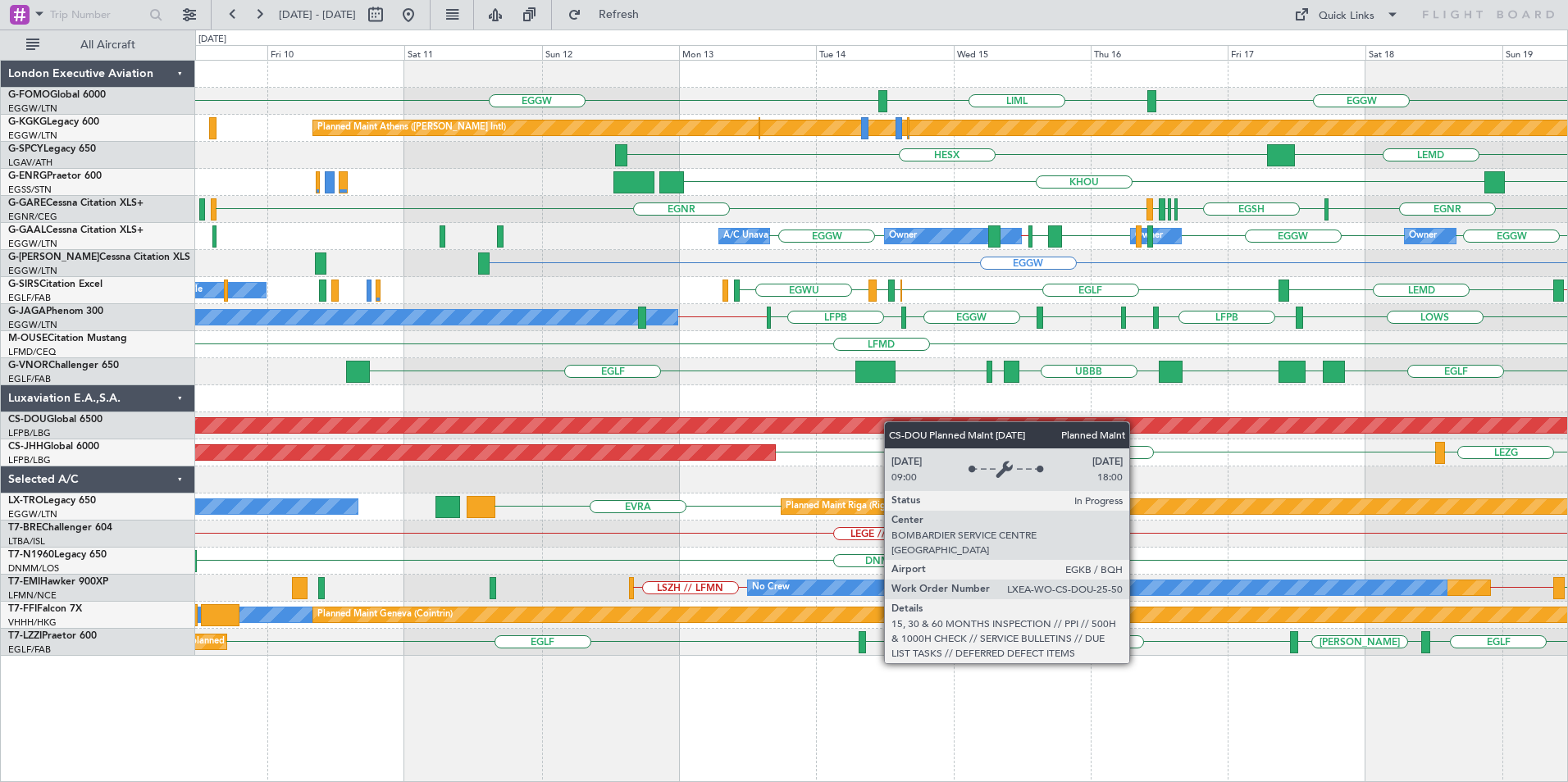
click at [894, 421] on div "EGGW LIML EGGW Planned Maint Athens (Eleftherios Venizelos Intl) Unplanned Main…" at bounding box center [882, 358] width 1372 height 596
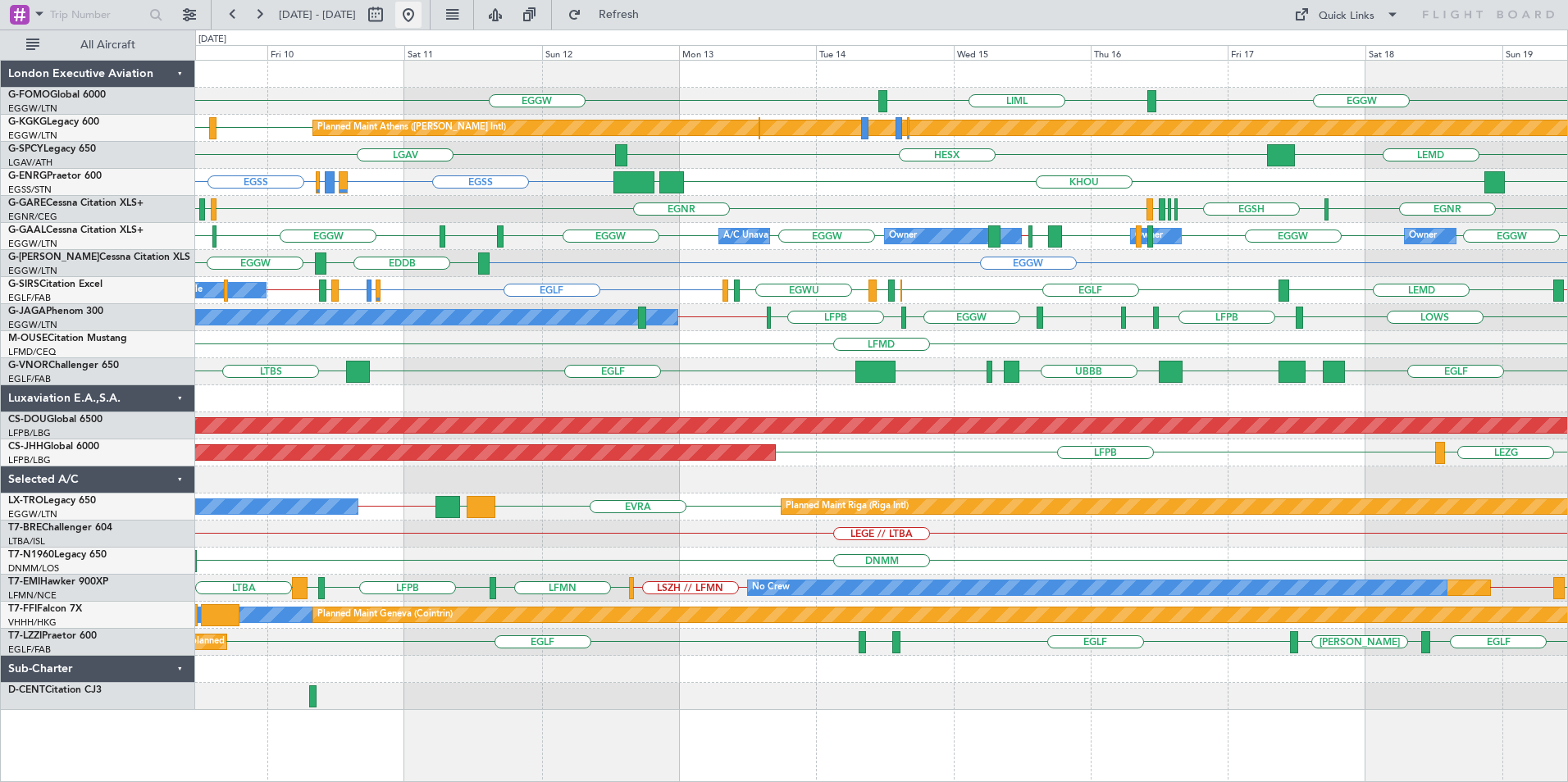
click at [421, 16] on button at bounding box center [408, 15] width 26 height 26
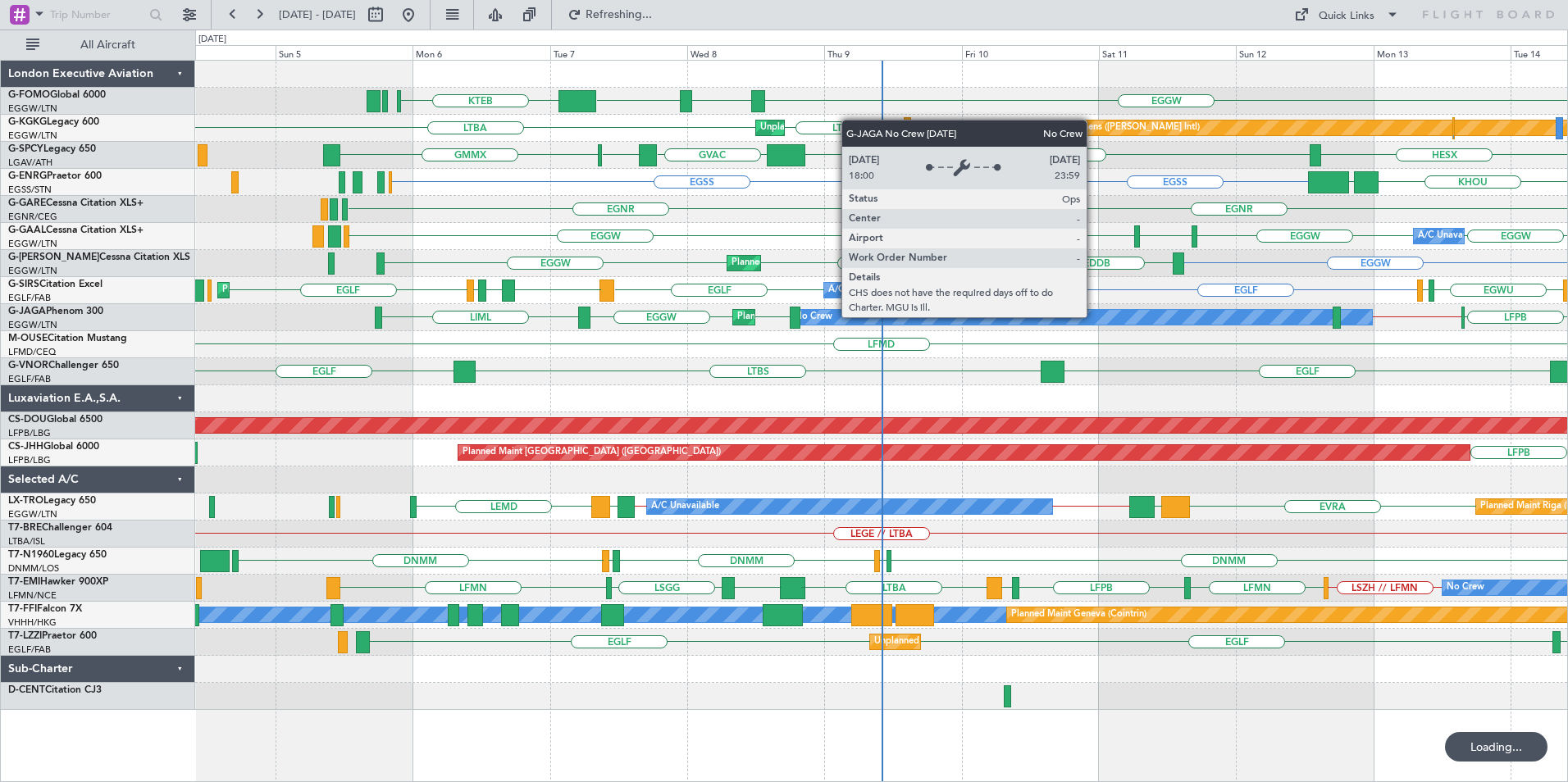
click at [844, 394] on div "EGGW ESSA EGGW KTEB LGAV LTBA LTBA Planned Maint Athens (Eleftherios Venizelos …" at bounding box center [882, 385] width 1372 height 650
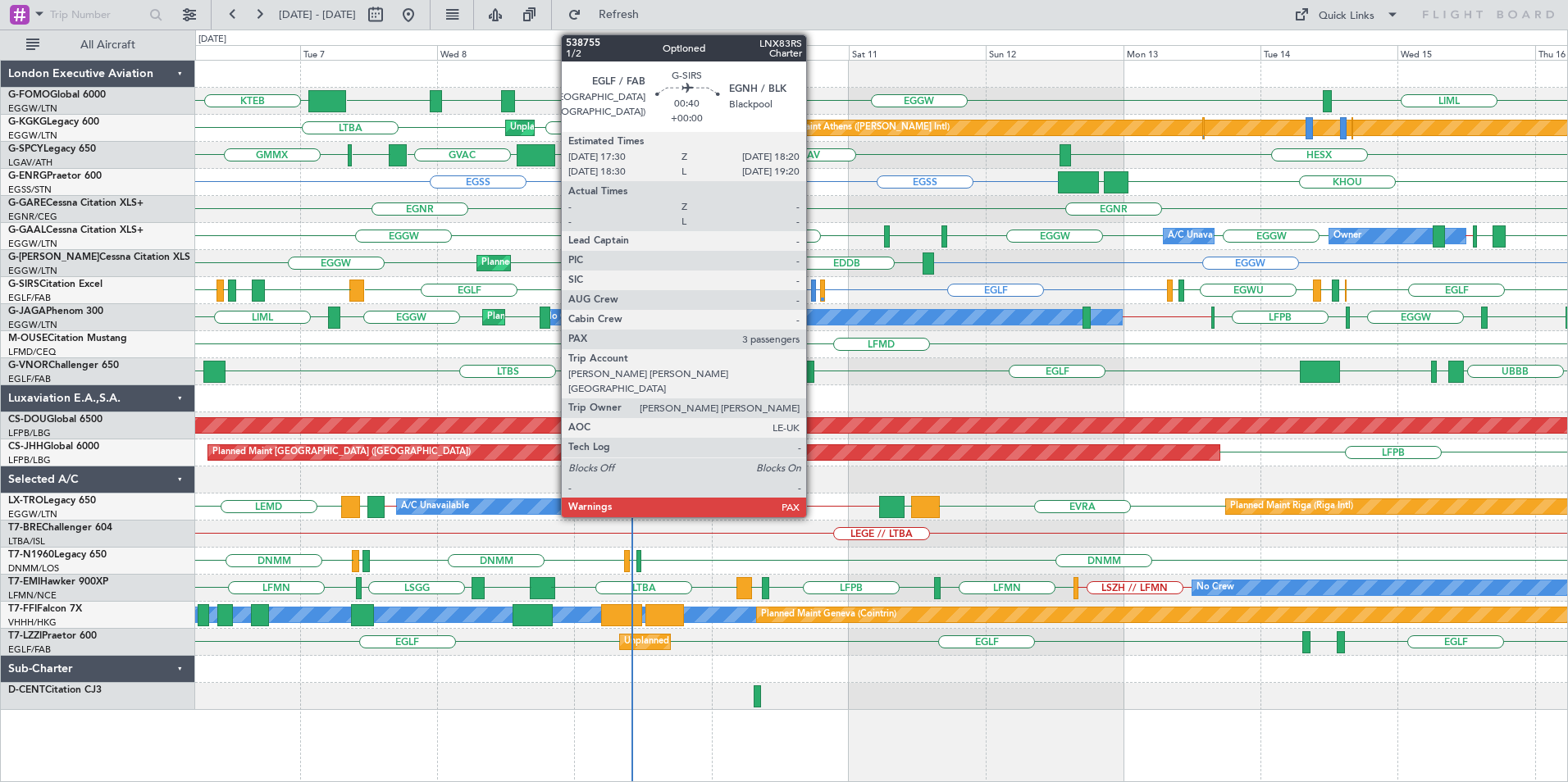
click at [813, 291] on div at bounding box center [813, 291] width 5 height 22
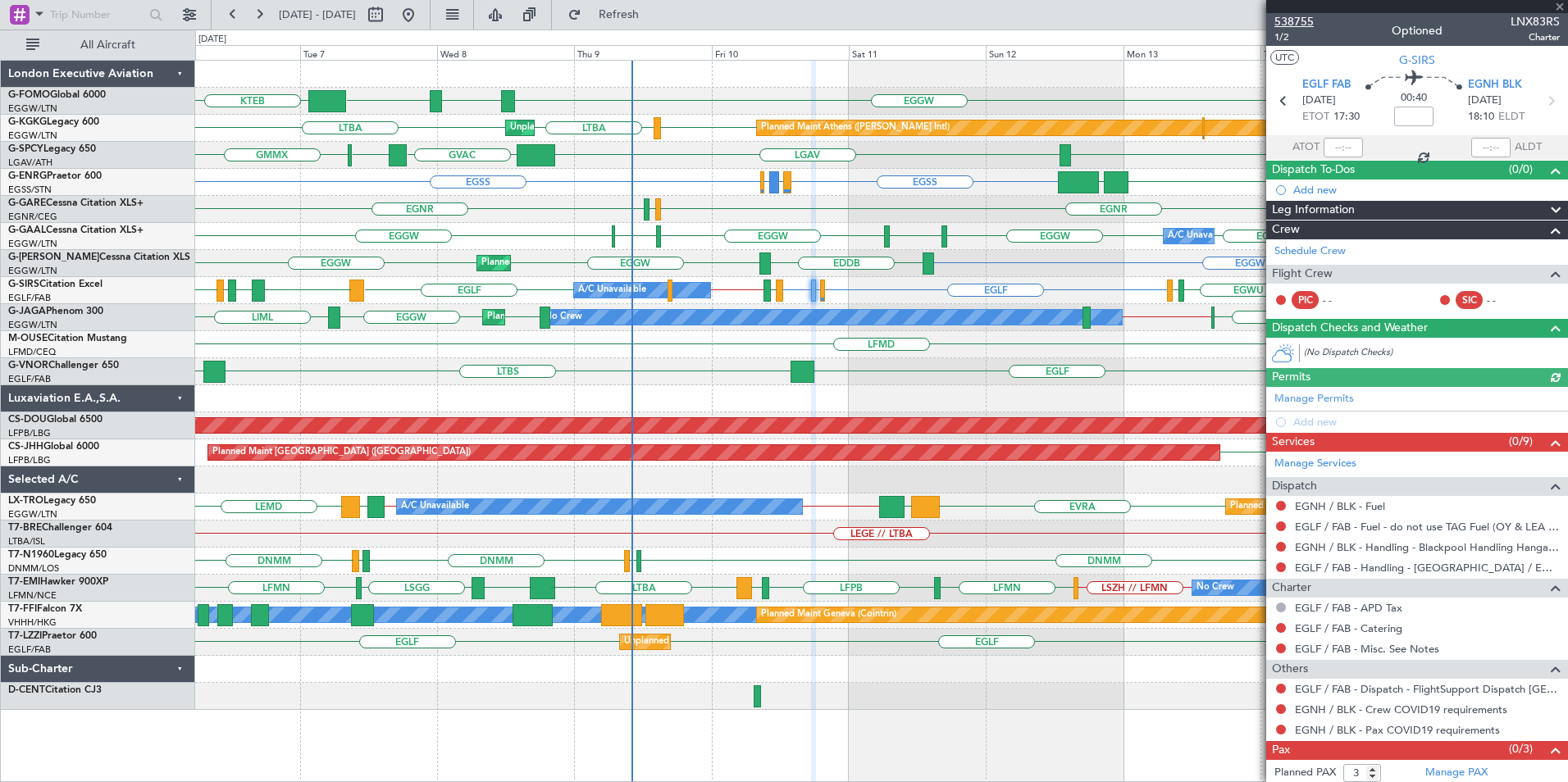
click at [1288, 23] on span "538755" at bounding box center [1294, 21] width 39 height 17
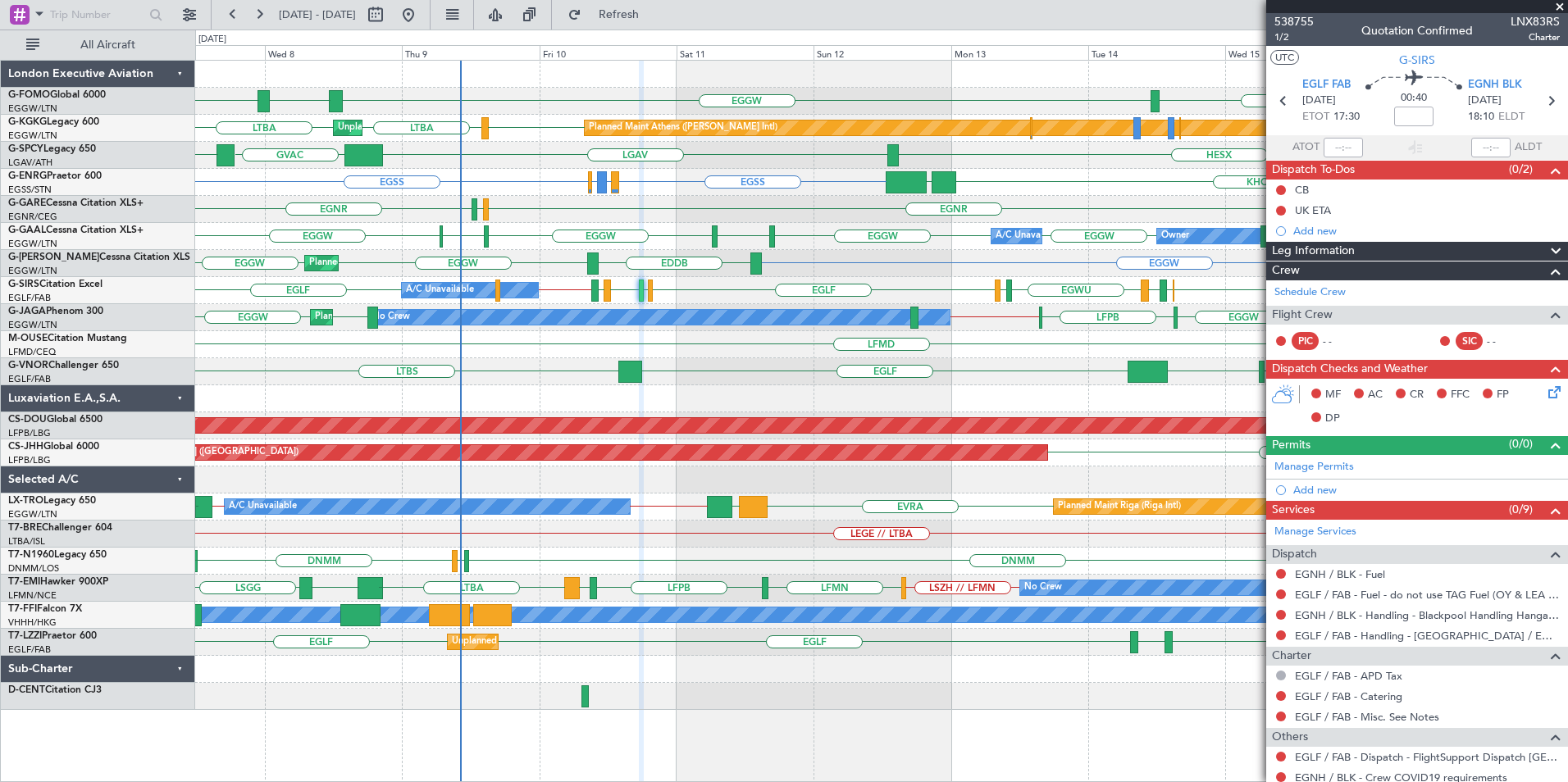
click at [710, 346] on div "EGGW ESSA EGGW LIML KTEB LGAV [GEOGRAPHIC_DATA] [GEOGRAPHIC_DATA] Planned Maint…" at bounding box center [882, 385] width 1372 height 650
click at [685, 212] on div "EGGW ESSA EGGW EGGW LIML Planned Maint [GEOGRAPHIC_DATA] ([PERSON_NAME] Intl) U…" at bounding box center [882, 385] width 1372 height 650
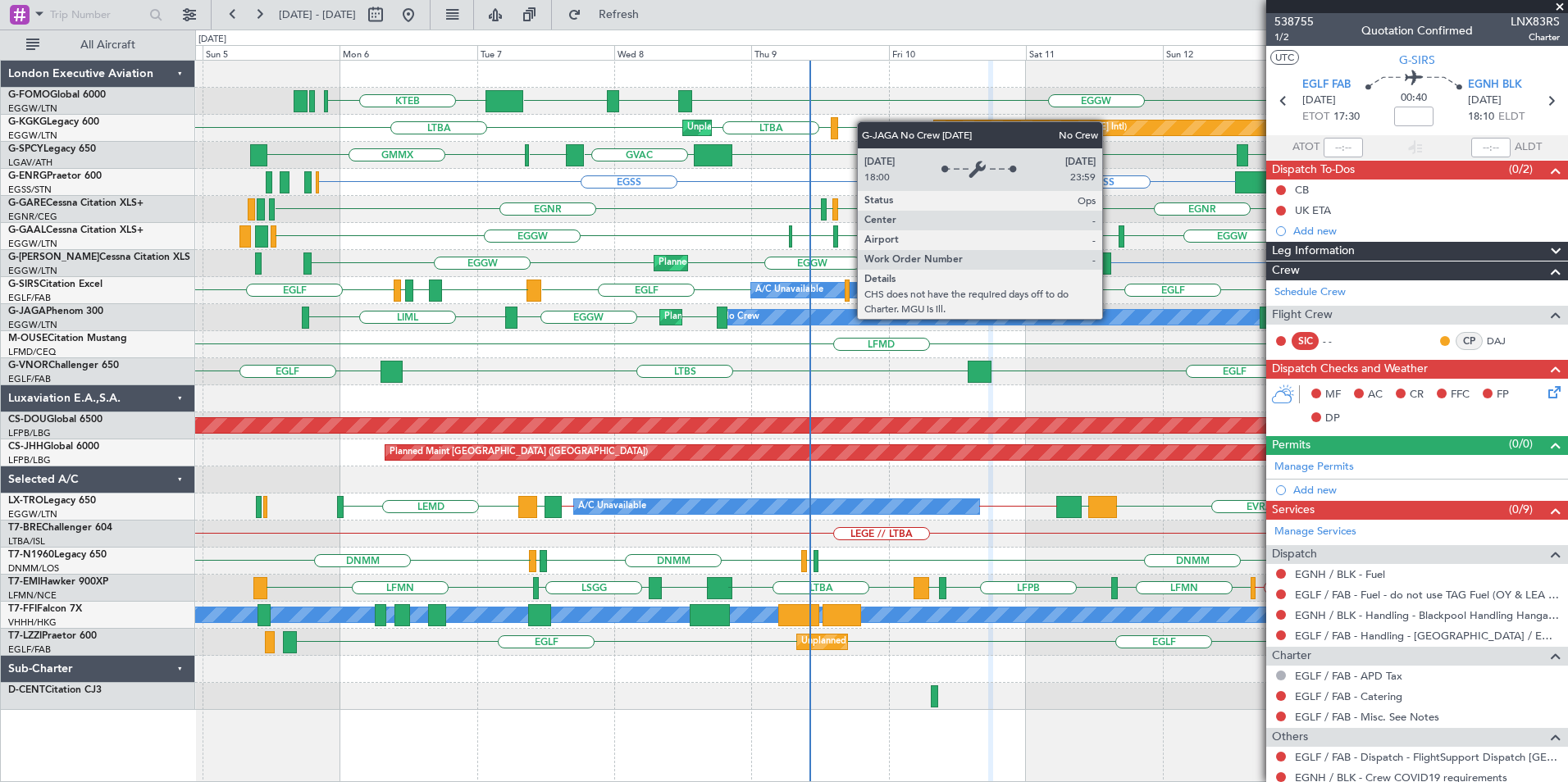
click at [716, 443] on div "EGGW ESSA EGGW KTEB LIML LGAV [GEOGRAPHIC_DATA] [GEOGRAPHIC_DATA] Planned Maint…" at bounding box center [882, 385] width 1372 height 650
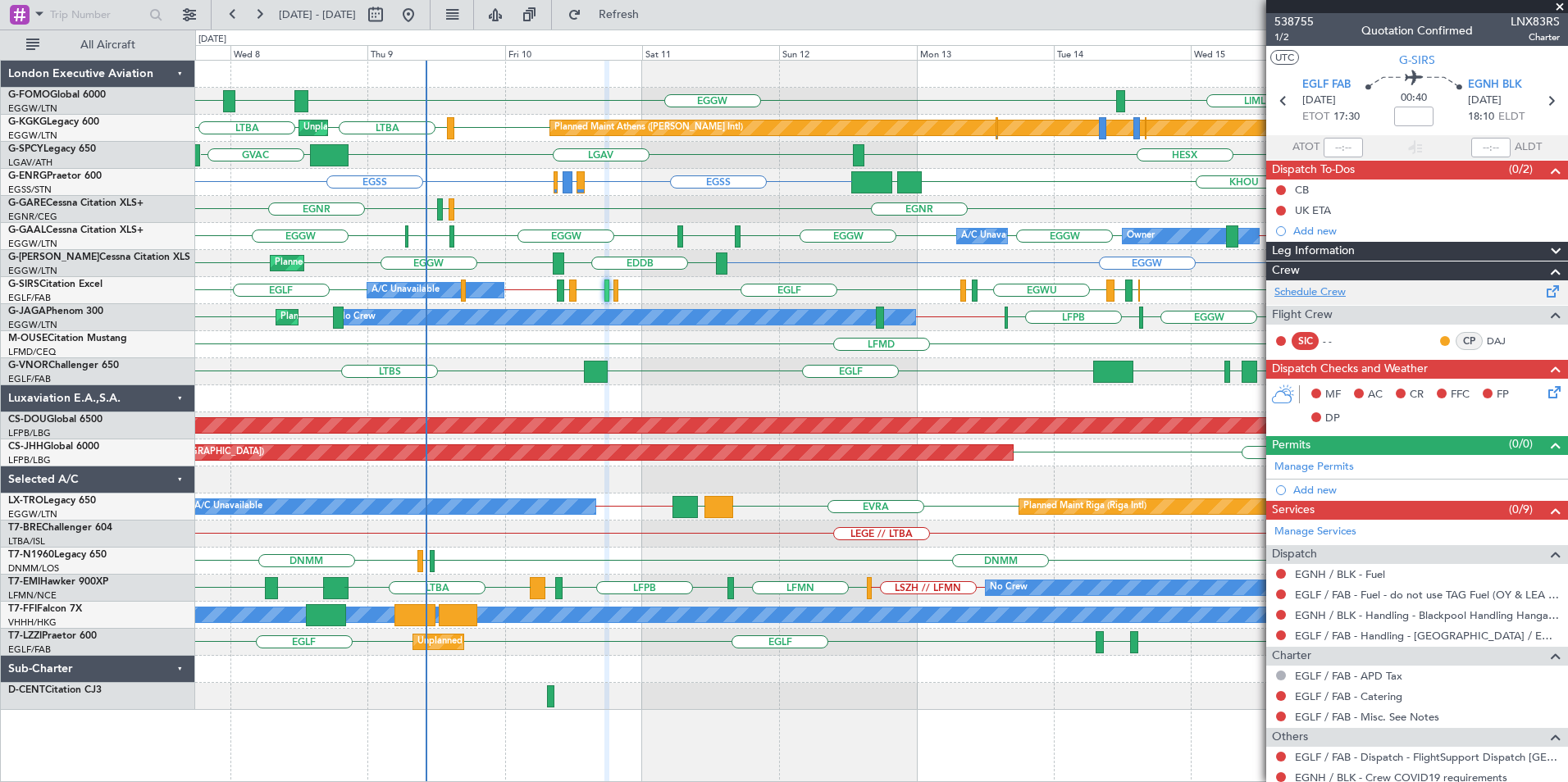
click at [1318, 296] on link "Schedule Crew" at bounding box center [1310, 292] width 71 height 16
click at [657, 22] on button "Refresh" at bounding box center [609, 15] width 99 height 26
click at [679, 365] on div "EGGW ESSA EGGW LIML EGGW Planned Maint [GEOGRAPHIC_DATA] ([PERSON_NAME] Intl) U…" at bounding box center [882, 385] width 1372 height 650
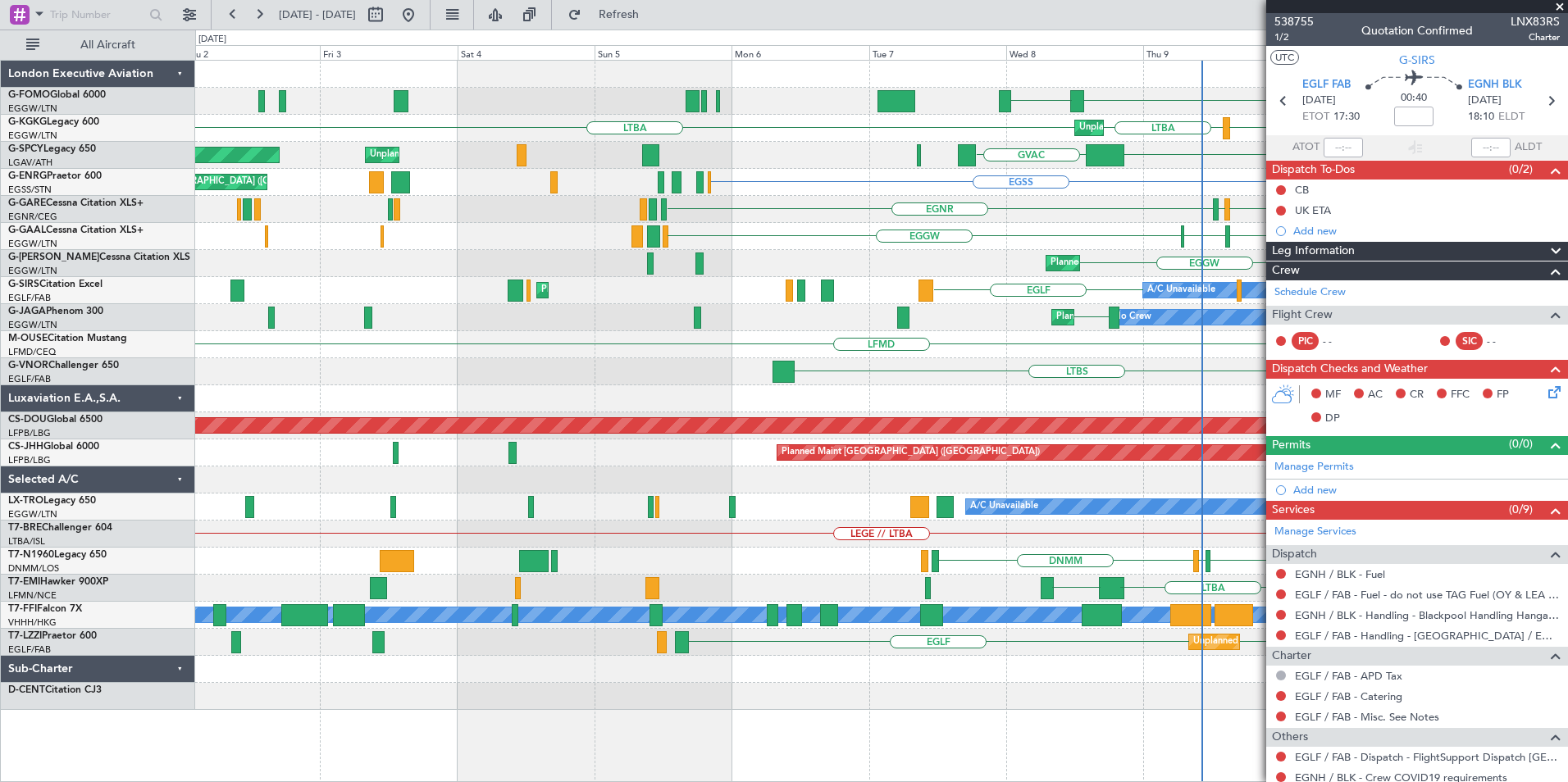
click at [1277, 351] on fb-app "[DATE] - [DATE] Refresh Quick Links All Aircraft EGGW ESSA LIML [GEOGRAPHIC_DAT…" at bounding box center [784, 396] width 1568 height 770
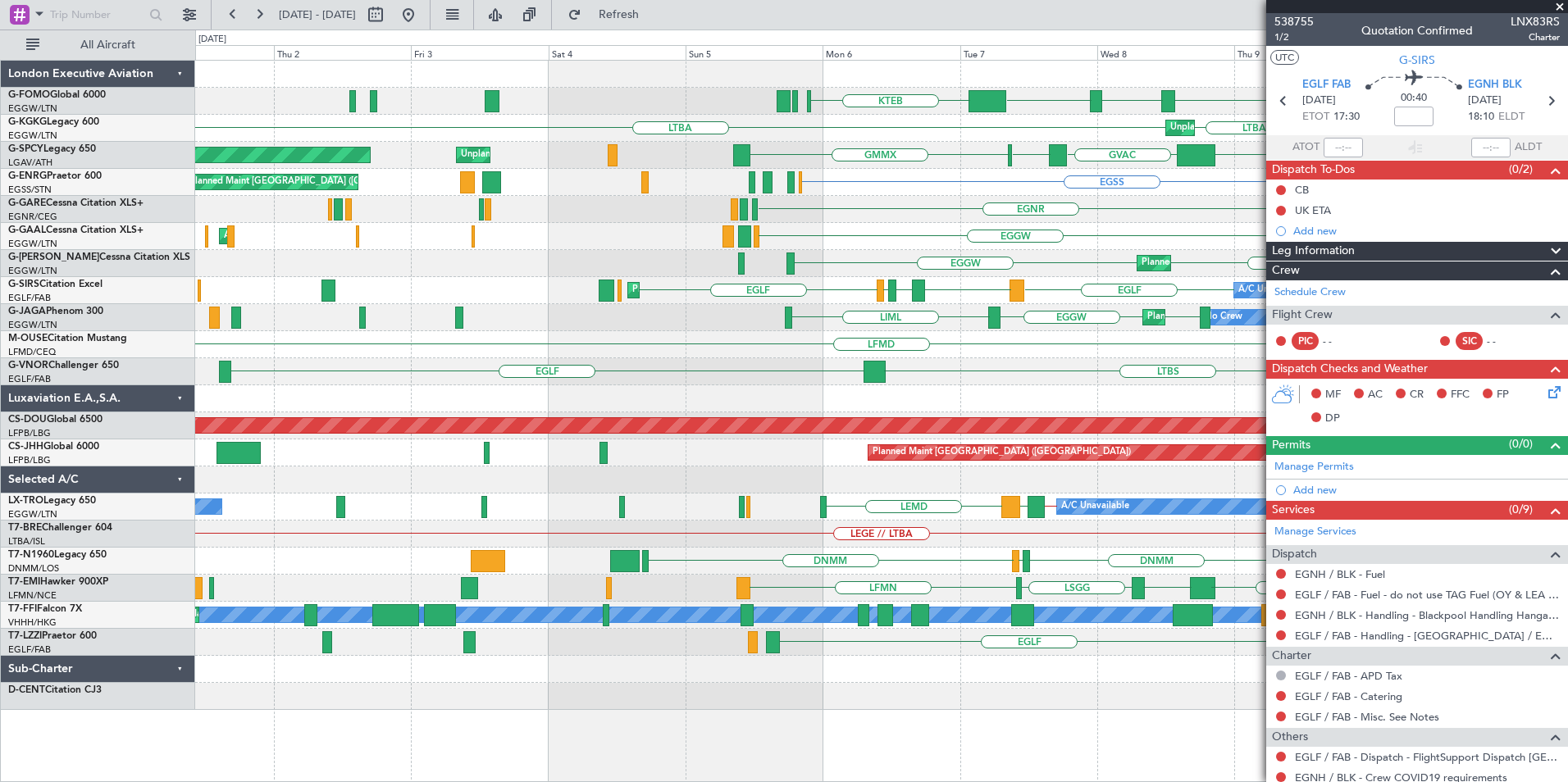
click at [514, 269] on div "Planned Maint [GEOGRAPHIC_DATA] ([GEOGRAPHIC_DATA]) EGGW EDDB EGGW A/C Unavaila…" at bounding box center [882, 264] width 1372 height 27
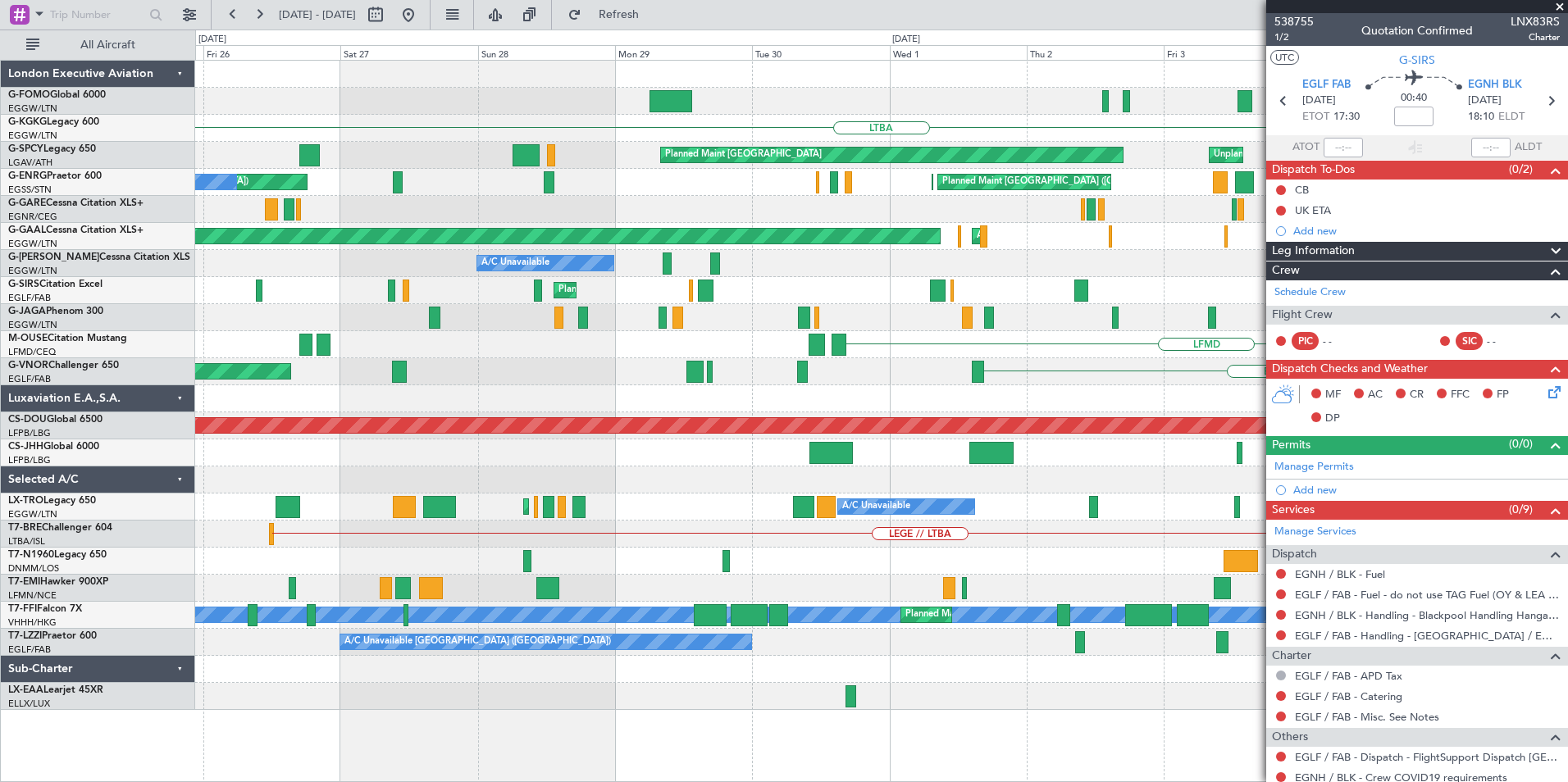
click at [1022, 327] on div "KTEB EGGW ESSA [GEOGRAPHIC_DATA] Unplanned Maint [GEOGRAPHIC_DATA] Planned Main…" at bounding box center [882, 385] width 1372 height 650
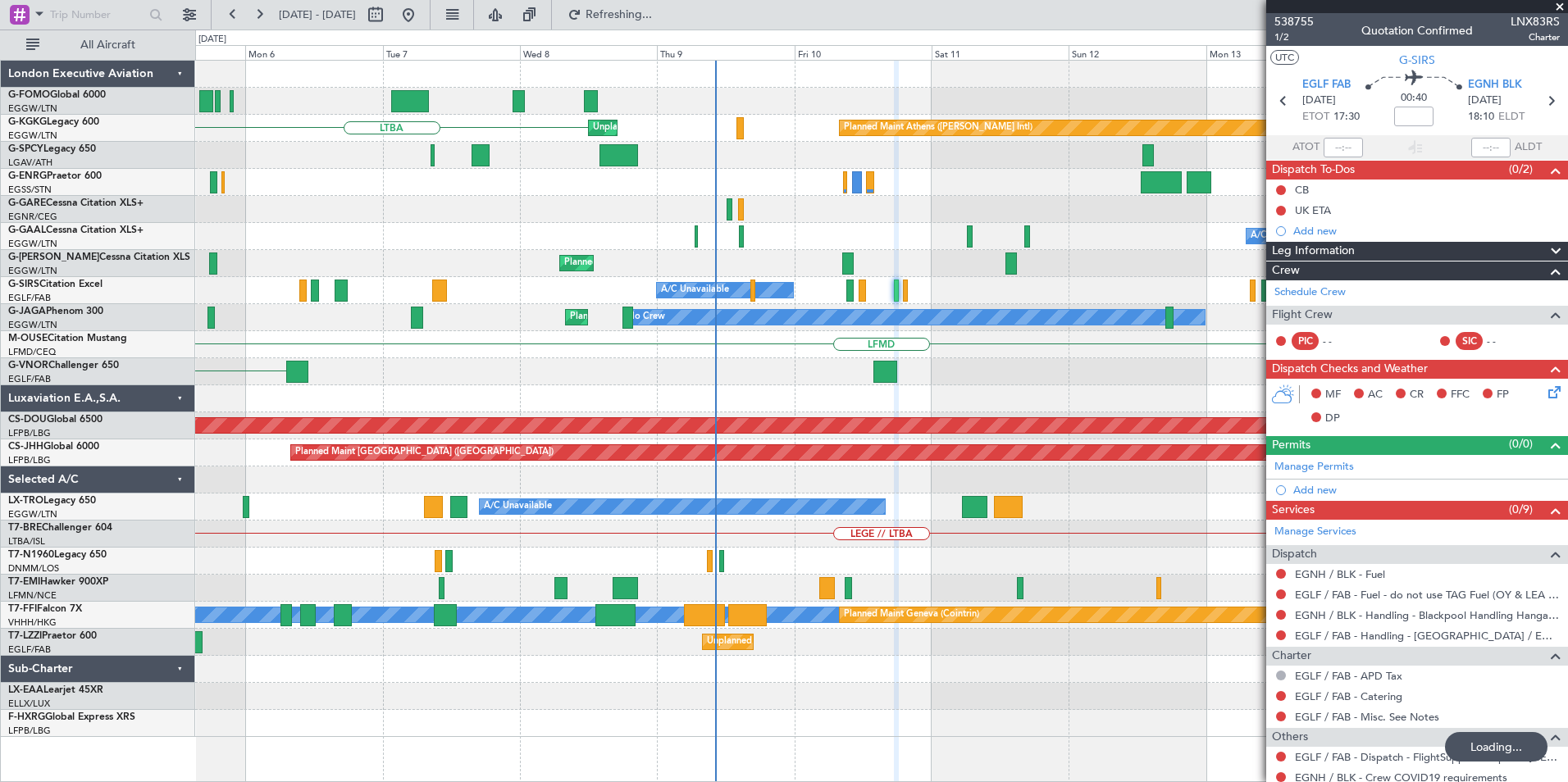
click at [299, 343] on div "LTBA Unplanned Maint [GEOGRAPHIC_DATA] (Ataturk) Planned Maint [GEOGRAPHIC_DATA…" at bounding box center [882, 398] width 1372 height 677
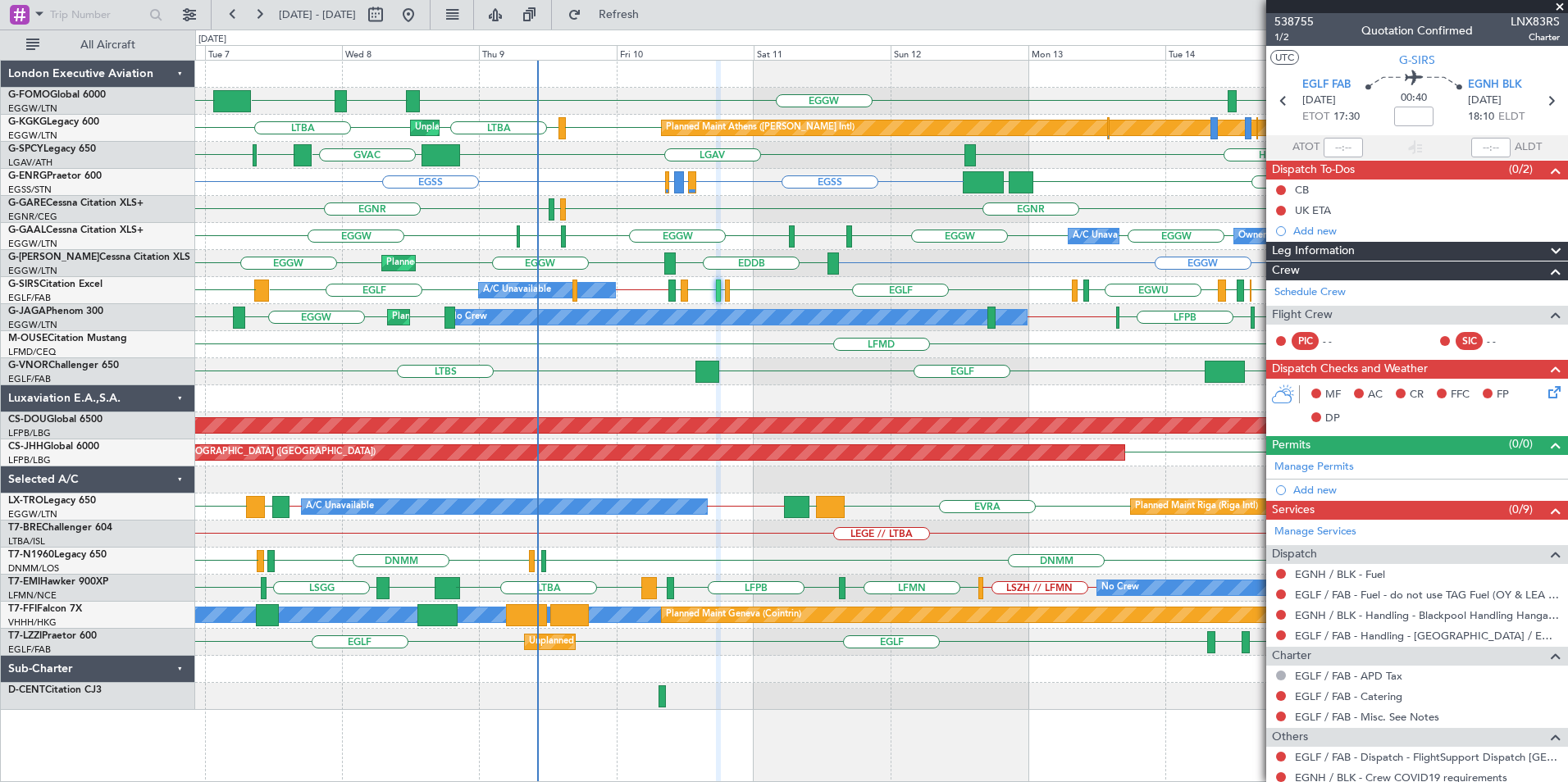
click at [652, 286] on div "KTEB EGGW ESSA EGGW LIML [GEOGRAPHIC_DATA] LGAV [GEOGRAPHIC_DATA] Planned Maint…" at bounding box center [882, 385] width 1372 height 650
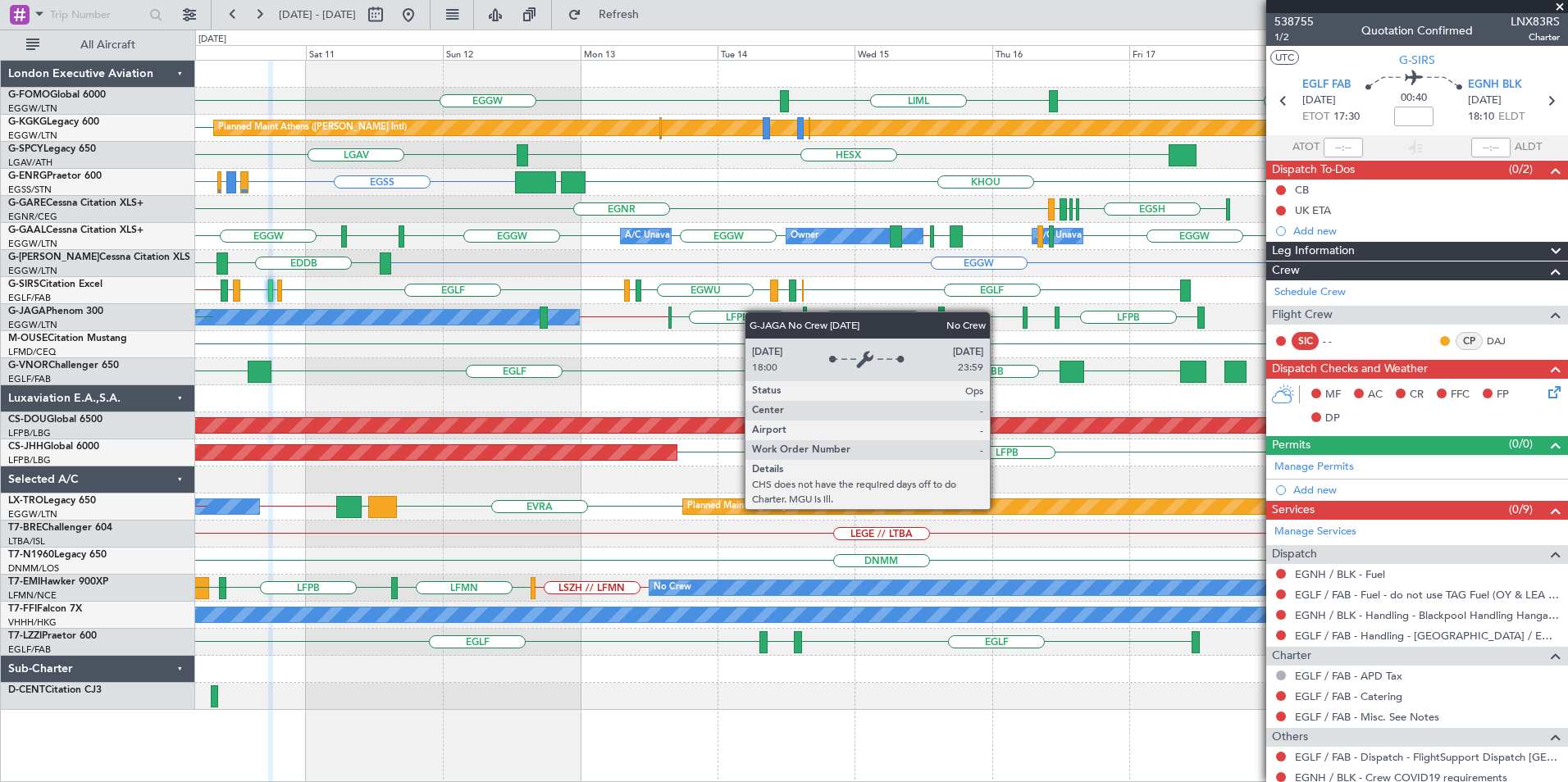
click at [514, 323] on div "EGGW LIML EGGW ESSA EGGW LGAV Planned Maint [GEOGRAPHIC_DATA] ([PERSON_NAME] In…" at bounding box center [882, 385] width 1372 height 650
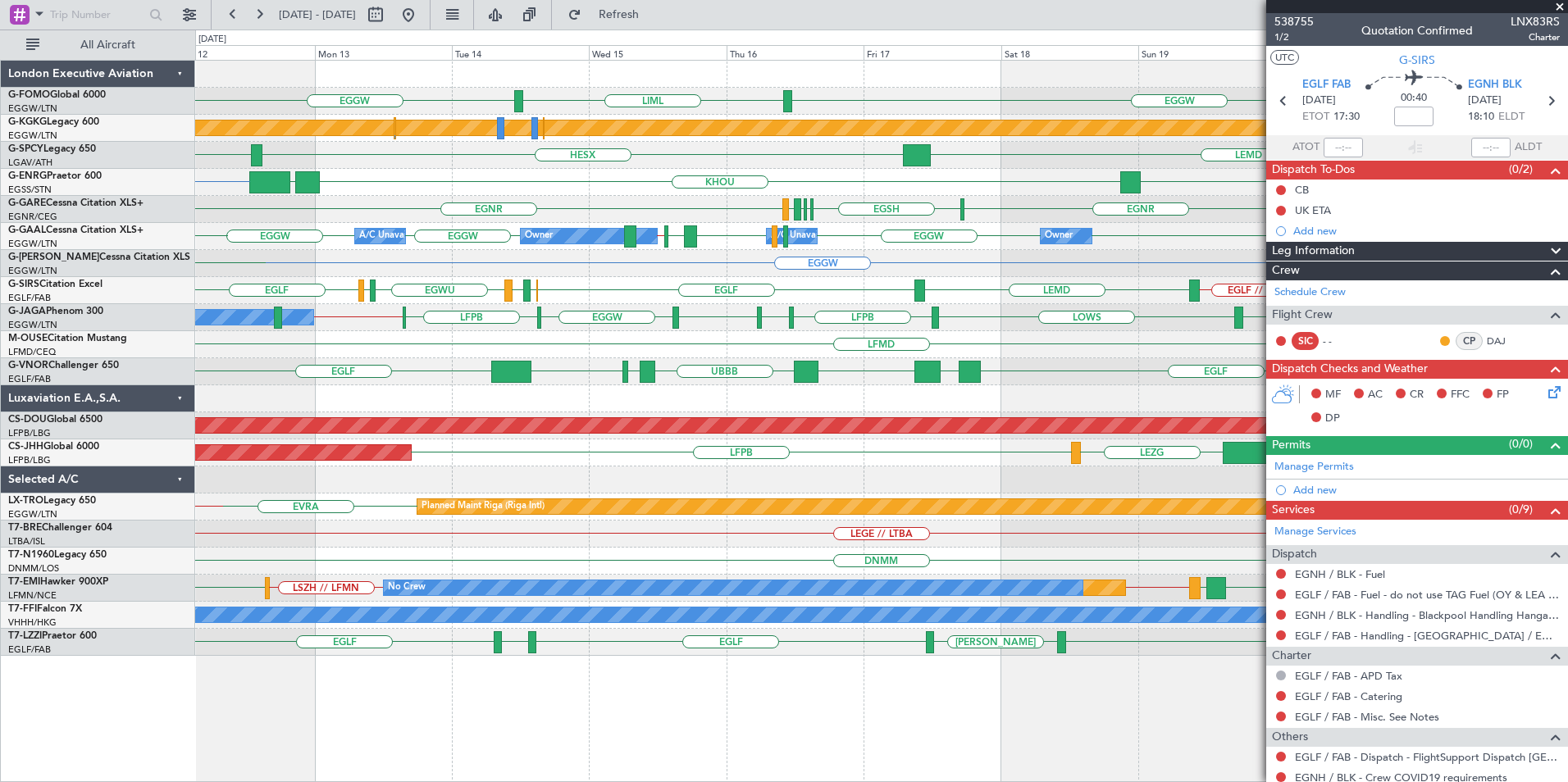
click at [902, 266] on div "EGGW EDDB" at bounding box center [882, 264] width 1372 height 27
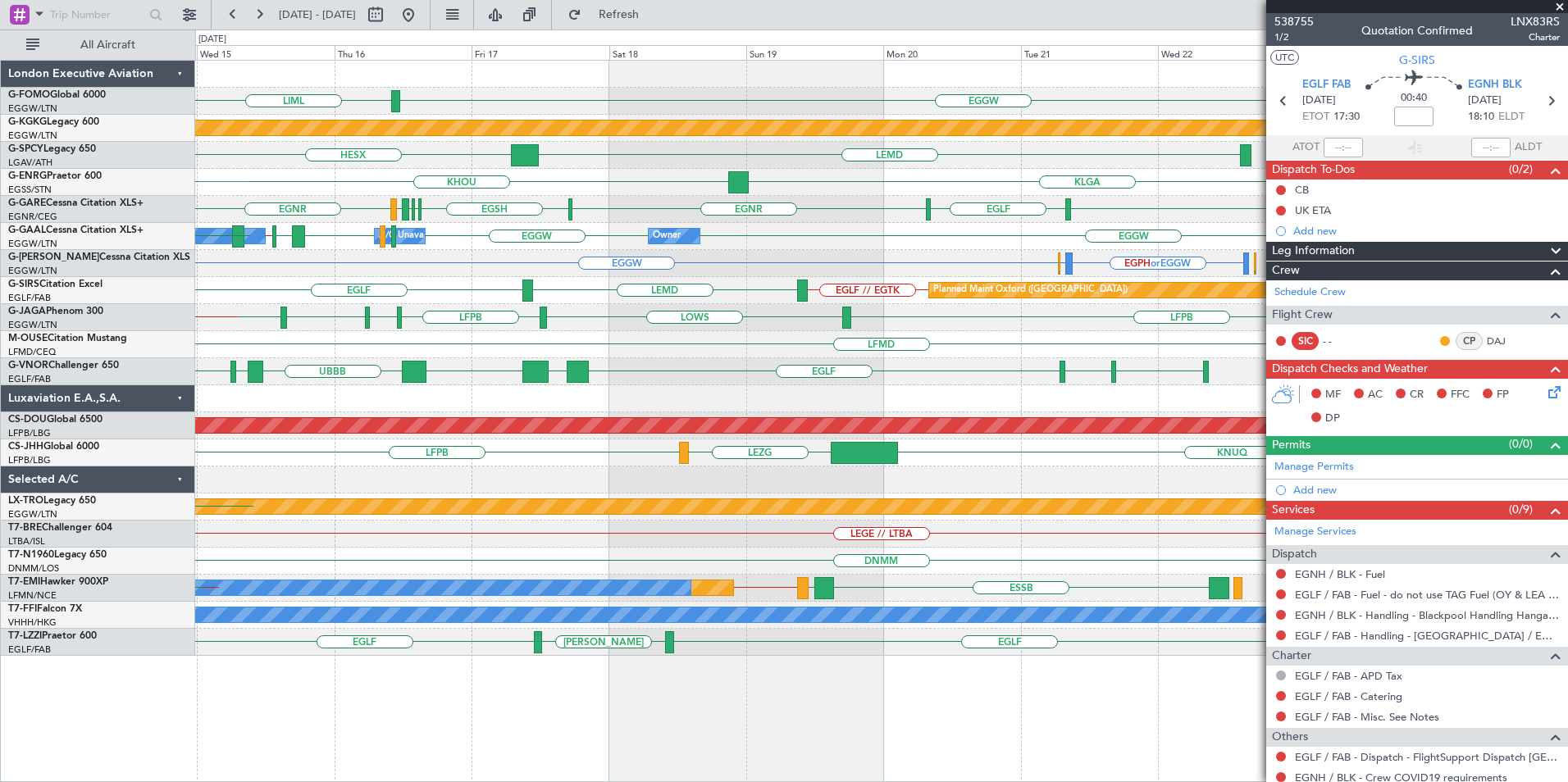
click at [424, 419] on div "EGGW LIML EGGW Planned Maint [GEOGRAPHIC_DATA] ([PERSON_NAME] Intl) LEMD HESX L…" at bounding box center [882, 358] width 1372 height 596
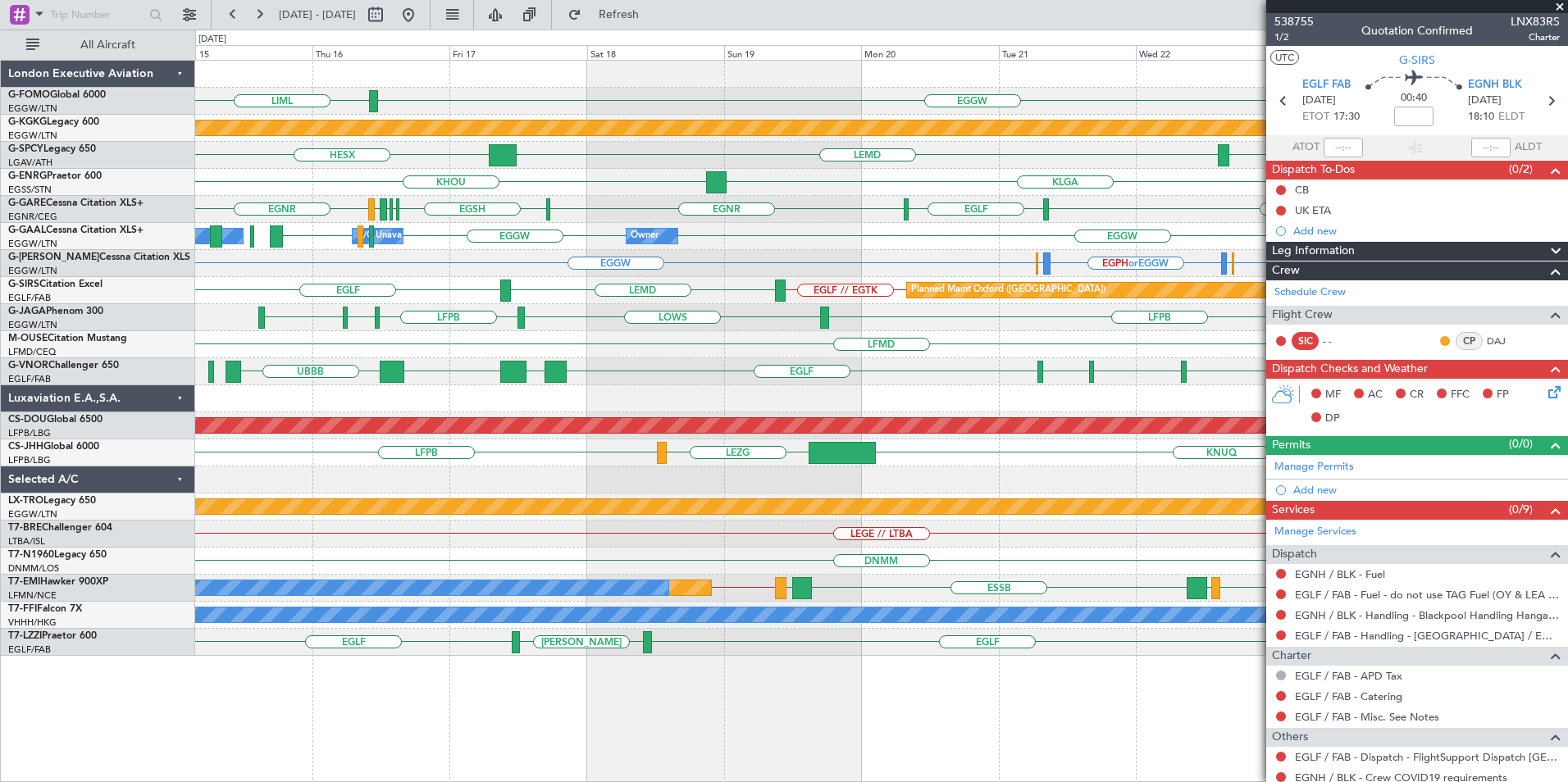
click at [587, 288] on div "EGGW LIML Planned Maint [GEOGRAPHIC_DATA] ([PERSON_NAME] Intl) EGGW LEMD HESX […" at bounding box center [882, 358] width 1372 height 596
click at [559, 317] on div "EGGW LIML Planned Maint [GEOGRAPHIC_DATA] ([PERSON_NAME] Intl) EGGW LEMD HESX […" at bounding box center [882, 358] width 1372 height 596
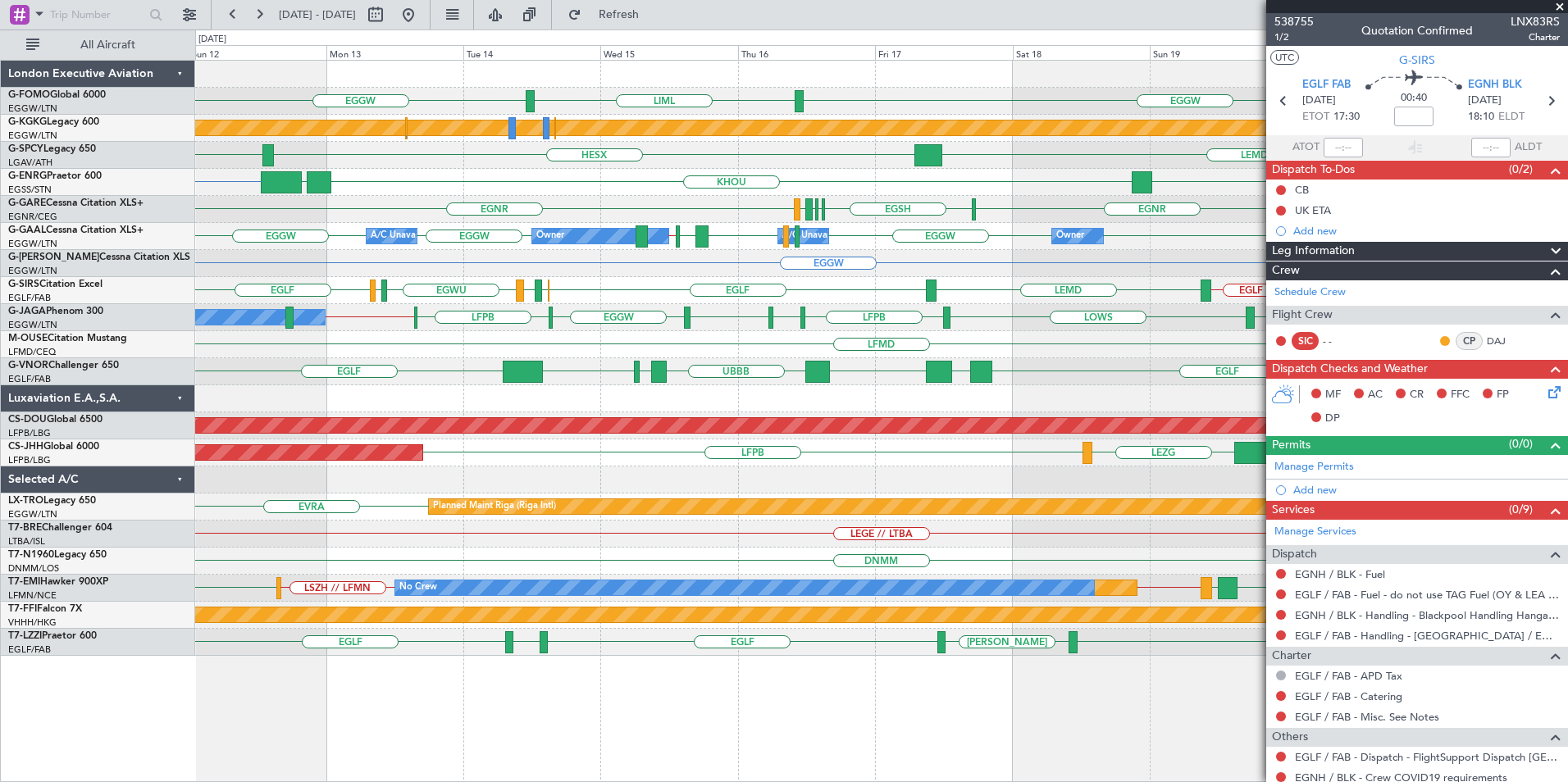
click at [444, 289] on div "EGGW EGGW LIML Planned Maint [GEOGRAPHIC_DATA] ([PERSON_NAME] Intl) LGAV LEMD H…" at bounding box center [882, 358] width 1372 height 596
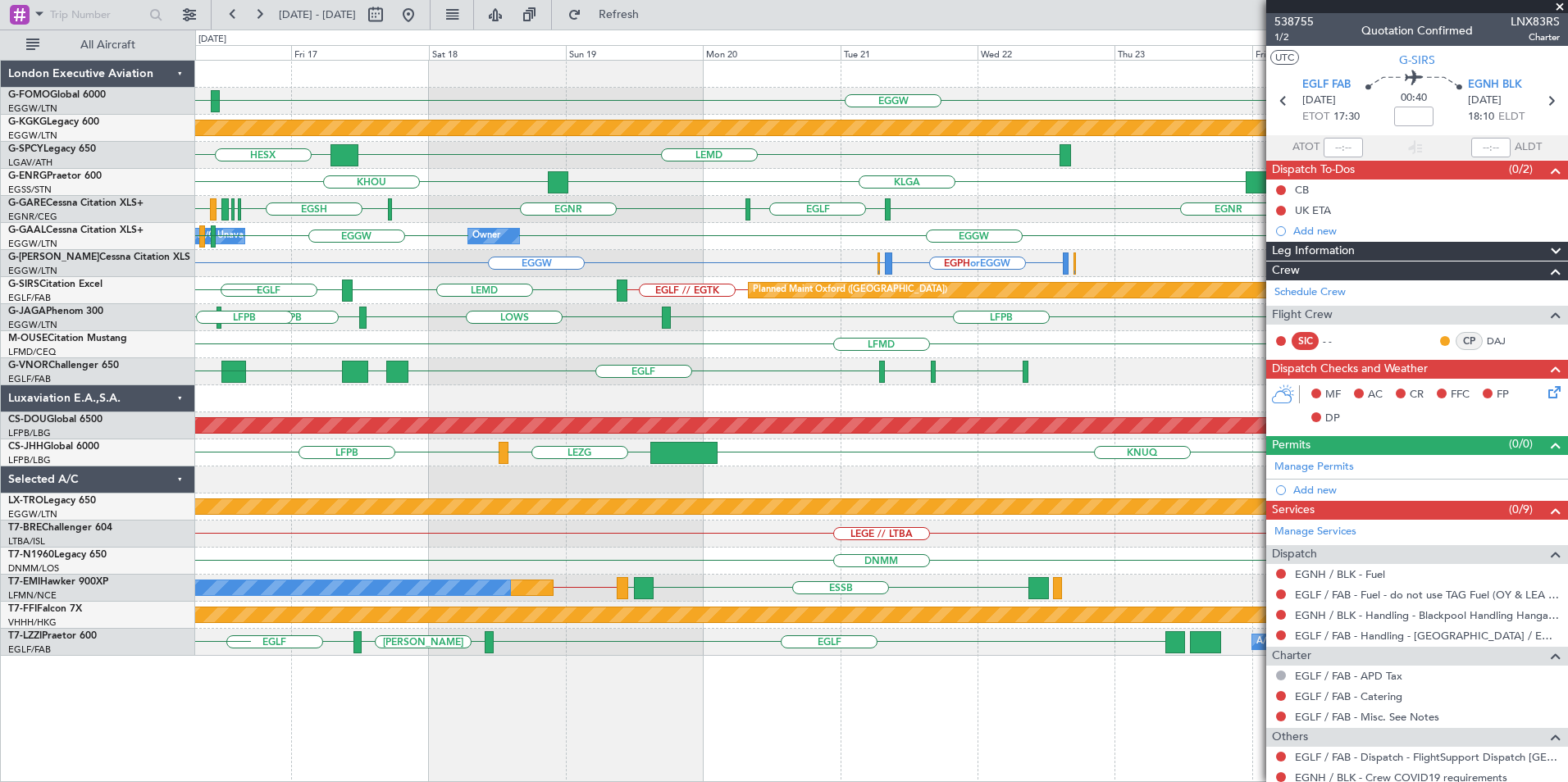
click at [773, 243] on div "EGGW LIML EGGW Planned Maint [GEOGRAPHIC_DATA] ([PERSON_NAME] Intl) LEMD HESX […" at bounding box center [882, 358] width 1372 height 596
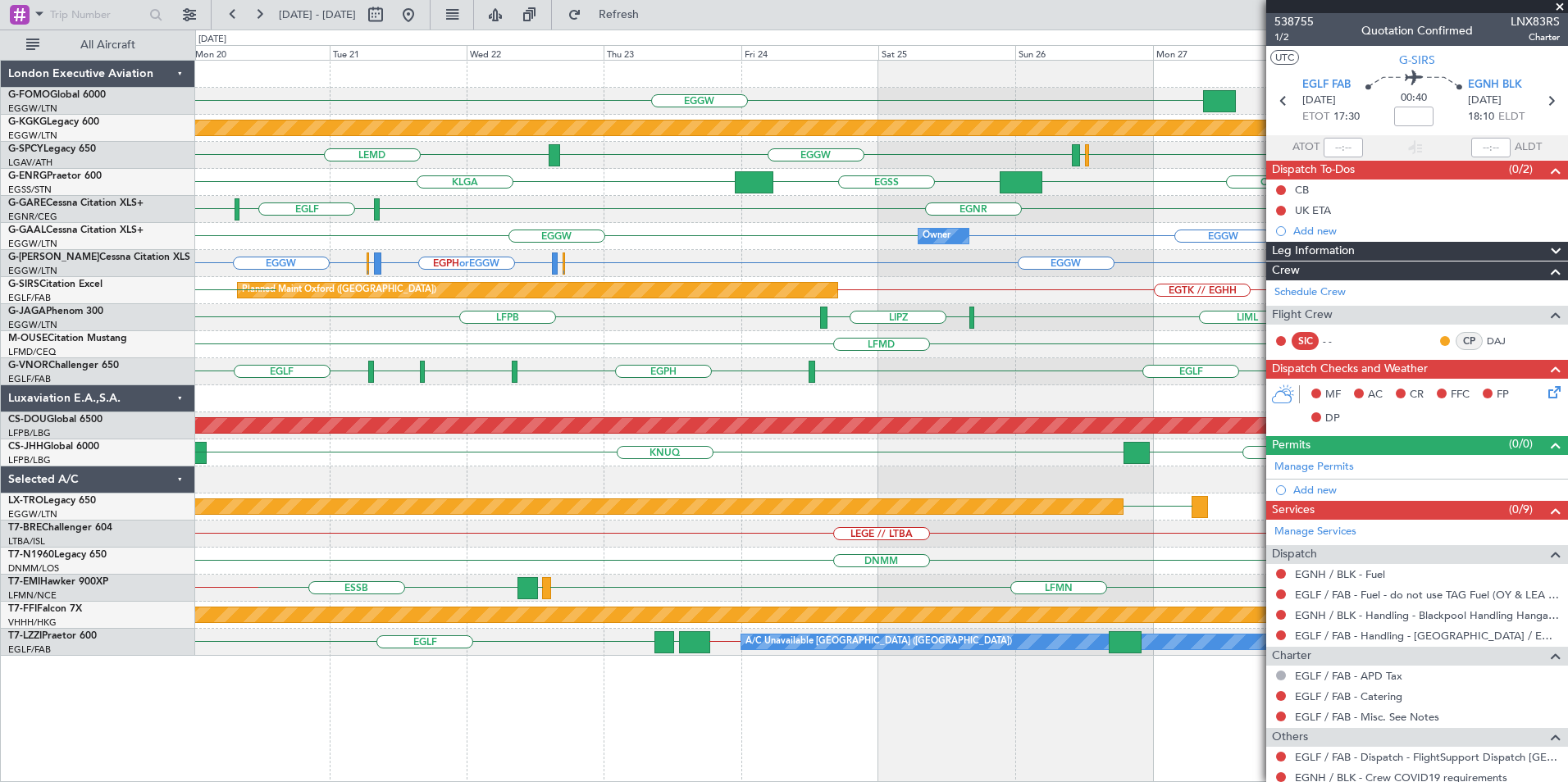
click at [260, 297] on div "EGGW Planned Maint [GEOGRAPHIC_DATA] ([PERSON_NAME] Intl) LFBZ LFBD EGGW LEMD O…" at bounding box center [882, 358] width 1372 height 596
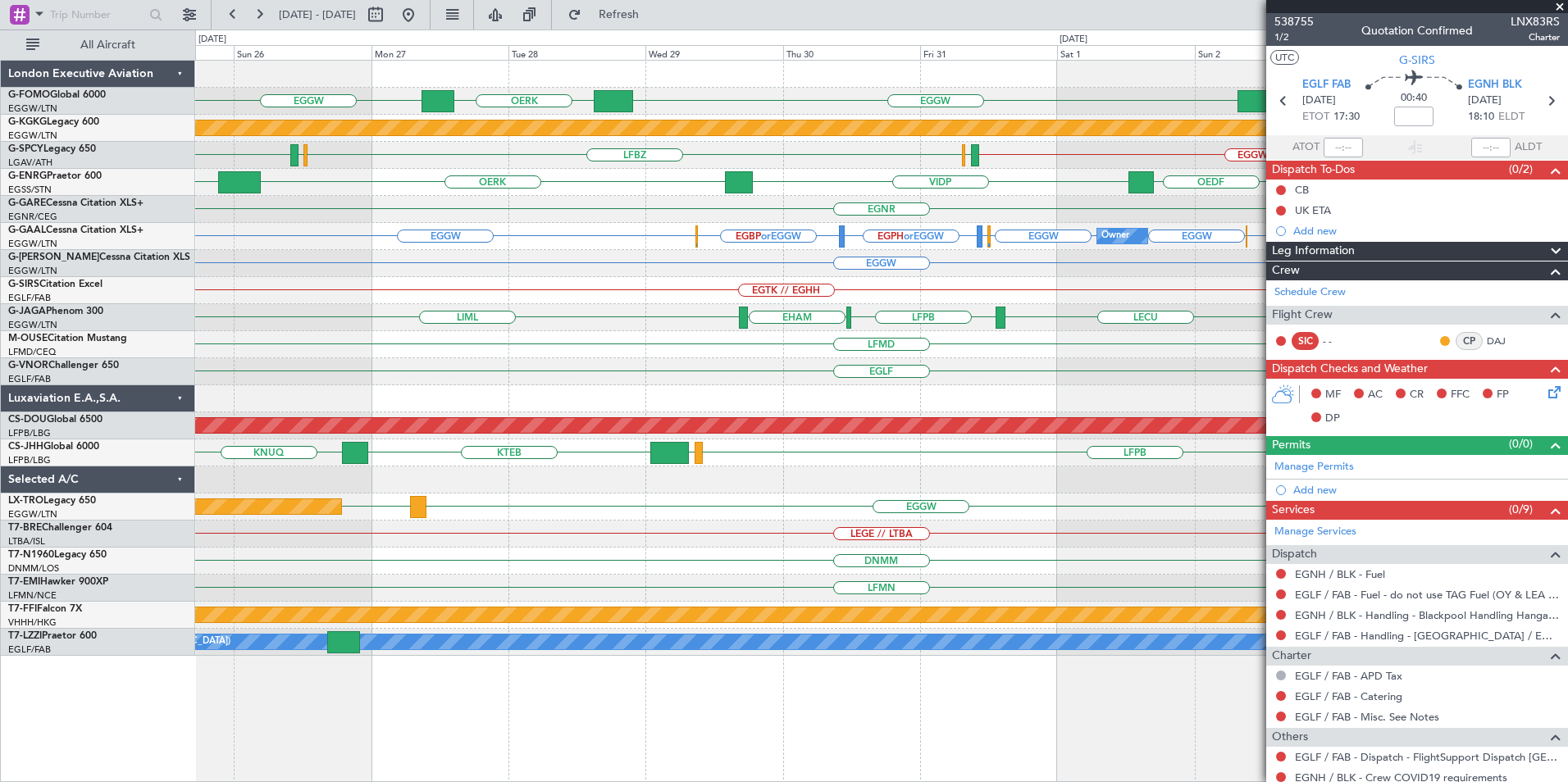
click at [742, 334] on div "EGGW OERK EGGW ZBAA VHHH WSSL OBBI Planned Maint [GEOGRAPHIC_DATA] ([PERSON_NAM…" at bounding box center [882, 358] width 1372 height 596
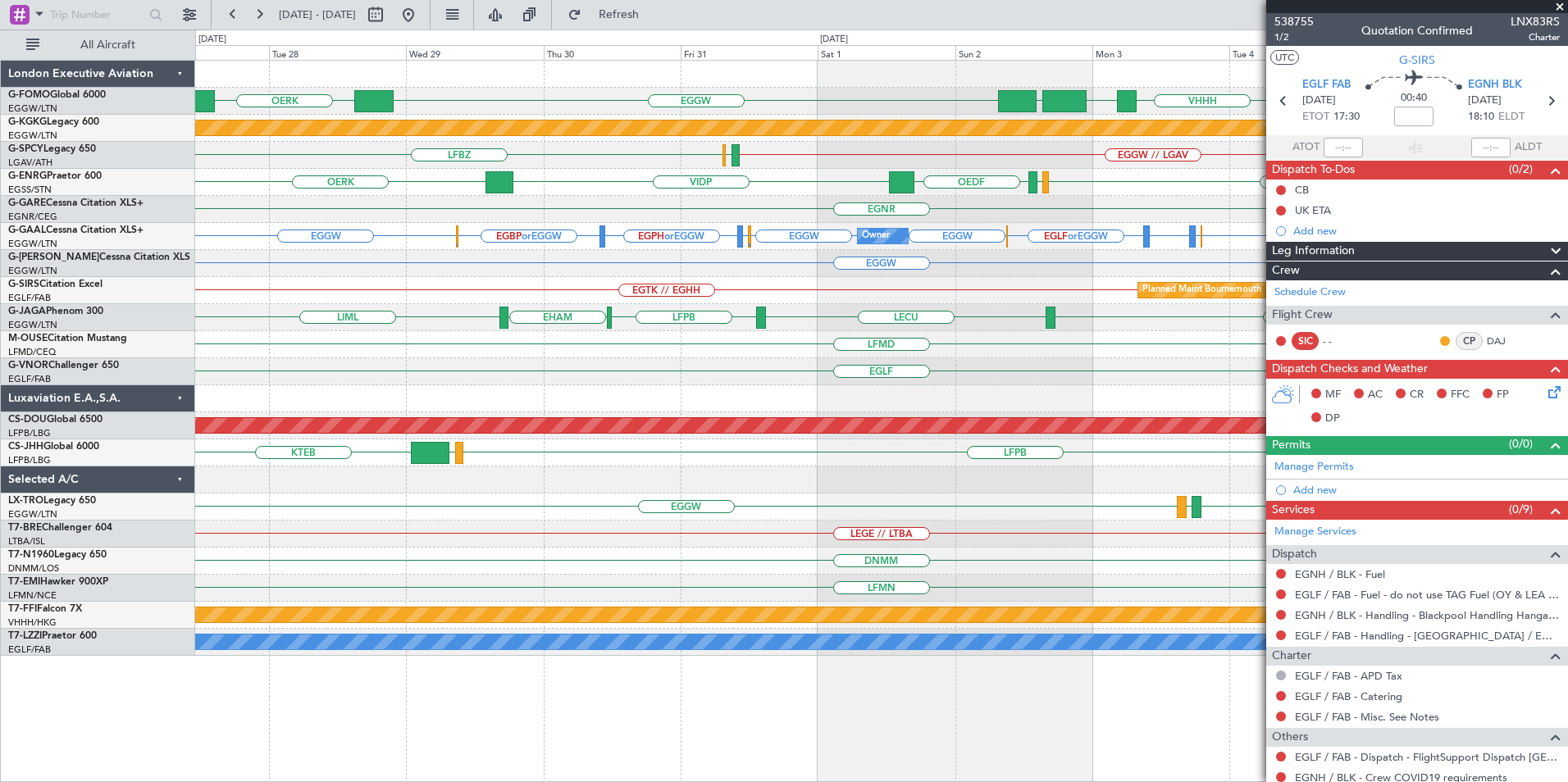
click at [275, 350] on div "EGGW OERK ZBAA VHHH WSSL OBBI EGGW Planned Maint [GEOGRAPHIC_DATA] ([PERSON_NAM…" at bounding box center [882, 358] width 1372 height 596
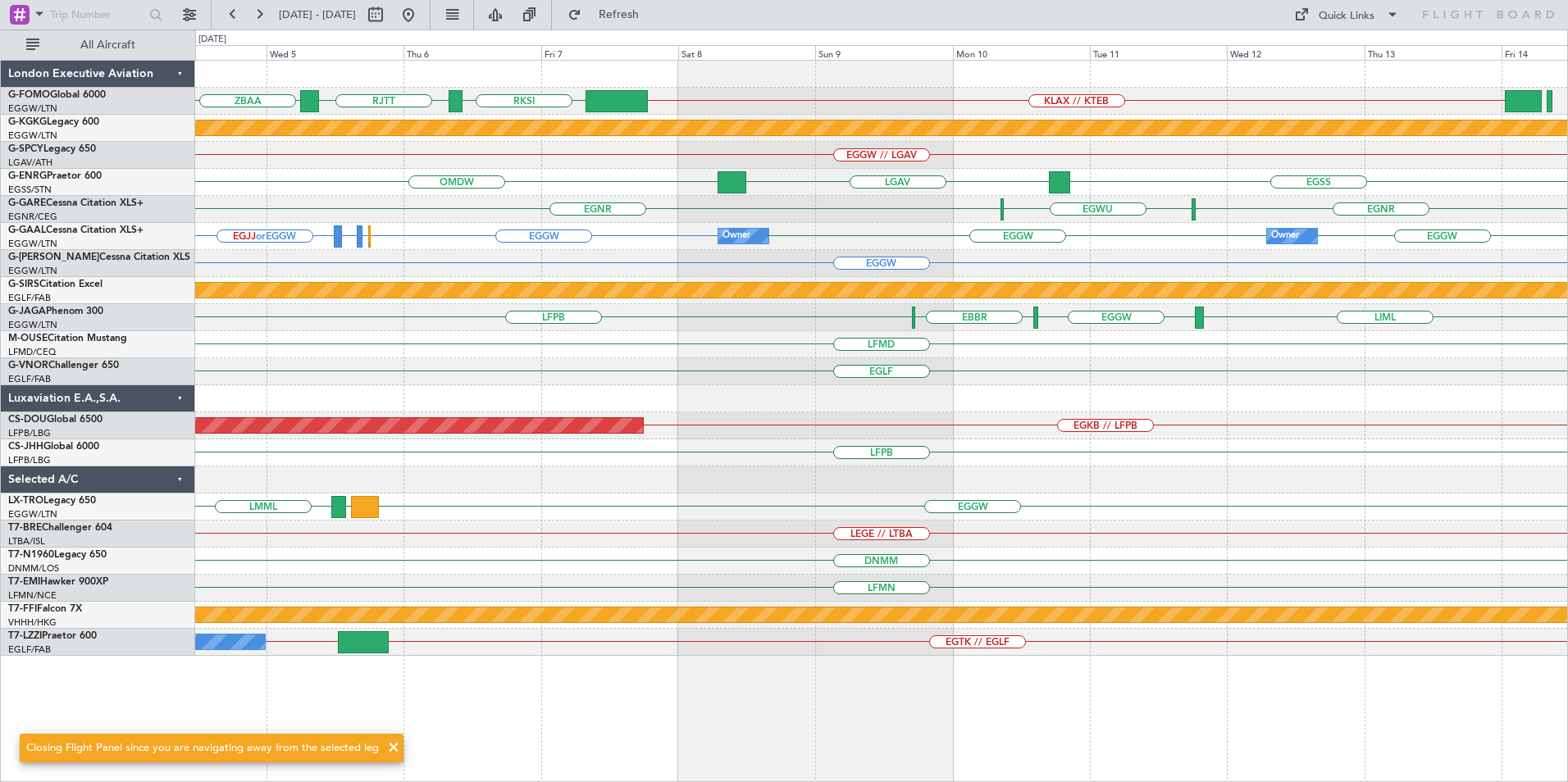
click at [660, 292] on div "KLAX // KTEB ZBAA RKSI [GEOGRAPHIC_DATA] VHHH Planned Maint [GEOGRAPHIC_DATA] (…" at bounding box center [882, 358] width 1372 height 596
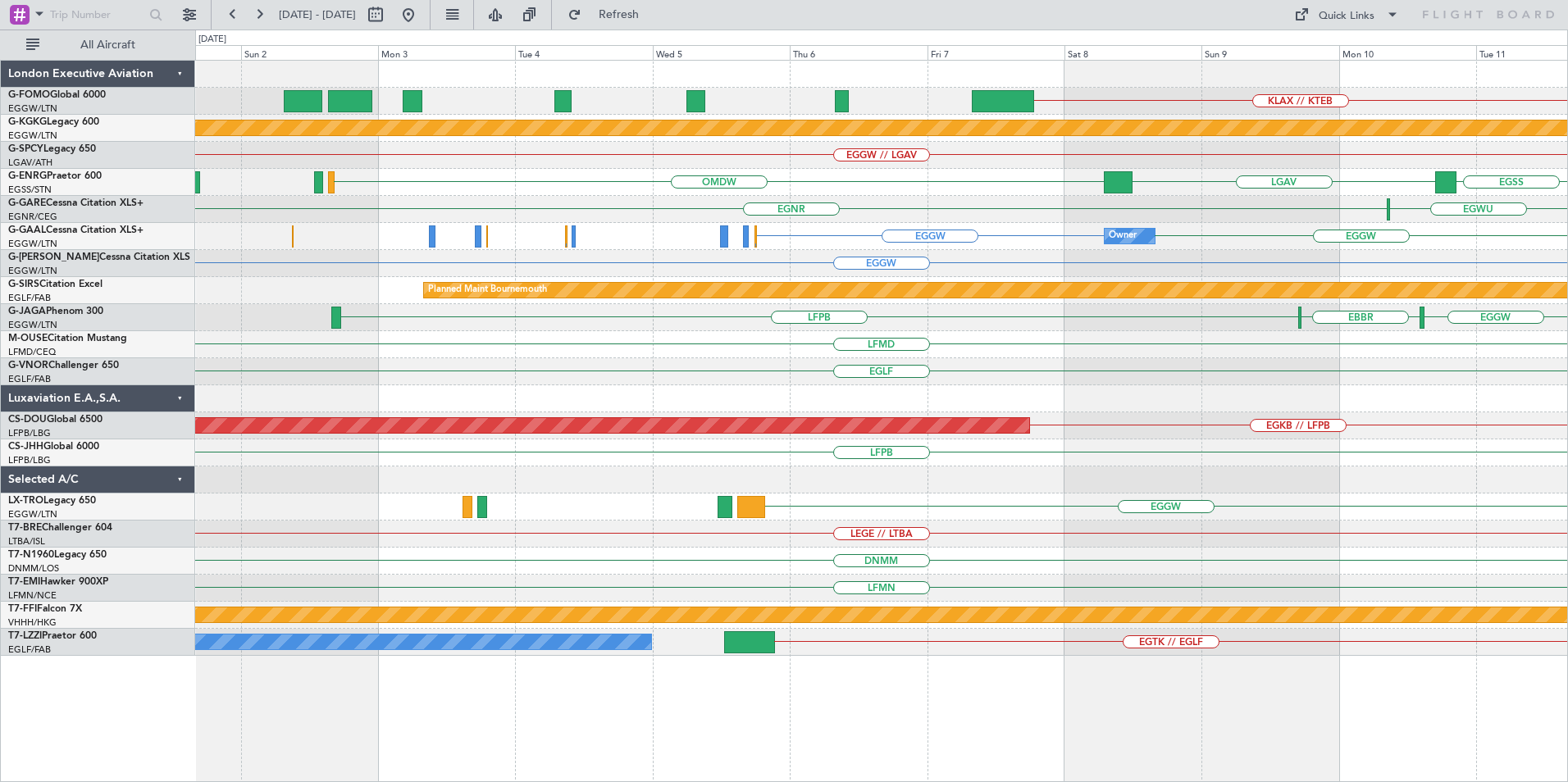
click at [949, 348] on div "LFMD" at bounding box center [882, 345] width 1372 height 27
click at [920, 338] on div "KLAX // KTEB Planned Maint [GEOGRAPHIC_DATA] ([PERSON_NAME] Intl) EGGW // LGAV …" at bounding box center [882, 358] width 1372 height 596
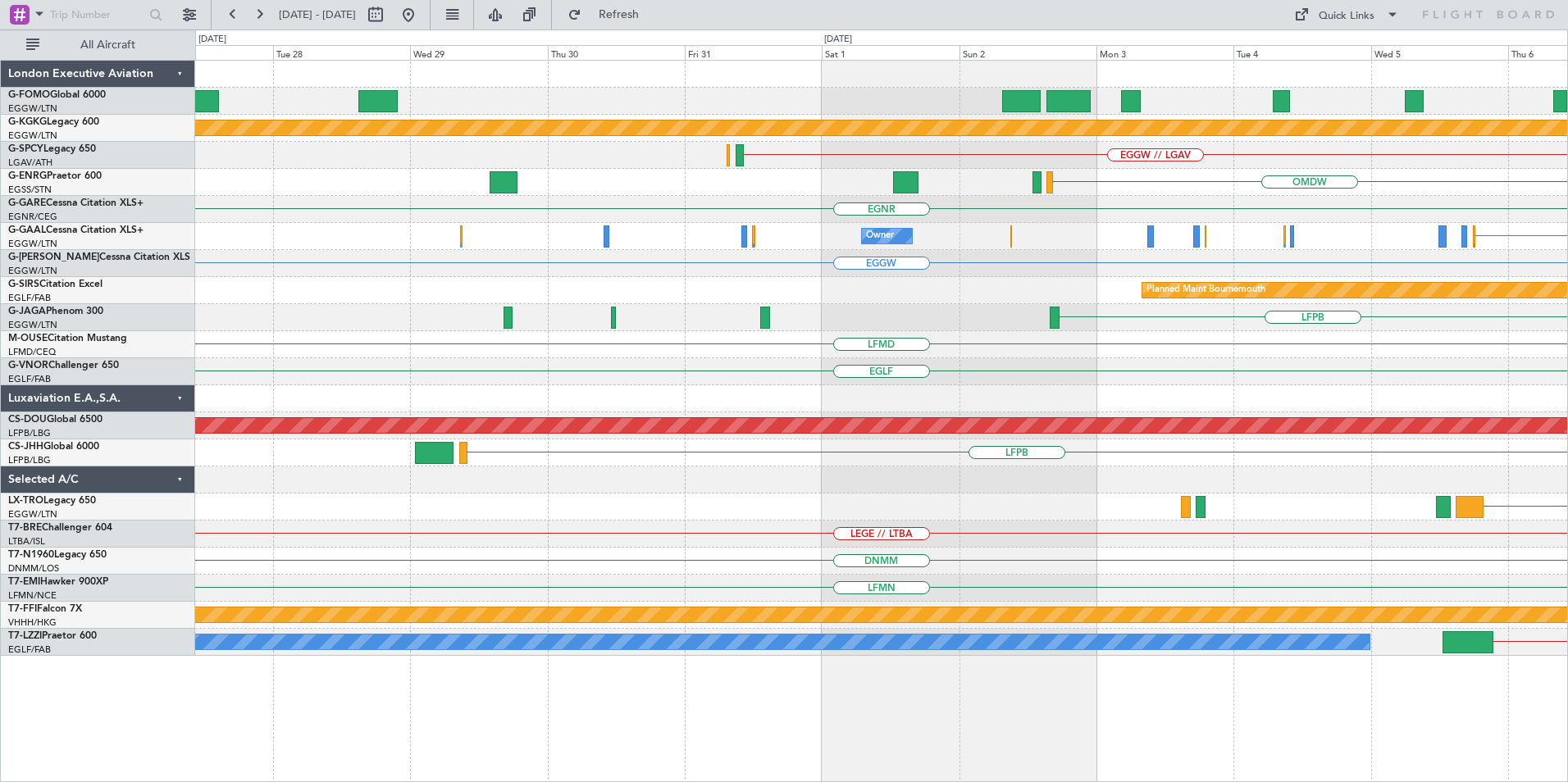
click at [821, 315] on div "KLAX // KTEB Planned Maint [GEOGRAPHIC_DATA] ([PERSON_NAME] Intl) EGGW // LGAV …" at bounding box center [882, 358] width 1372 height 596
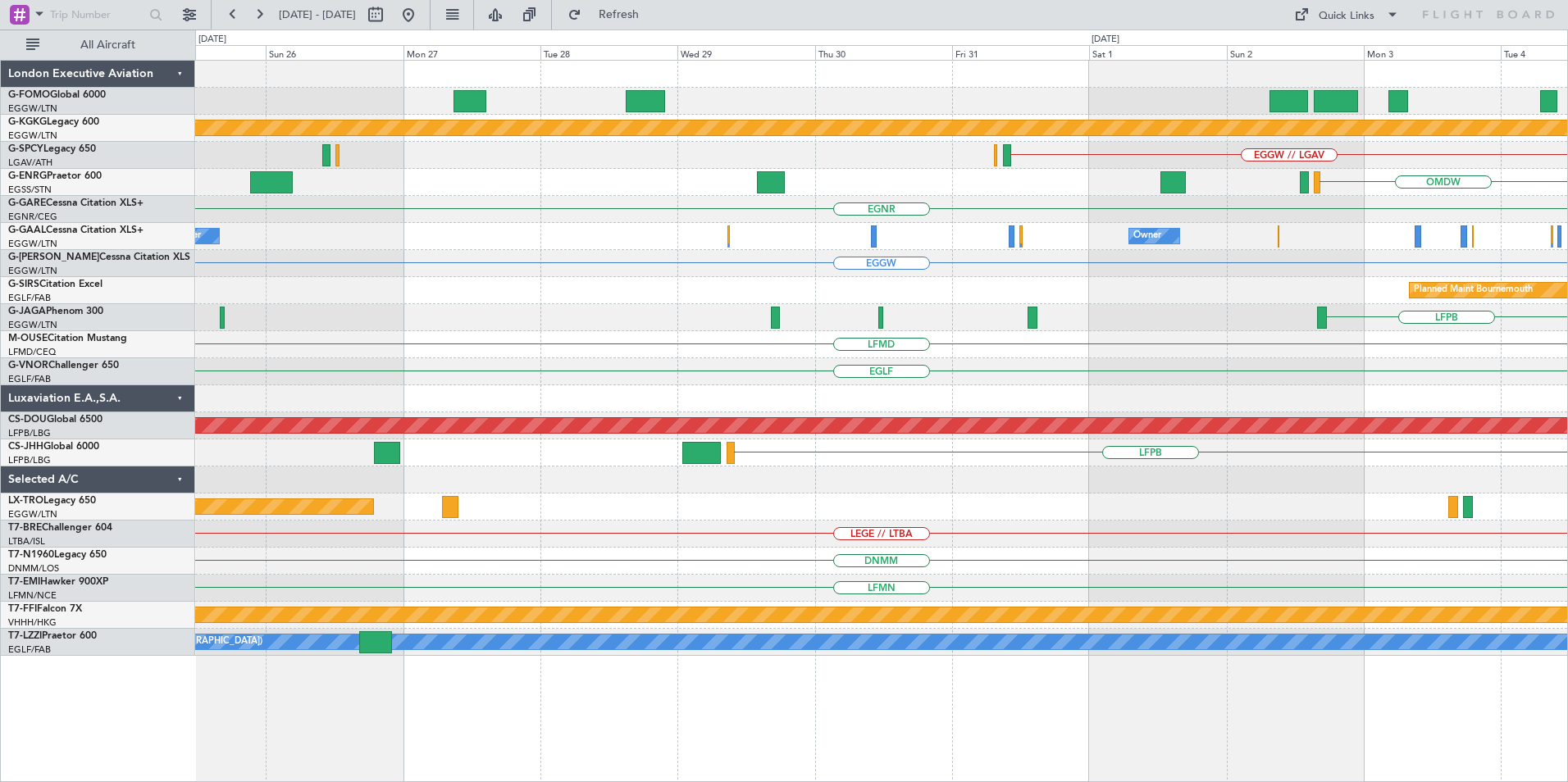
click at [1019, 299] on div "Planned Maint Bournemouth Planned Maint [GEOGRAPHIC_DATA] Planned Maint [GEOGRA…" at bounding box center [882, 291] width 1372 height 27
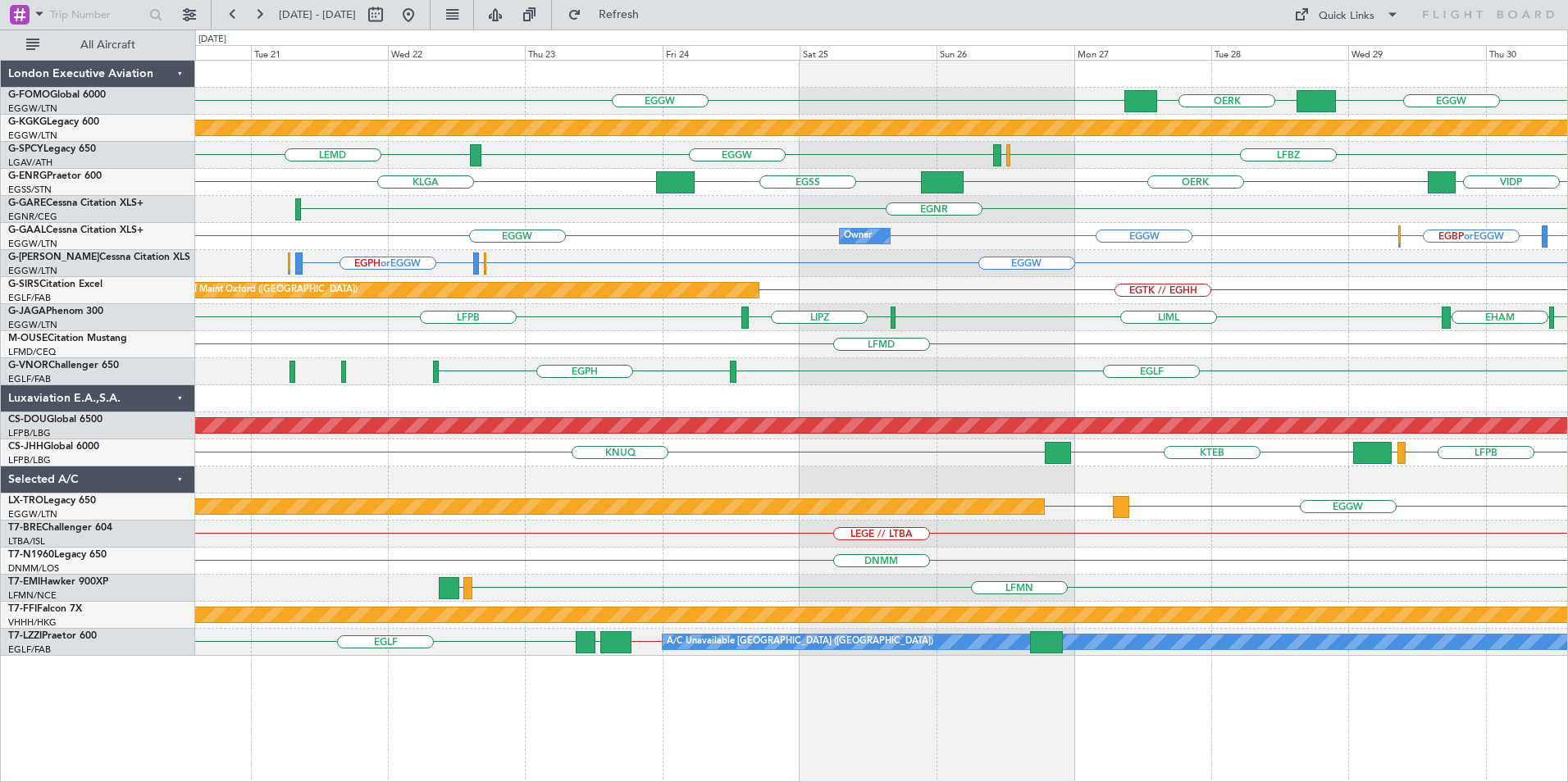
click at [799, 340] on div "LFMD" at bounding box center [882, 345] width 1372 height 27
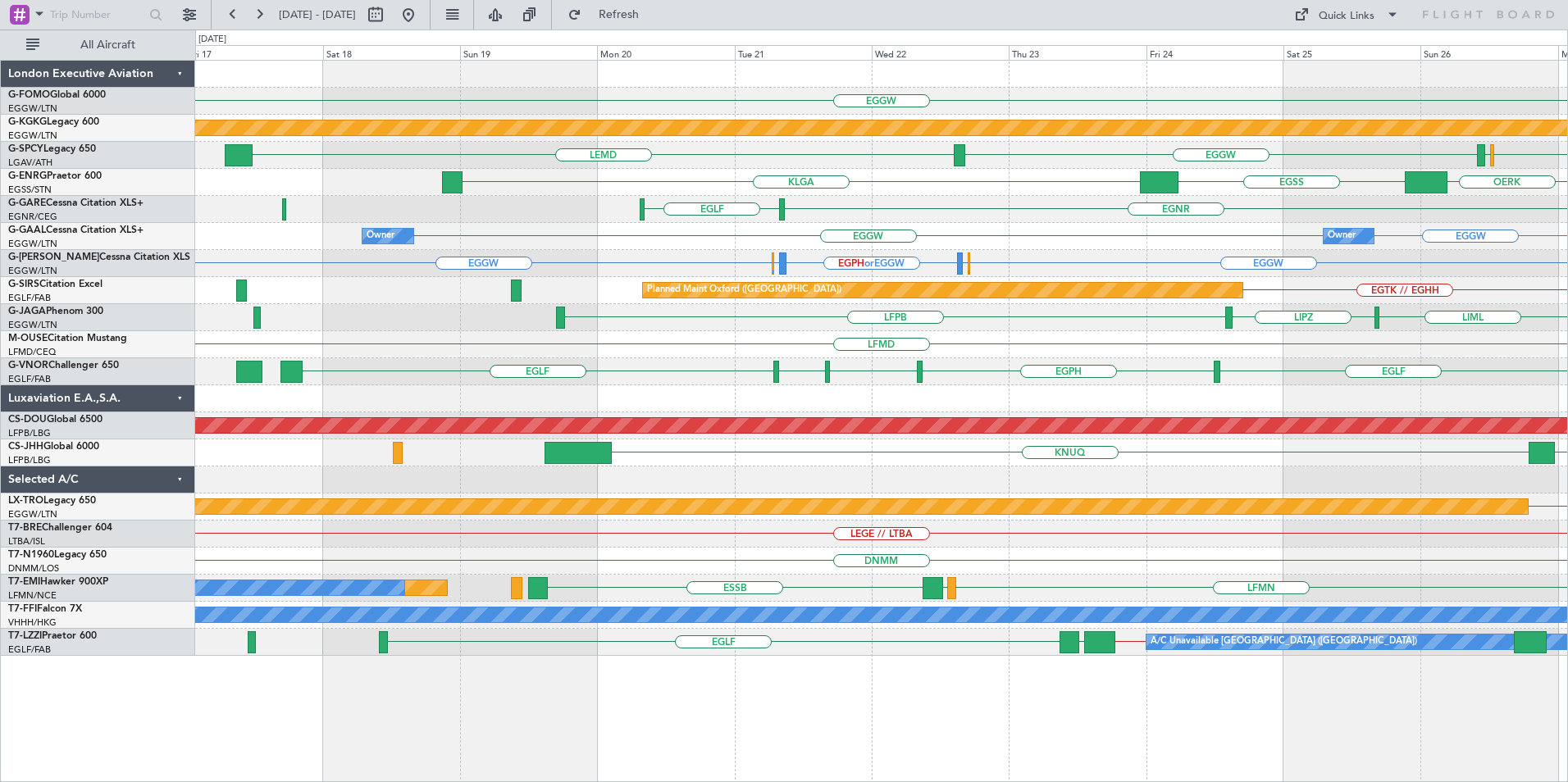
click at [1143, 353] on div "EGGW OERK EGGW Planned Maint [GEOGRAPHIC_DATA] ([PERSON_NAME] Intl) EGGW LEMD L…" at bounding box center [882, 358] width 1372 height 596
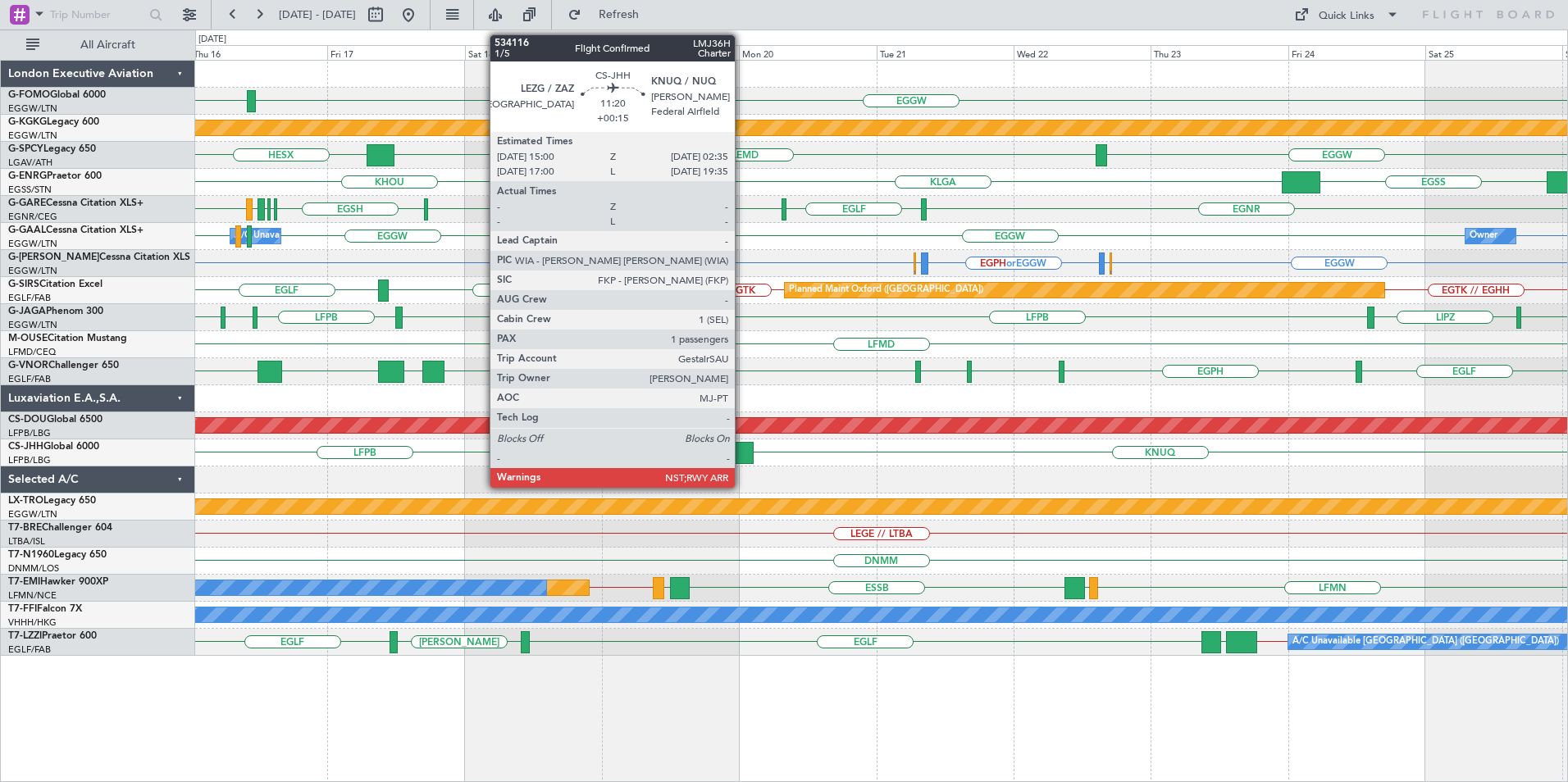
click at [742, 452] on div at bounding box center [719, 453] width 67 height 22
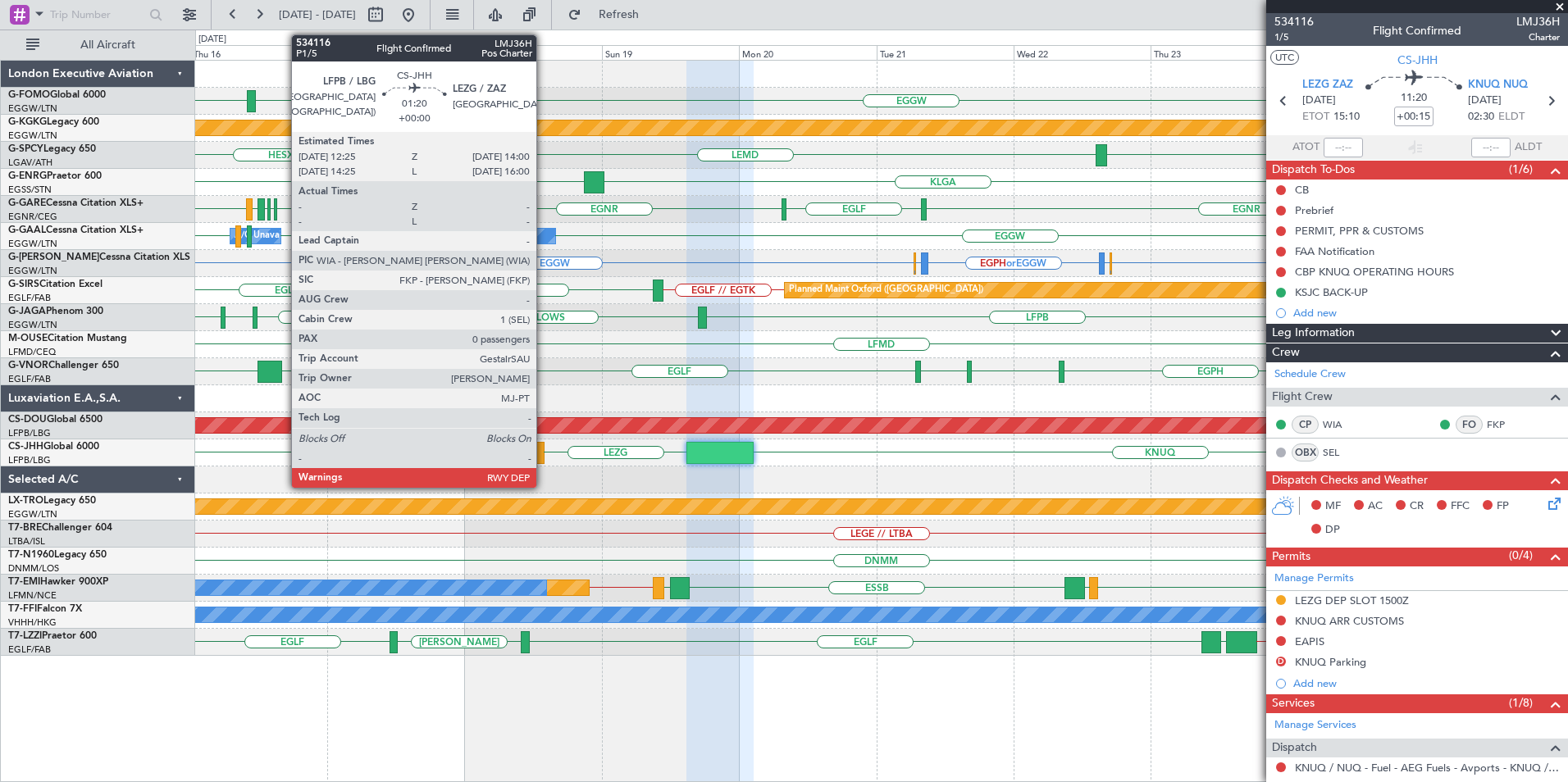
click at [541, 455] on div at bounding box center [539, 453] width 10 height 22
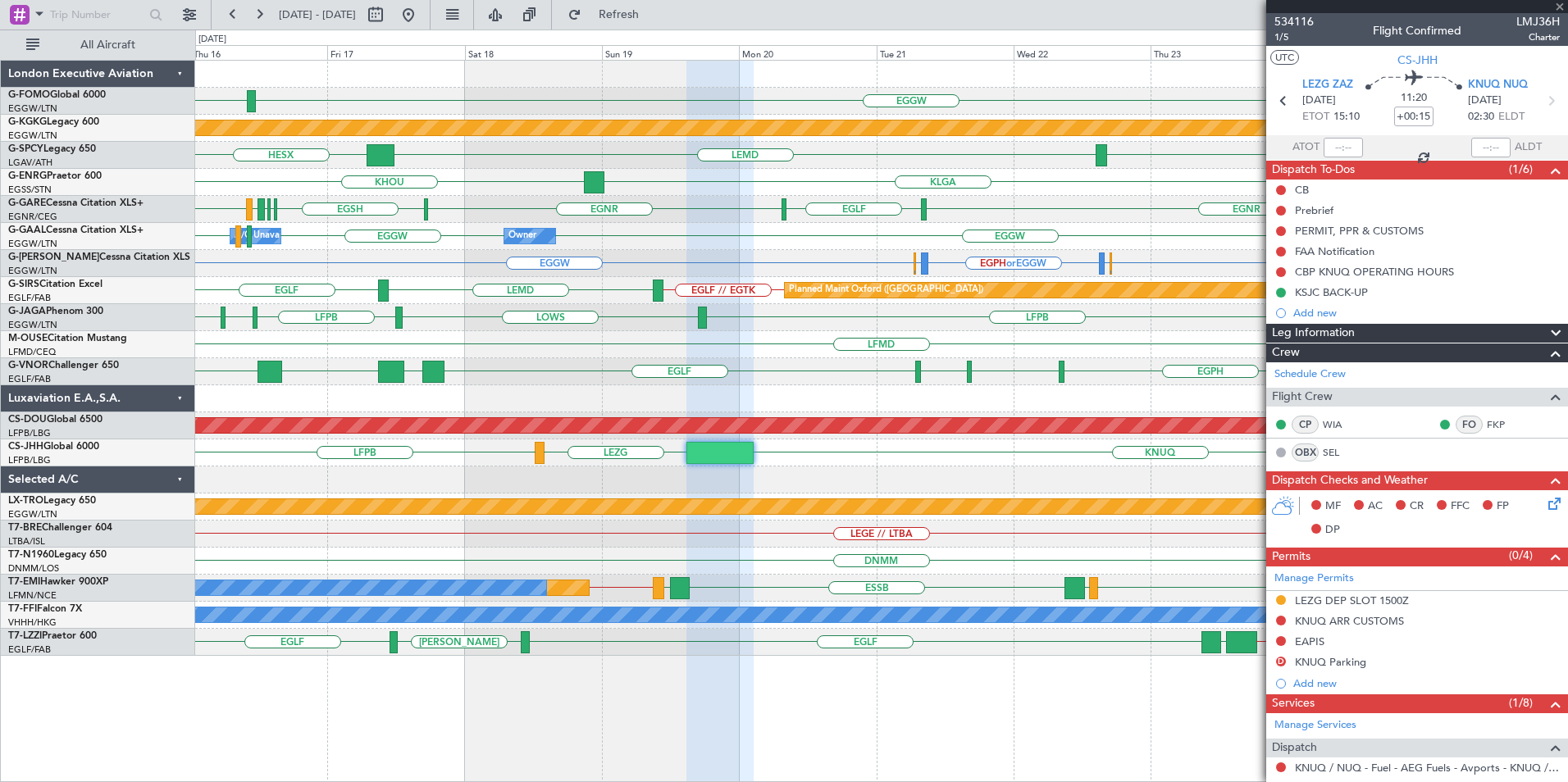
type input "0"
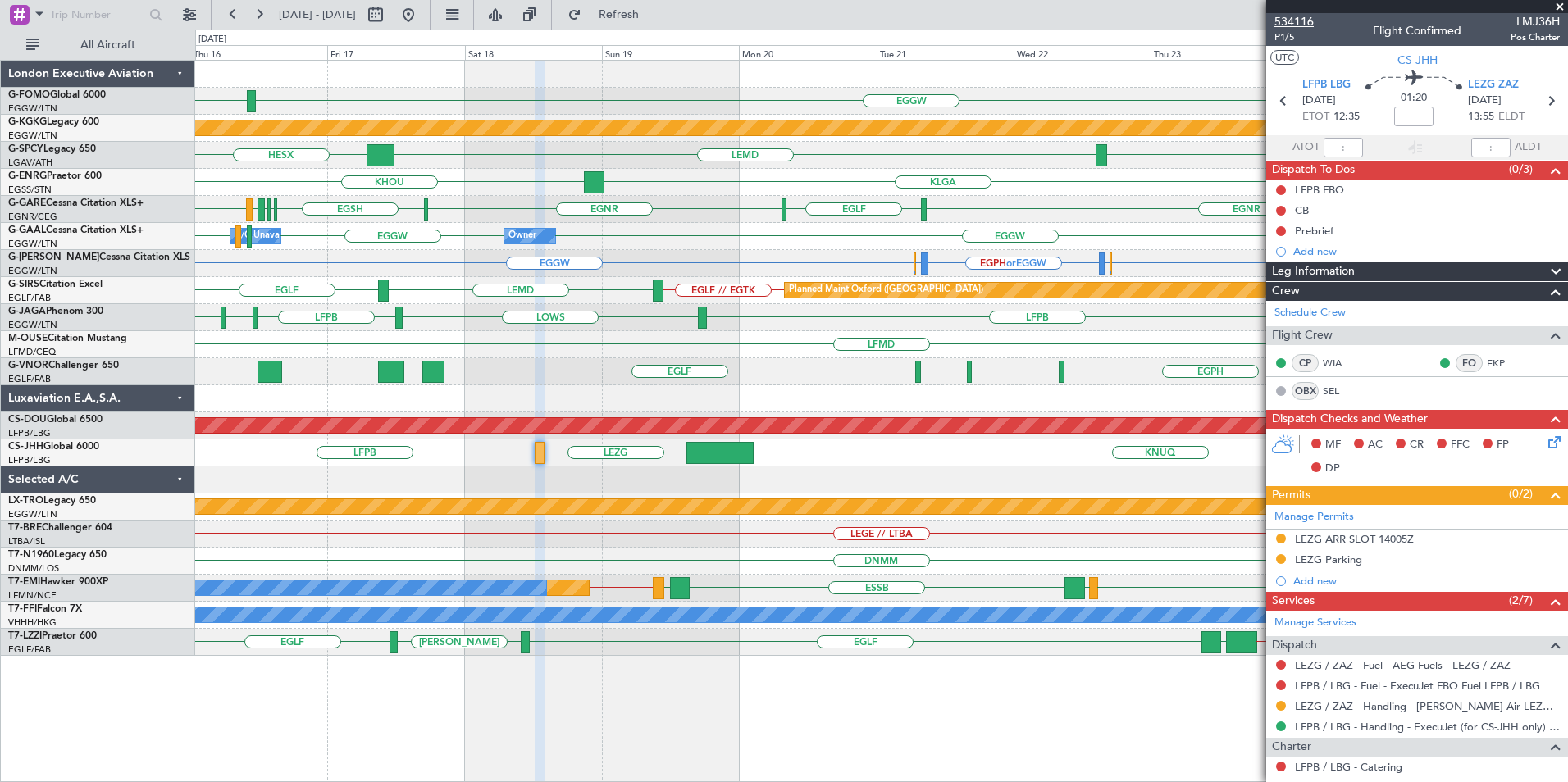
click at [1279, 18] on span "534116" at bounding box center [1294, 21] width 39 height 17
drag, startPoint x: 643, startPoint y: 17, endPoint x: 735, endPoint y: 44, distance: 95.9
click at [644, 19] on span "Refresh" at bounding box center [619, 15] width 69 height 12
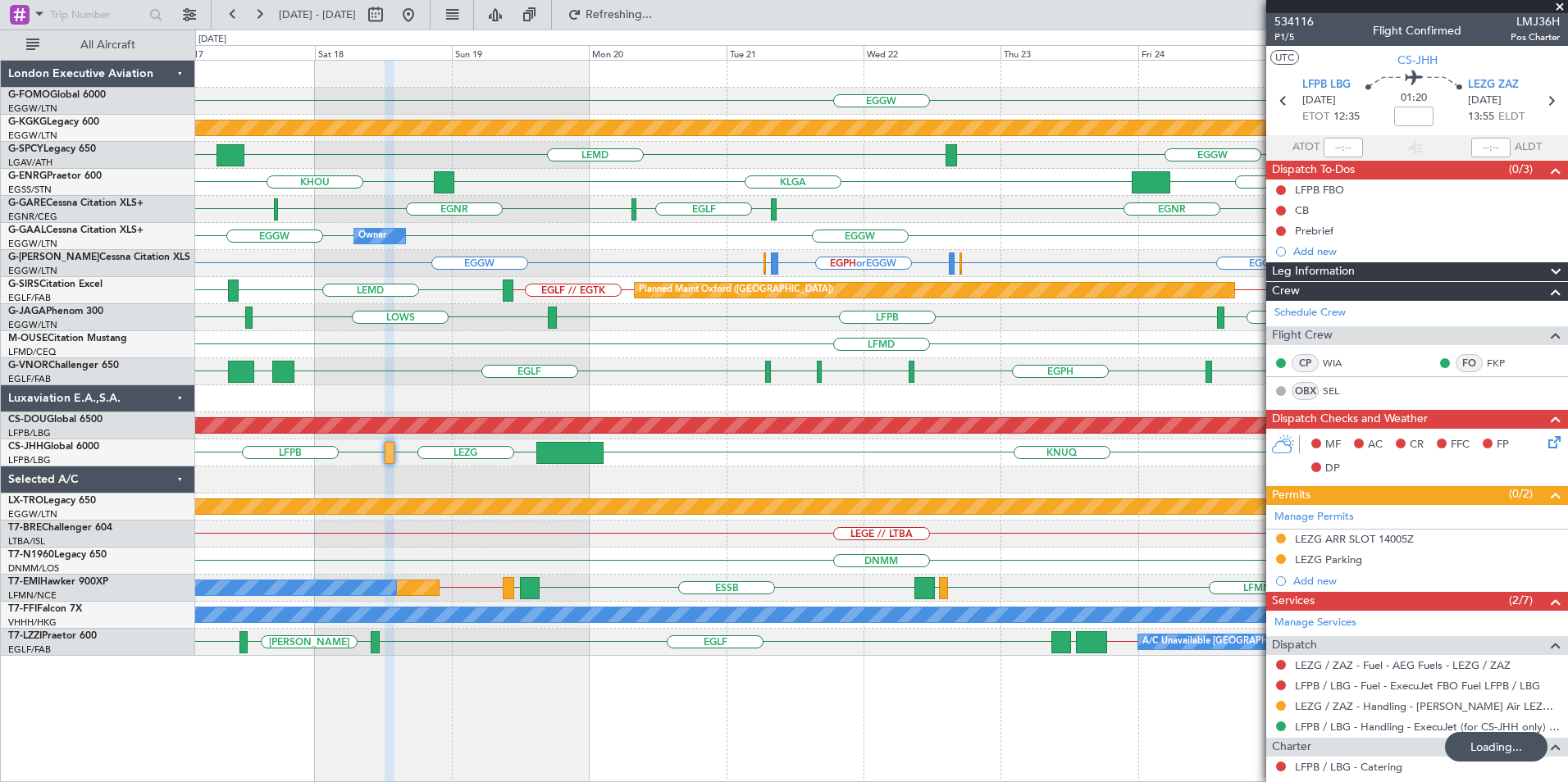
click at [743, 281] on div "EGGW LIML Planned Maint [GEOGRAPHIC_DATA] ([PERSON_NAME] Intl) EGGW LEMD HESX […" at bounding box center [882, 358] width 1372 height 596
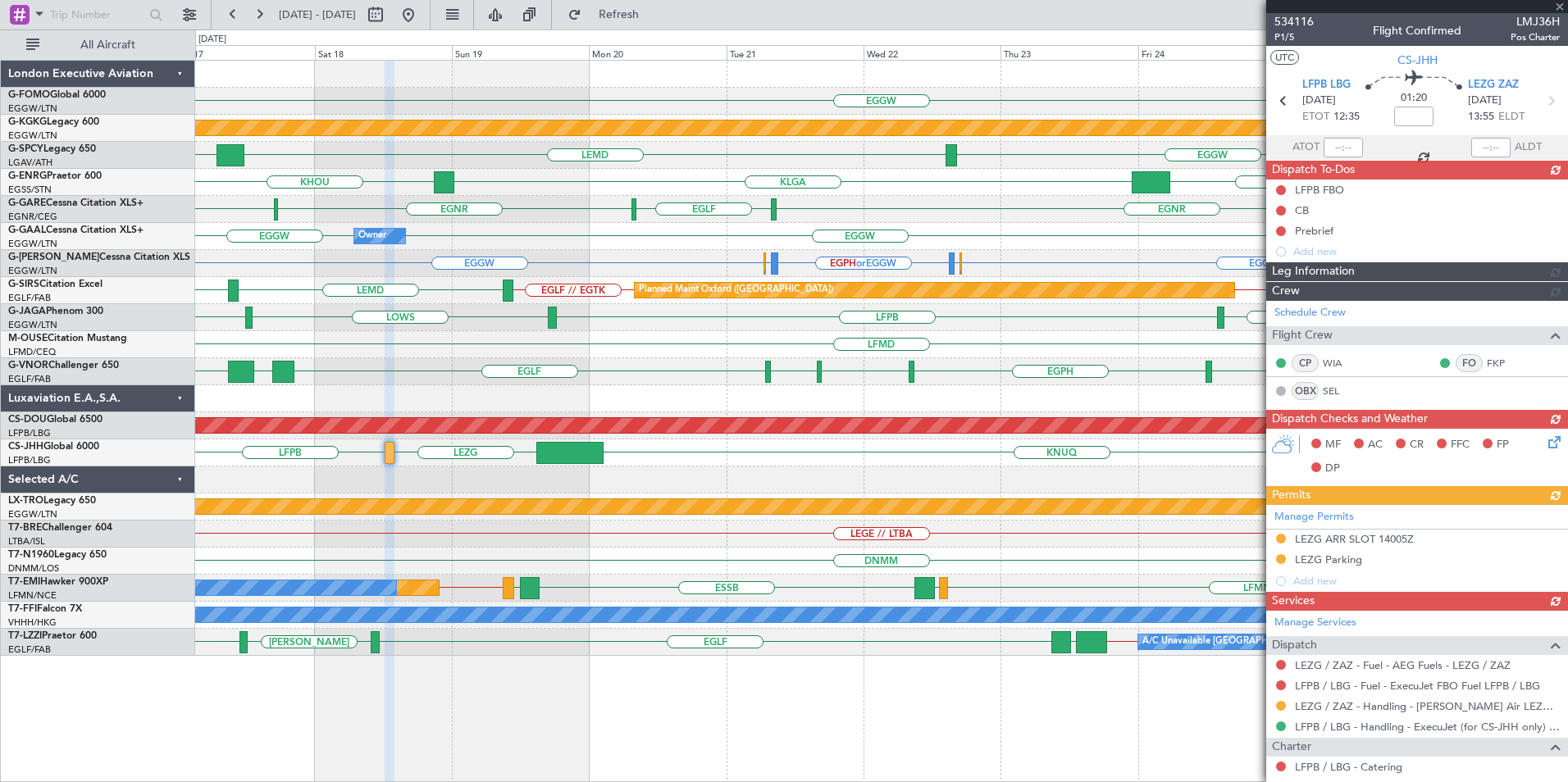
click at [874, 281] on div "EGGW Planned Maint [GEOGRAPHIC_DATA] ([PERSON_NAME] Intl) LFBZ LFBD EGGW LEMD H…" at bounding box center [882, 358] width 1372 height 596
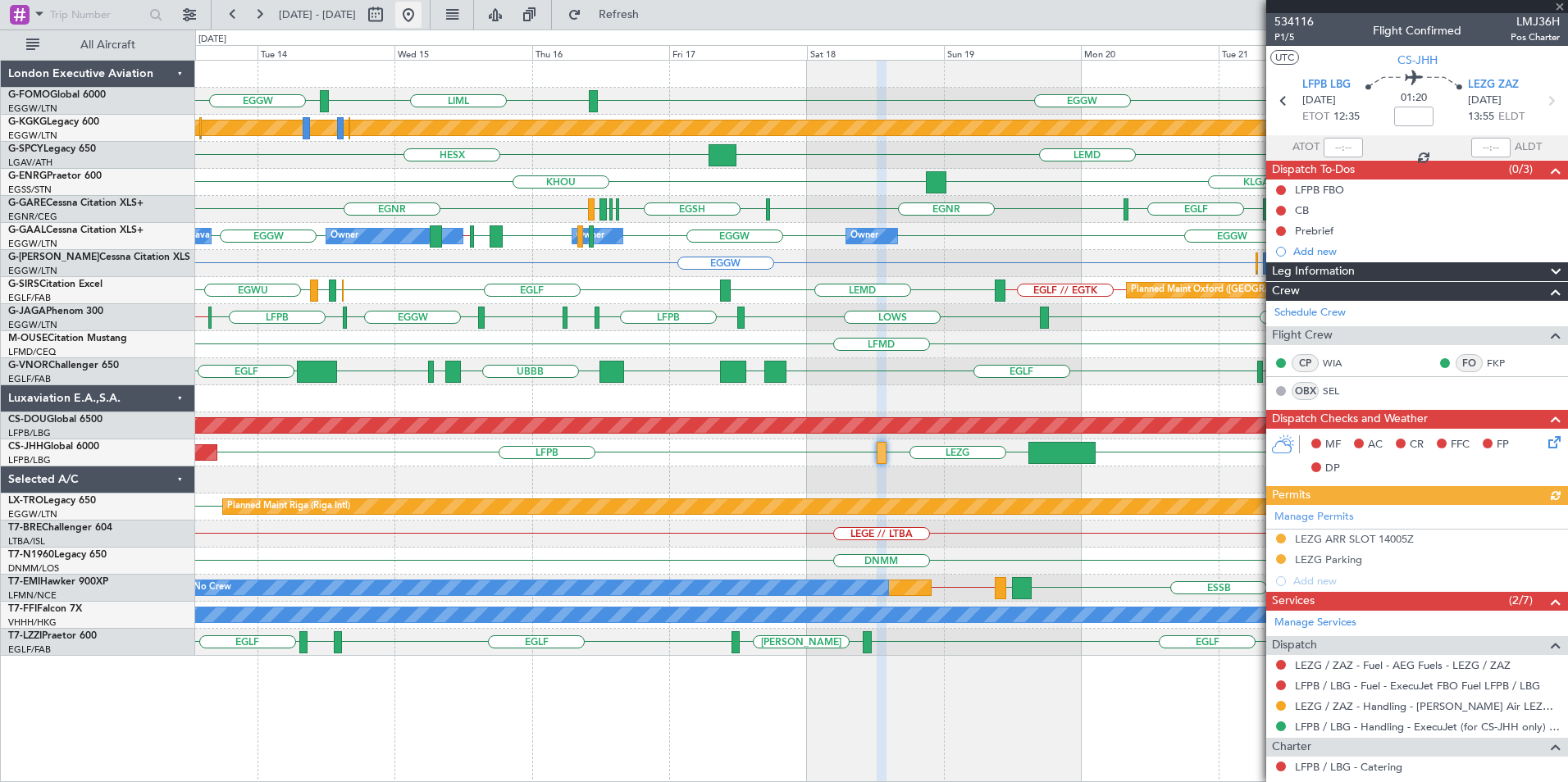
click at [421, 17] on button at bounding box center [408, 15] width 26 height 26
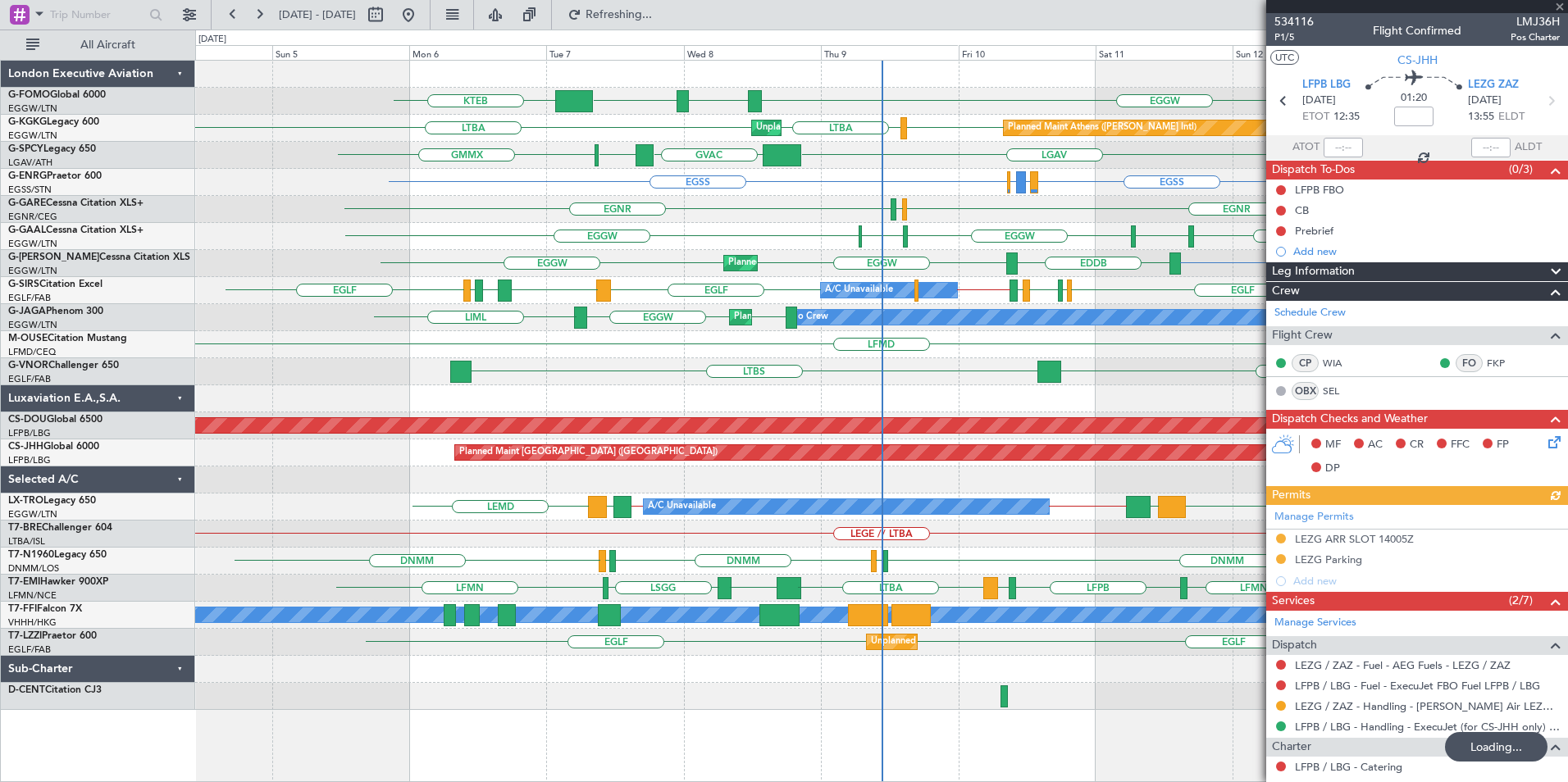
click at [701, 296] on div "EGGW ESSA EGGW KTEB Planned Maint [GEOGRAPHIC_DATA] ([PERSON_NAME] Intl) LGAV […" at bounding box center [882, 385] width 1372 height 650
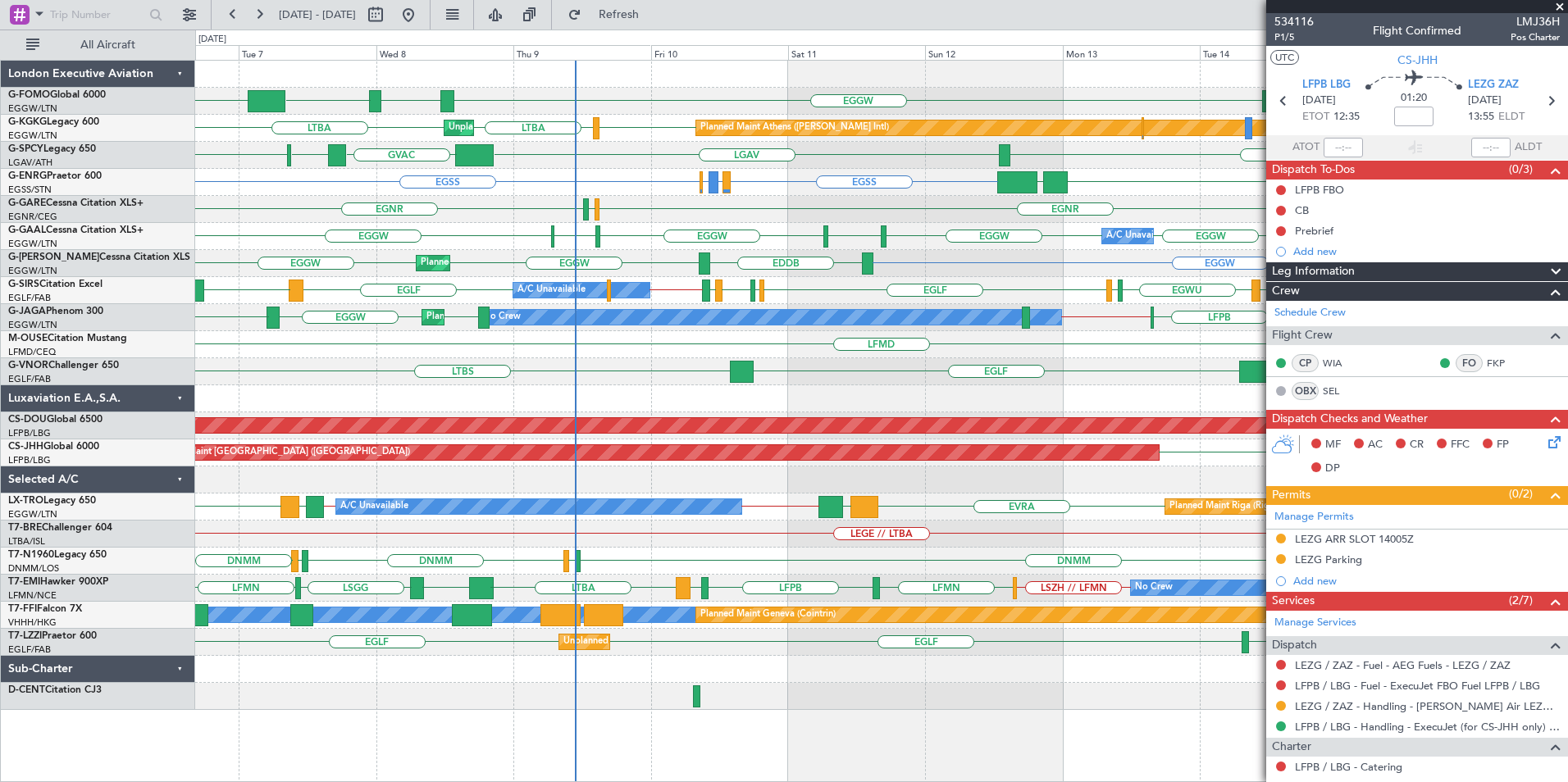
click at [1563, 4] on span at bounding box center [1560, 7] width 16 height 15
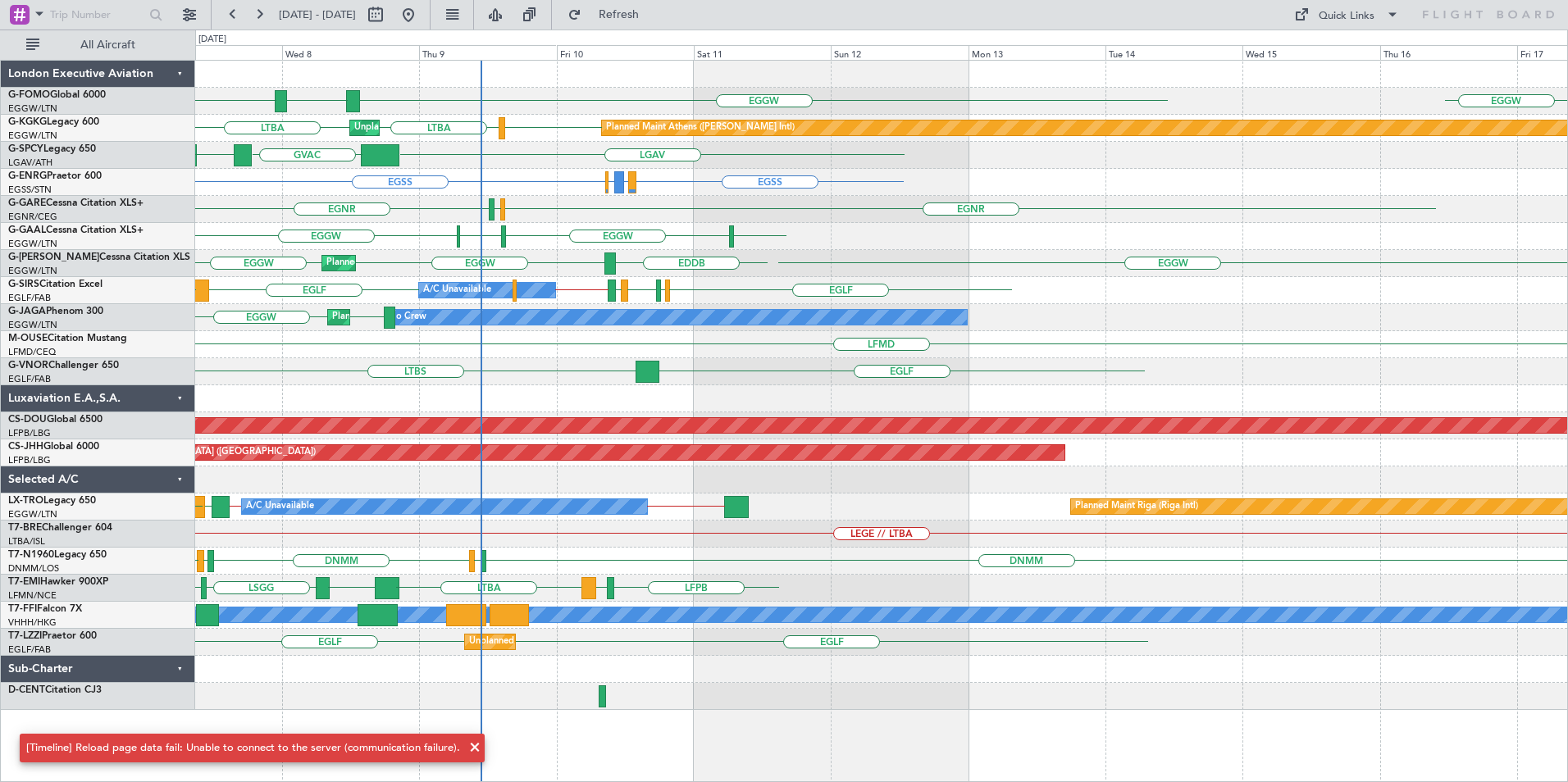
click at [928, 381] on div "EGGW EGGW ESSA EGGW KTEB [GEOGRAPHIC_DATA] LGAV [GEOGRAPHIC_DATA] Planned Maint…" at bounding box center [882, 385] width 1372 height 650
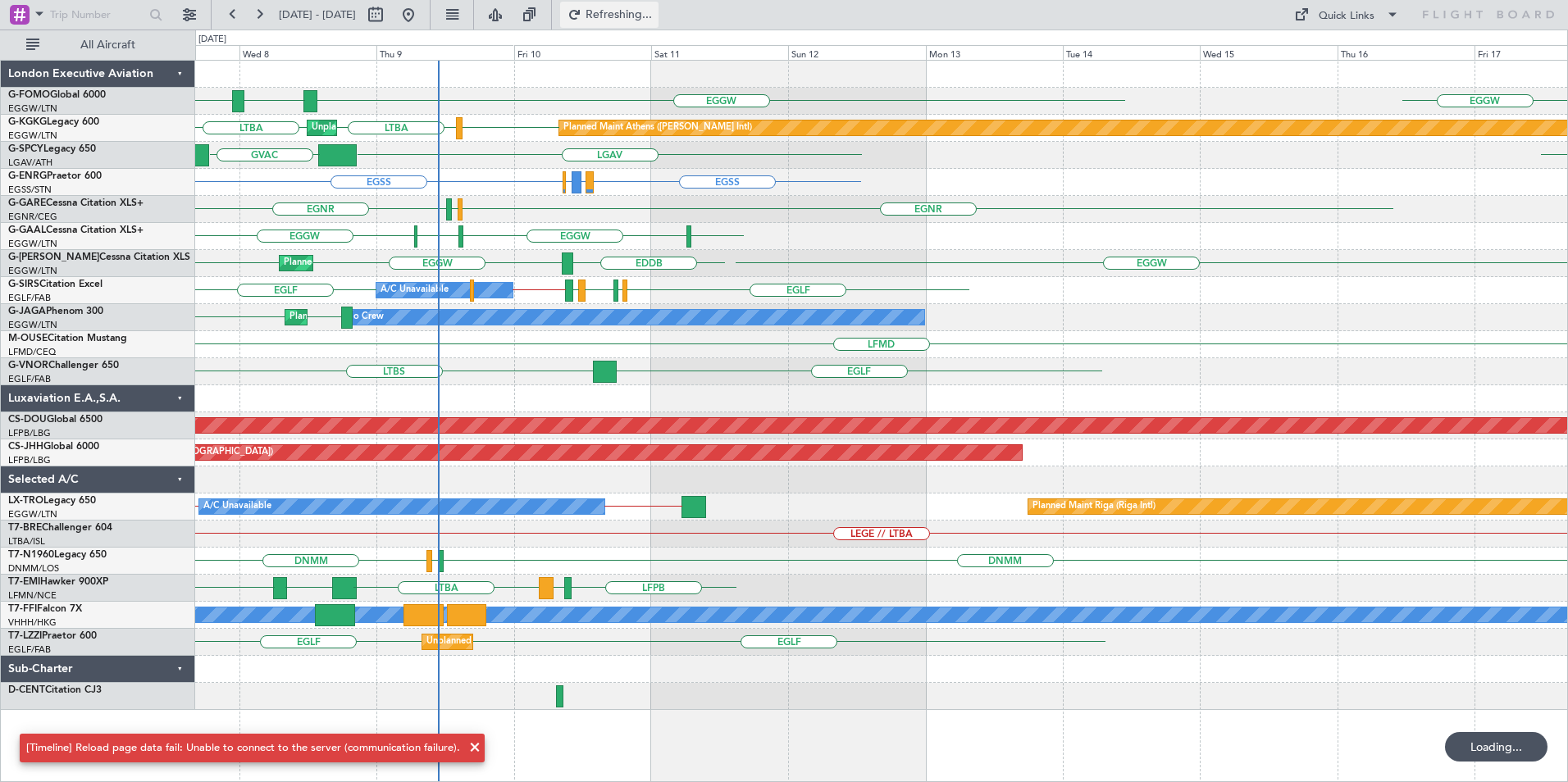
click at [653, 17] on span "Refreshing..." at bounding box center [619, 15] width 69 height 12
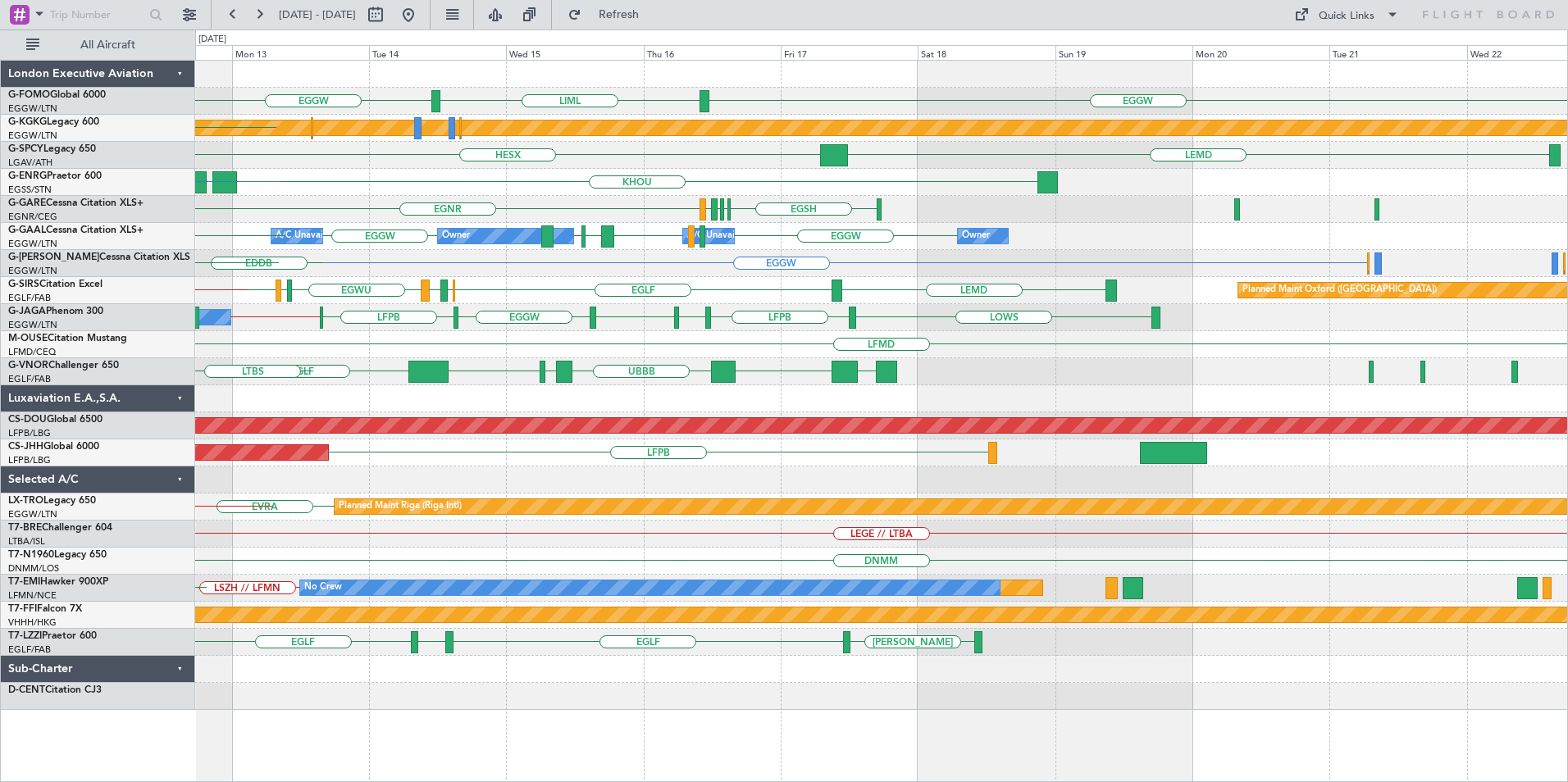
click at [323, 380] on div "EGGW EGGW LIML Planned Maint [GEOGRAPHIC_DATA] ([PERSON_NAME] Intl) LGAV HESX L…" at bounding box center [882, 385] width 1372 height 650
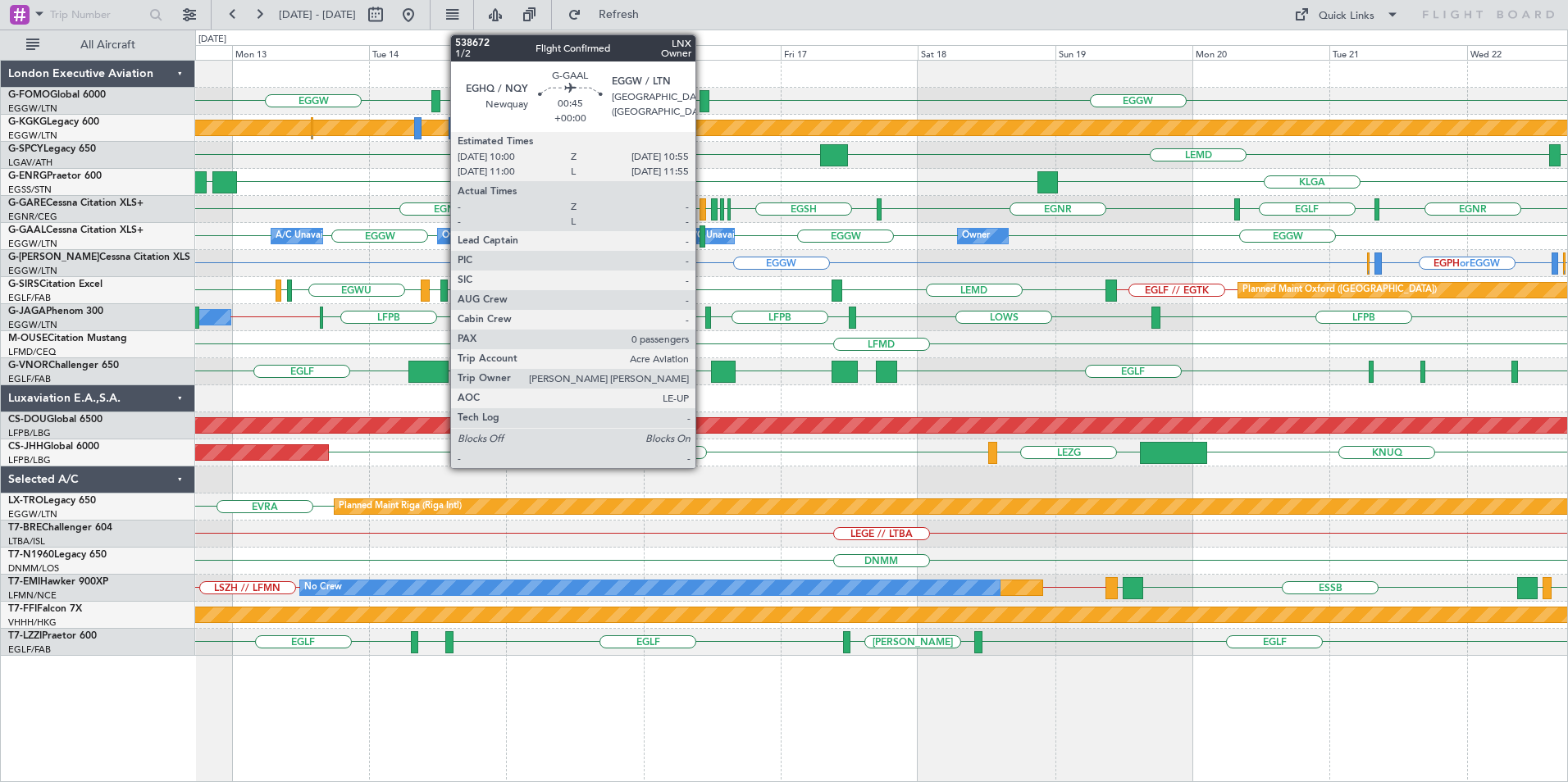
click at [703, 238] on div at bounding box center [703, 237] width 5 height 22
click at [707, 248] on div "Owner Owner A/C Unavailable A/C Unavailable Owner EGGW LEVC EGGW // LEMD EGGW E…" at bounding box center [882, 237] width 1372 height 27
click at [702, 243] on div at bounding box center [703, 237] width 5 height 22
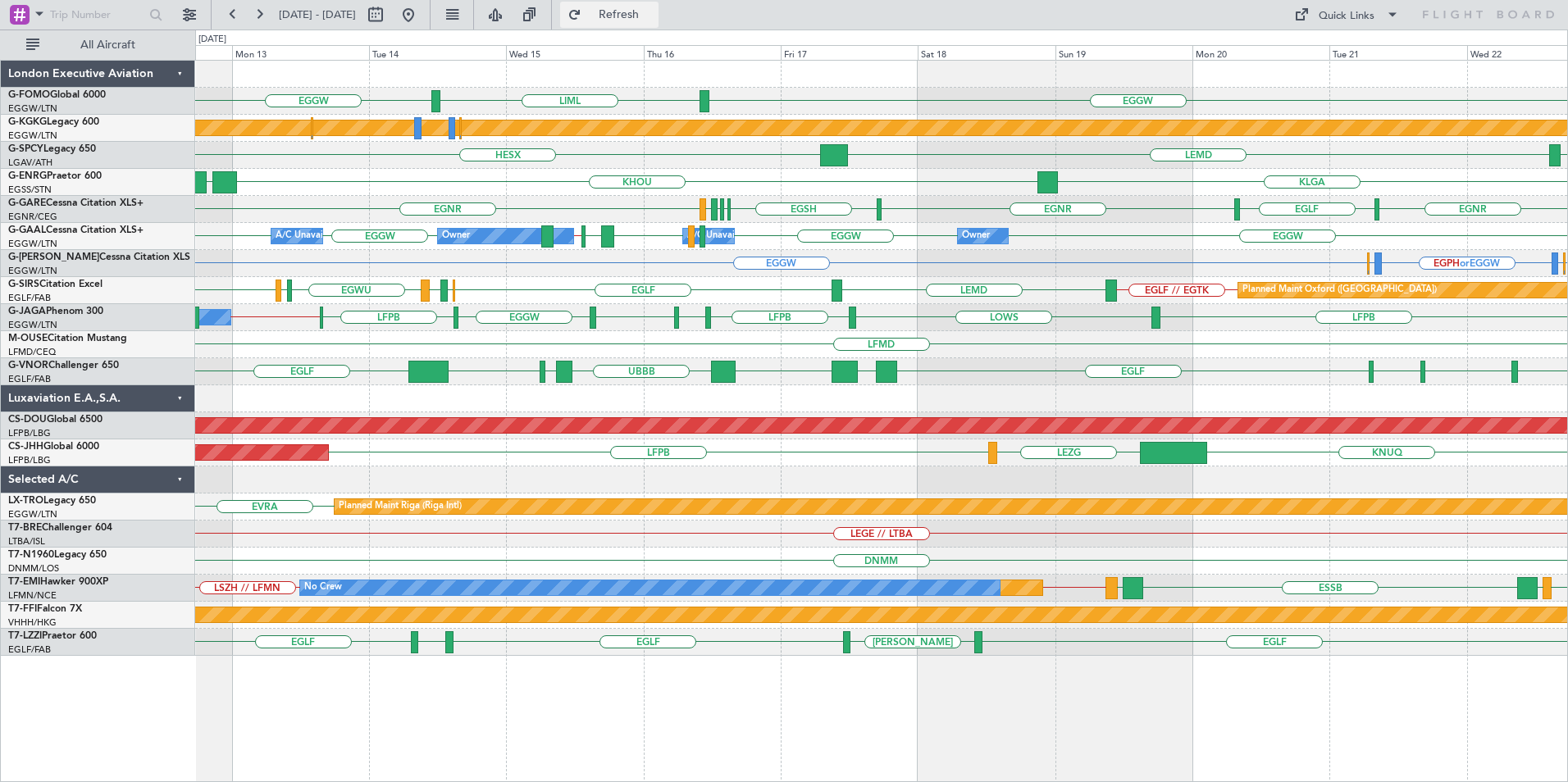
click at [653, 10] on span "Refresh" at bounding box center [619, 15] width 69 height 12
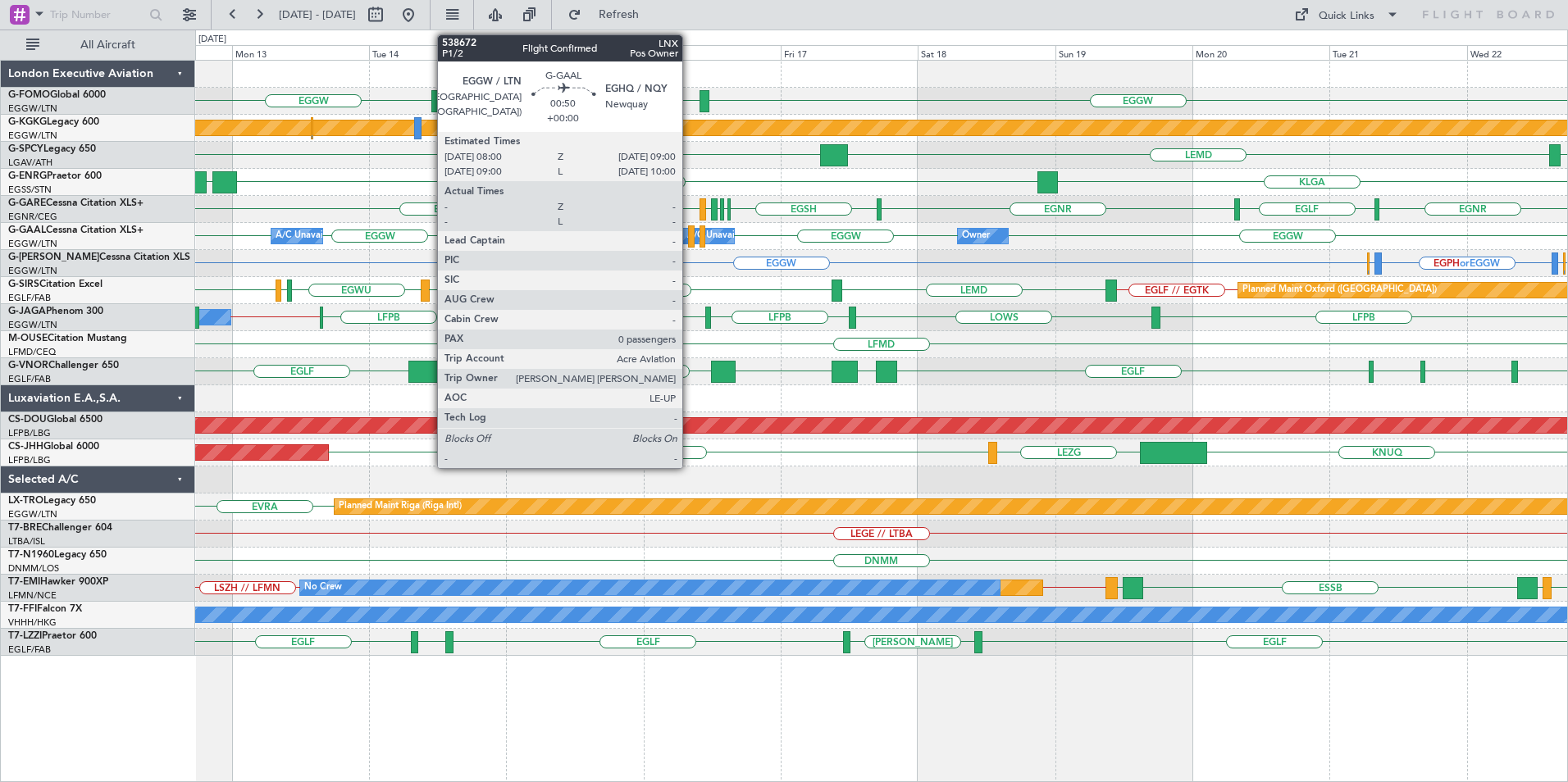
click at [690, 244] on div at bounding box center [691, 237] width 5 height 22
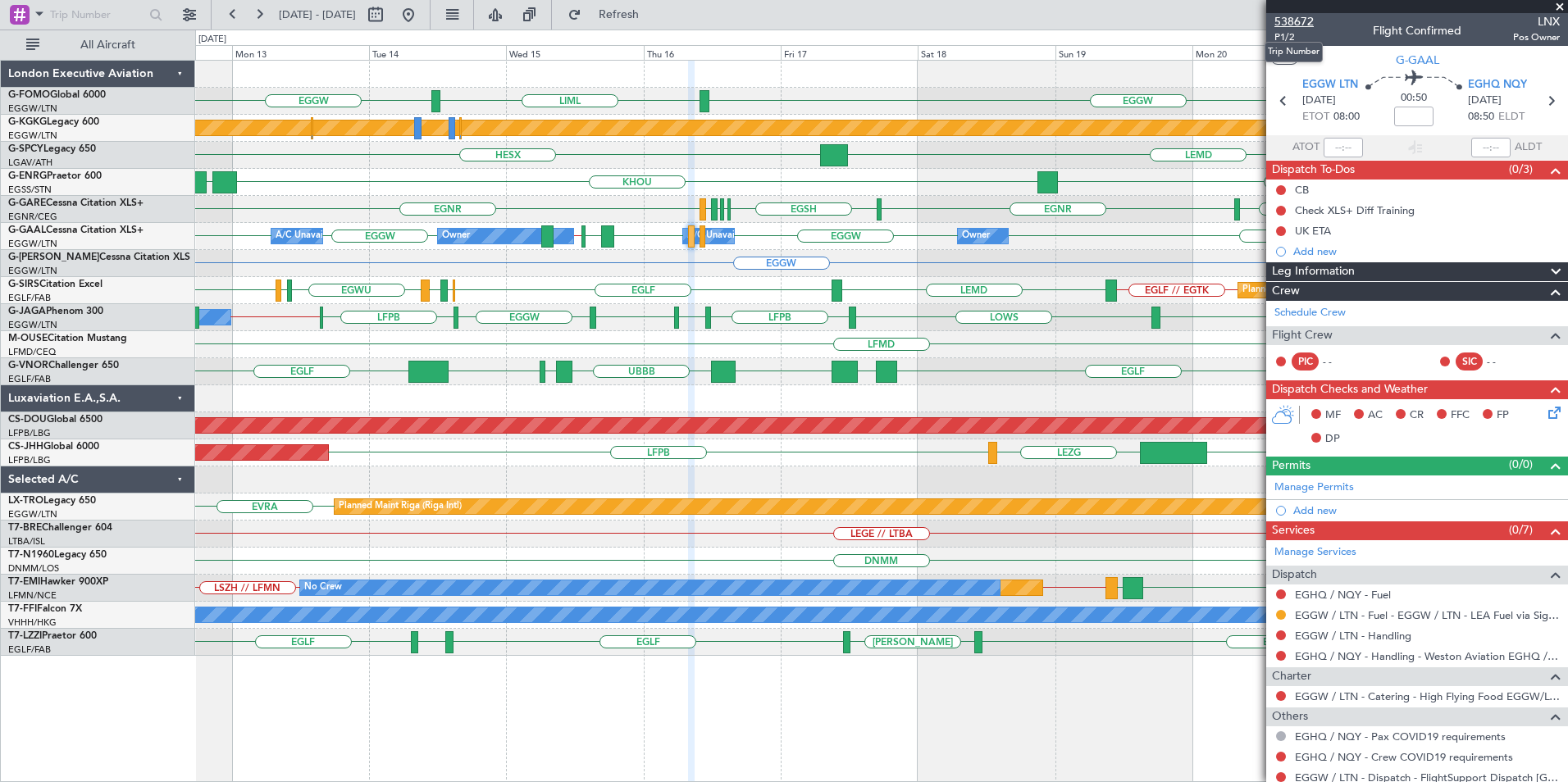
click at [1306, 19] on span "538672" at bounding box center [1294, 21] width 39 height 17
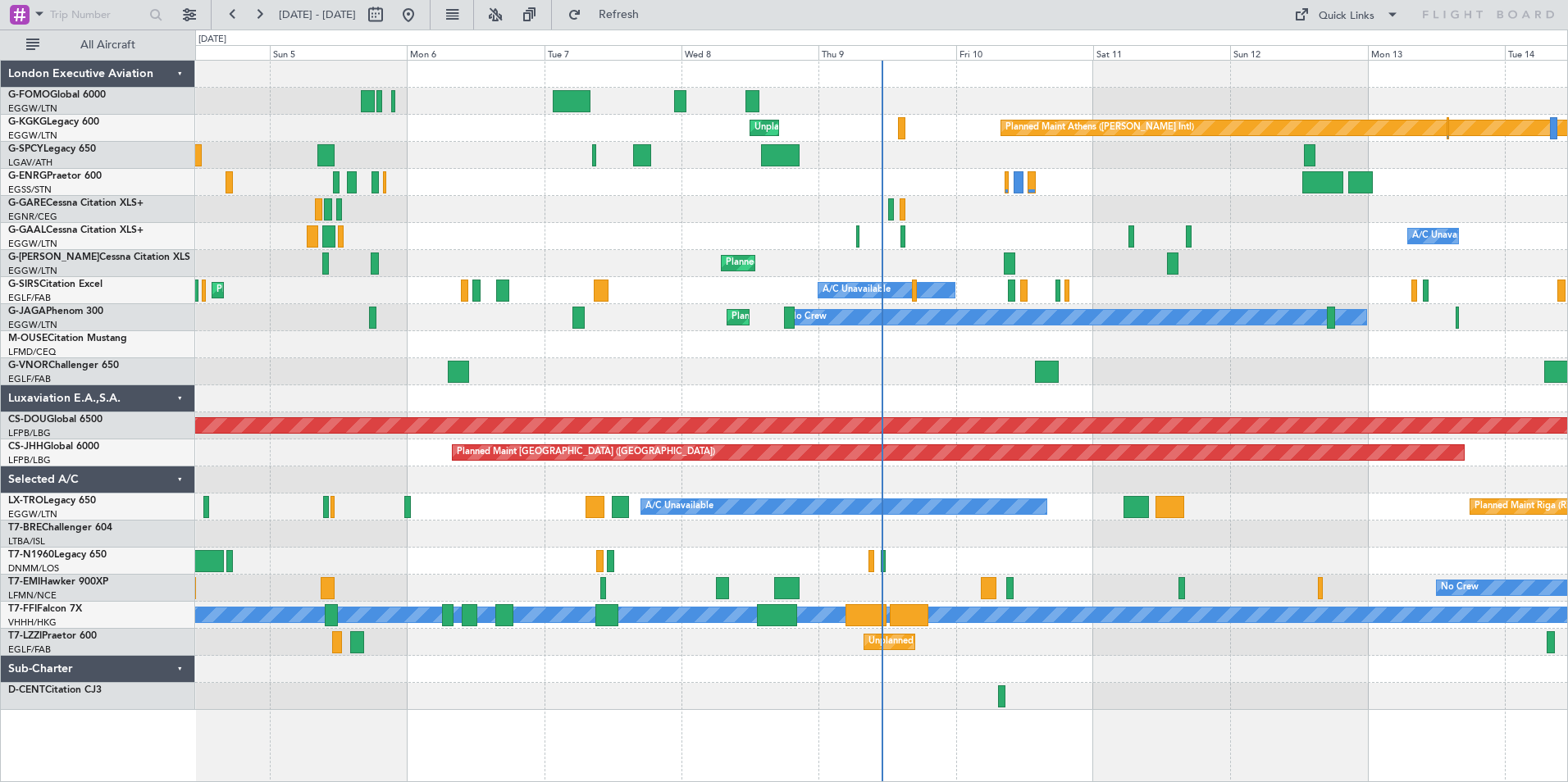
click at [0, 353] on html "[DATE] - [DATE] Refresh Quick Links All Aircraft Planned Maint [GEOGRAPHIC_DATA…" at bounding box center [784, 391] width 1568 height 782
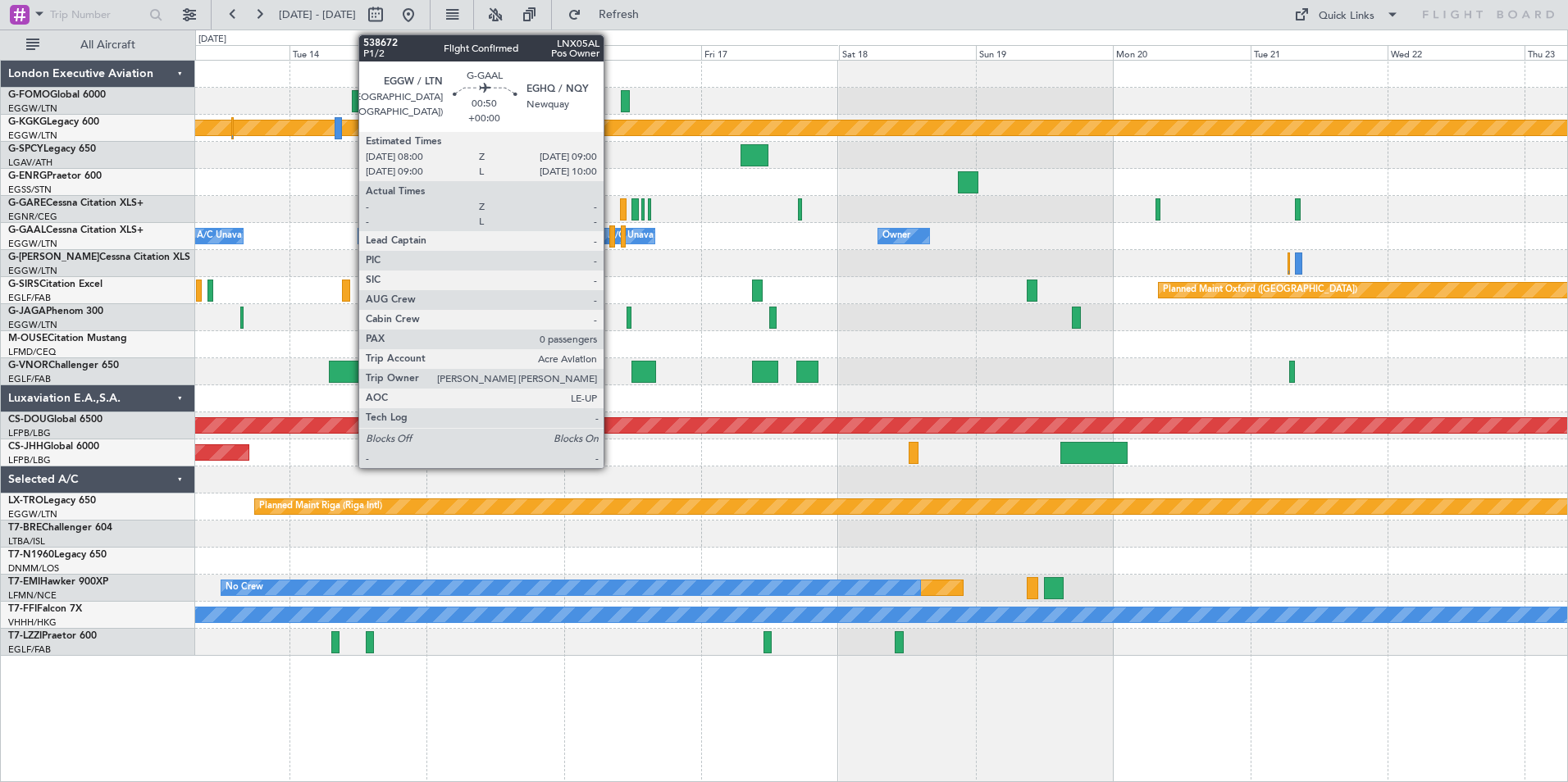
click at [611, 231] on div at bounding box center [612, 237] width 5 height 22
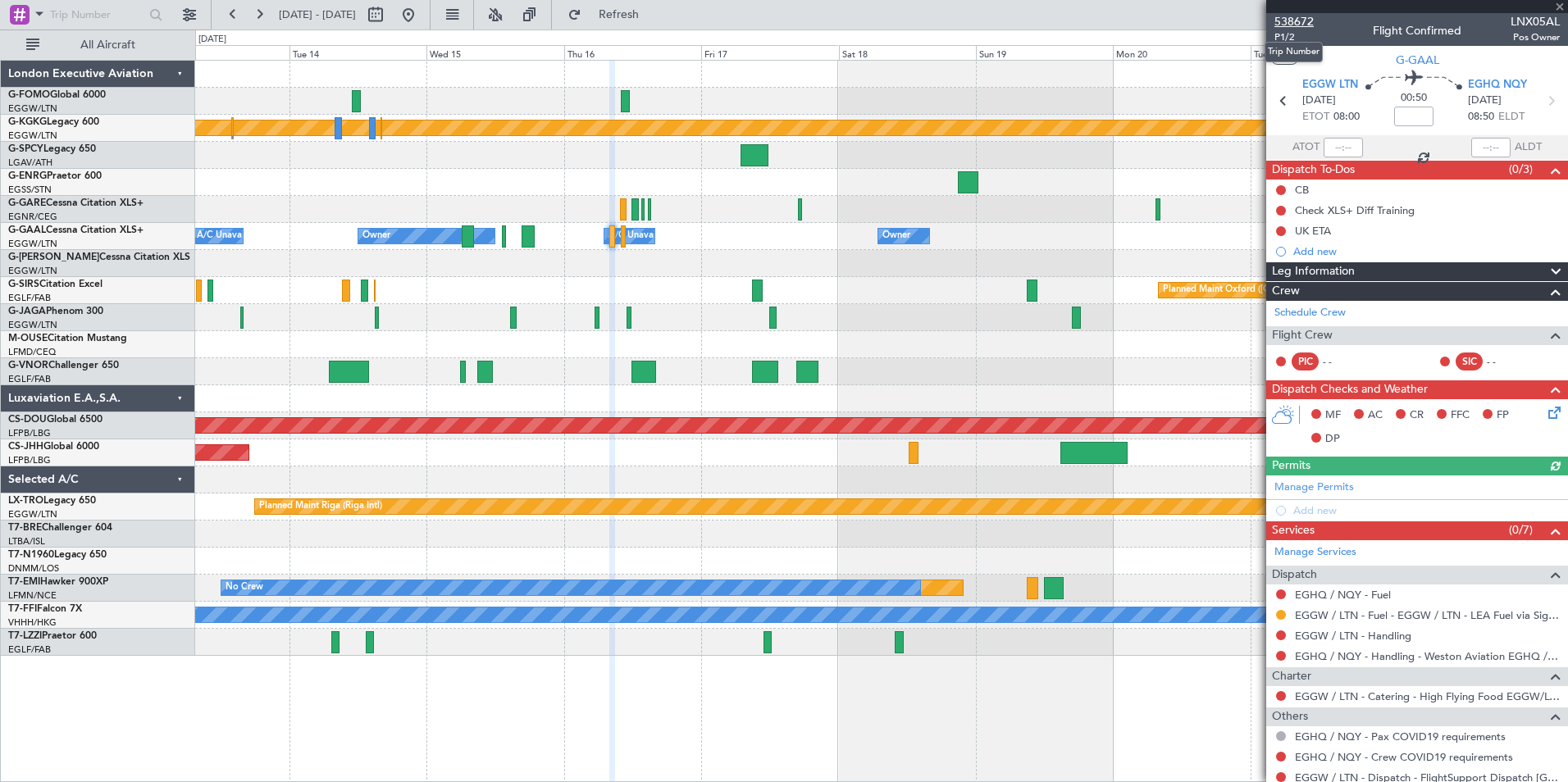
click at [1288, 16] on span "538672" at bounding box center [1294, 21] width 39 height 17
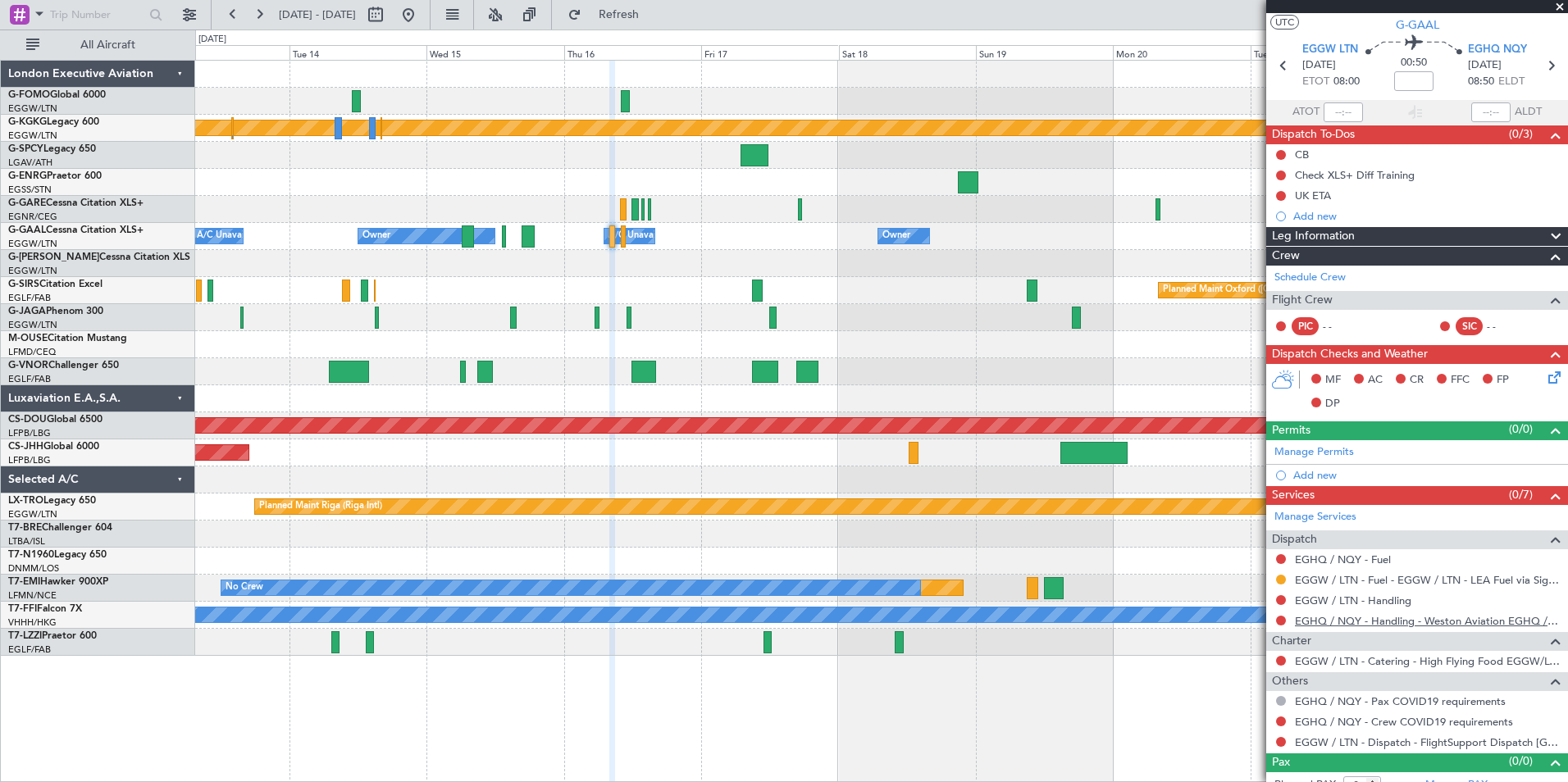
scroll to position [52, 0]
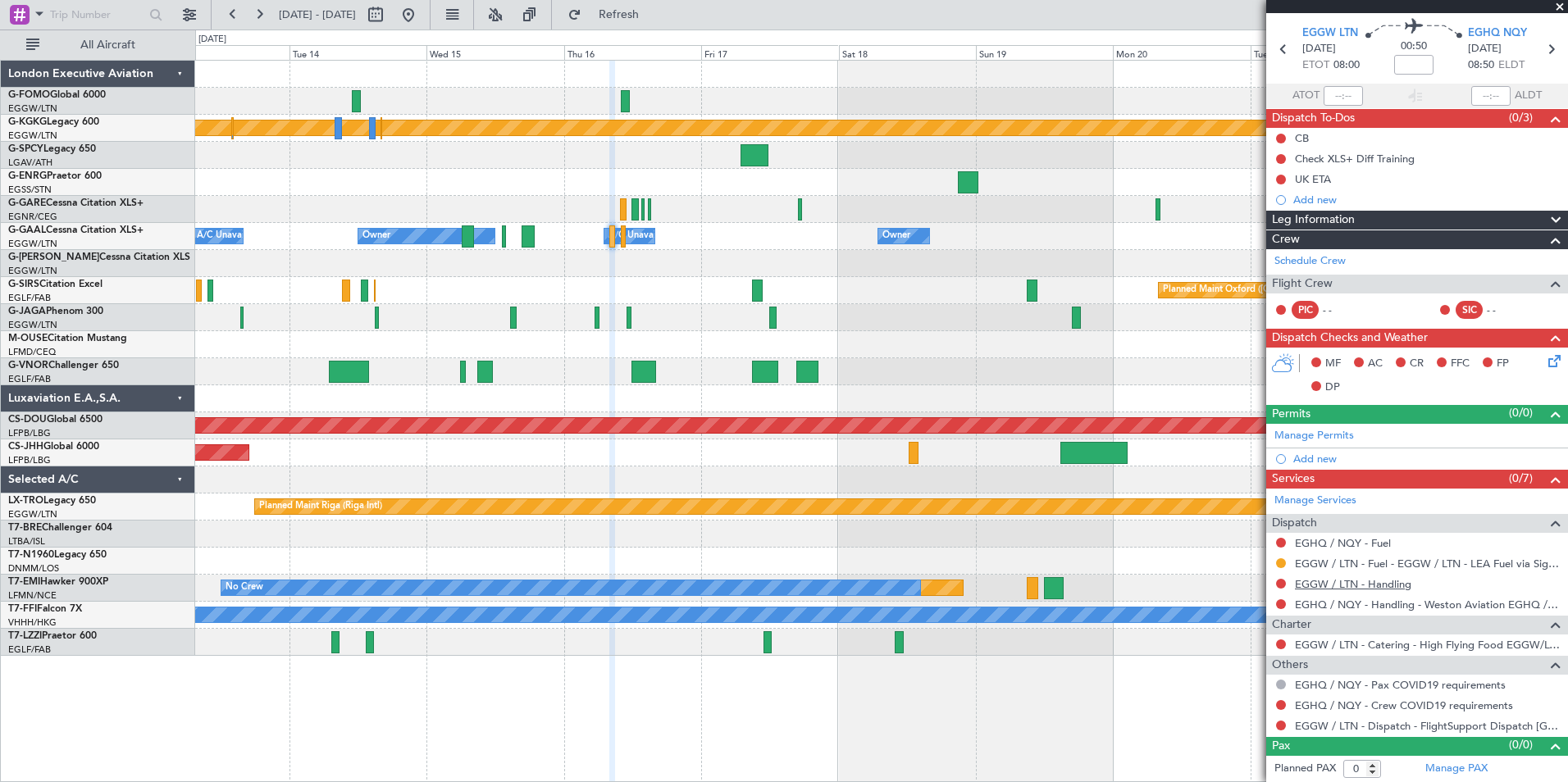
click at [1360, 586] on link "EGGW / LTN - Handling" at bounding box center [1352, 584] width 116 height 14
click at [653, 16] on span "Refresh" at bounding box center [619, 15] width 69 height 12
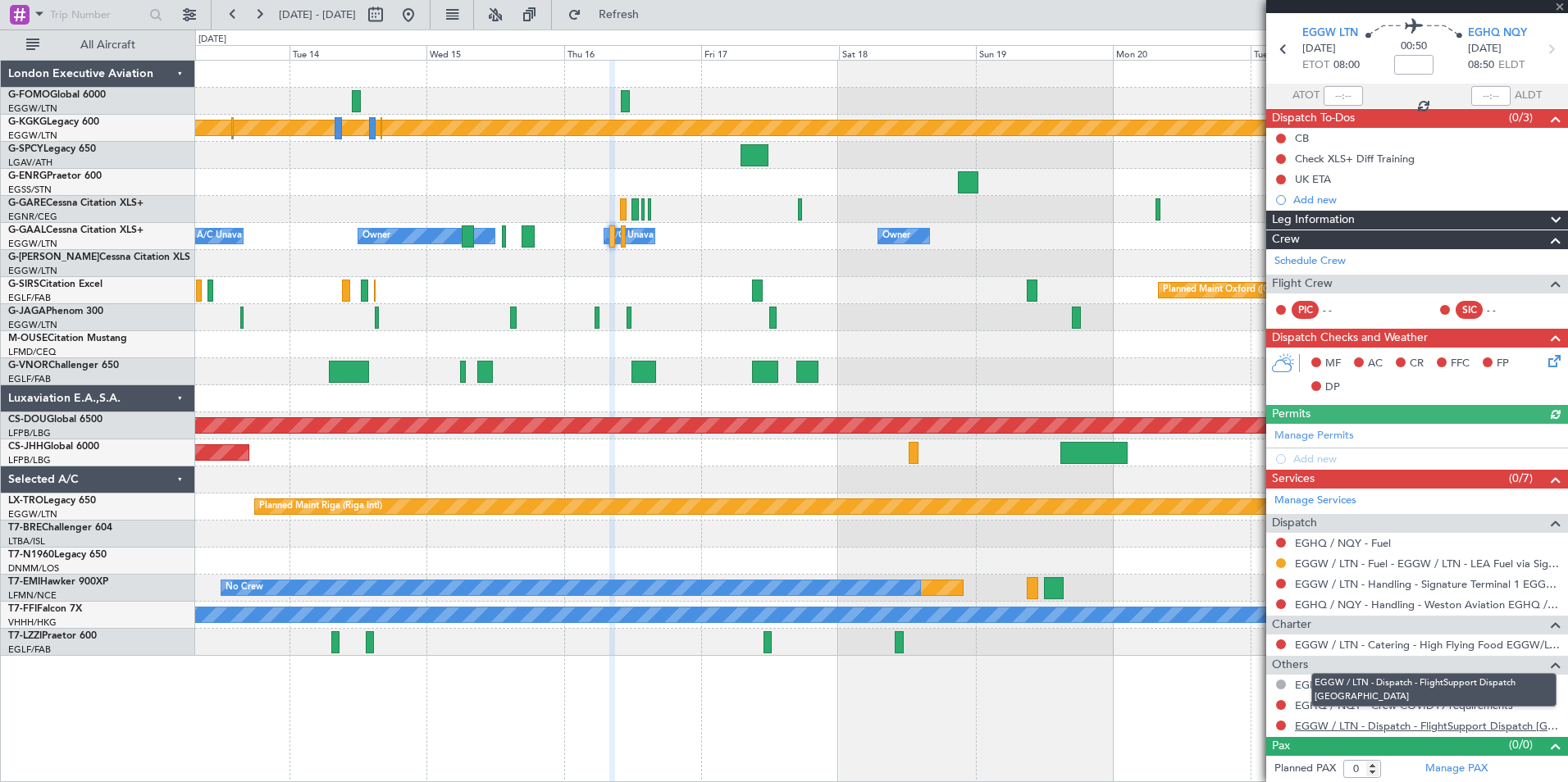
click at [1382, 722] on link "EGGW / LTN - Dispatch - FlightSupport Dispatch UK" at bounding box center [1427, 725] width 265 height 14
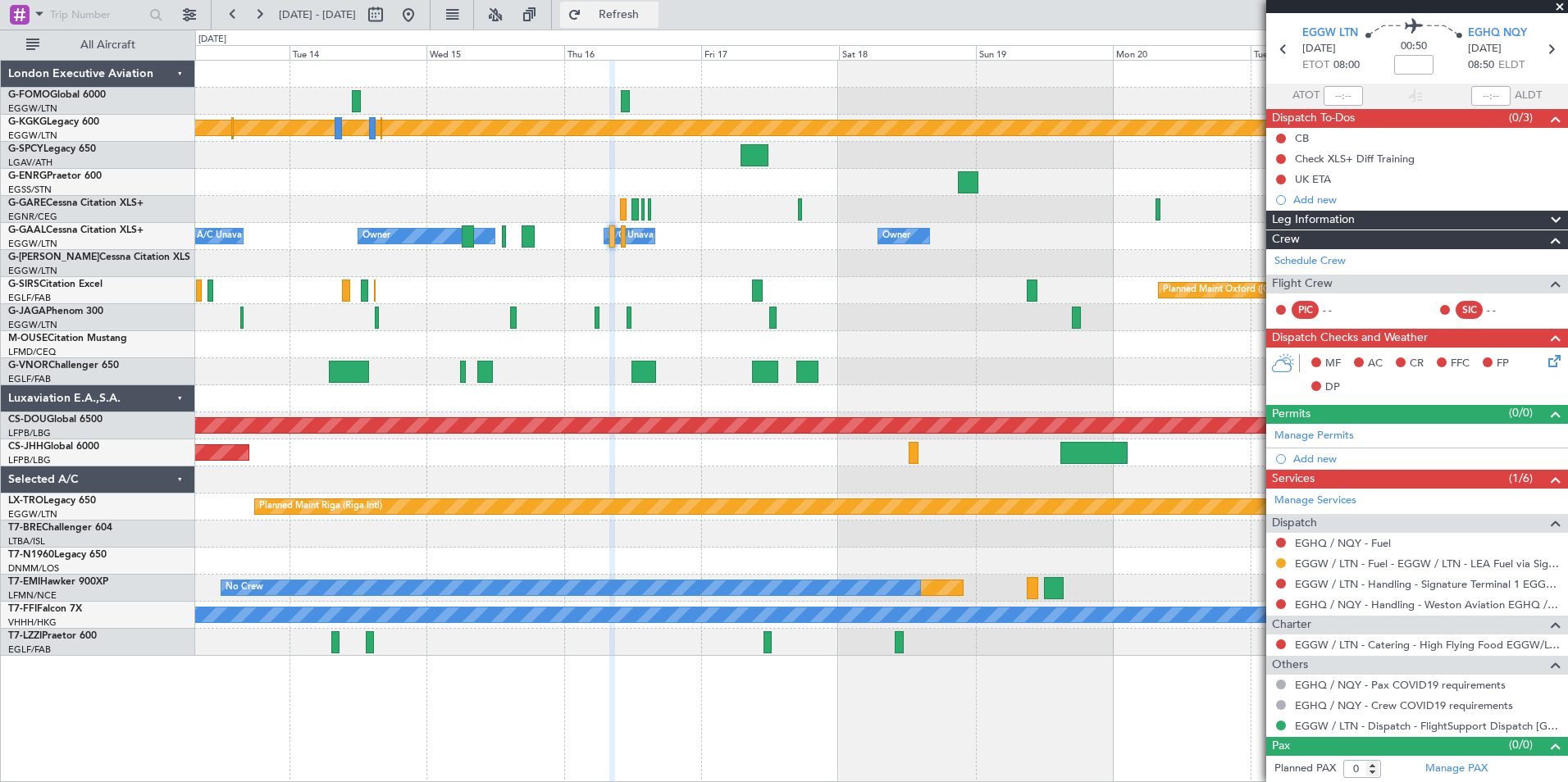
click at [653, 12] on span "Refresh" at bounding box center [619, 15] width 69 height 12
click at [421, 22] on button at bounding box center [408, 15] width 26 height 26
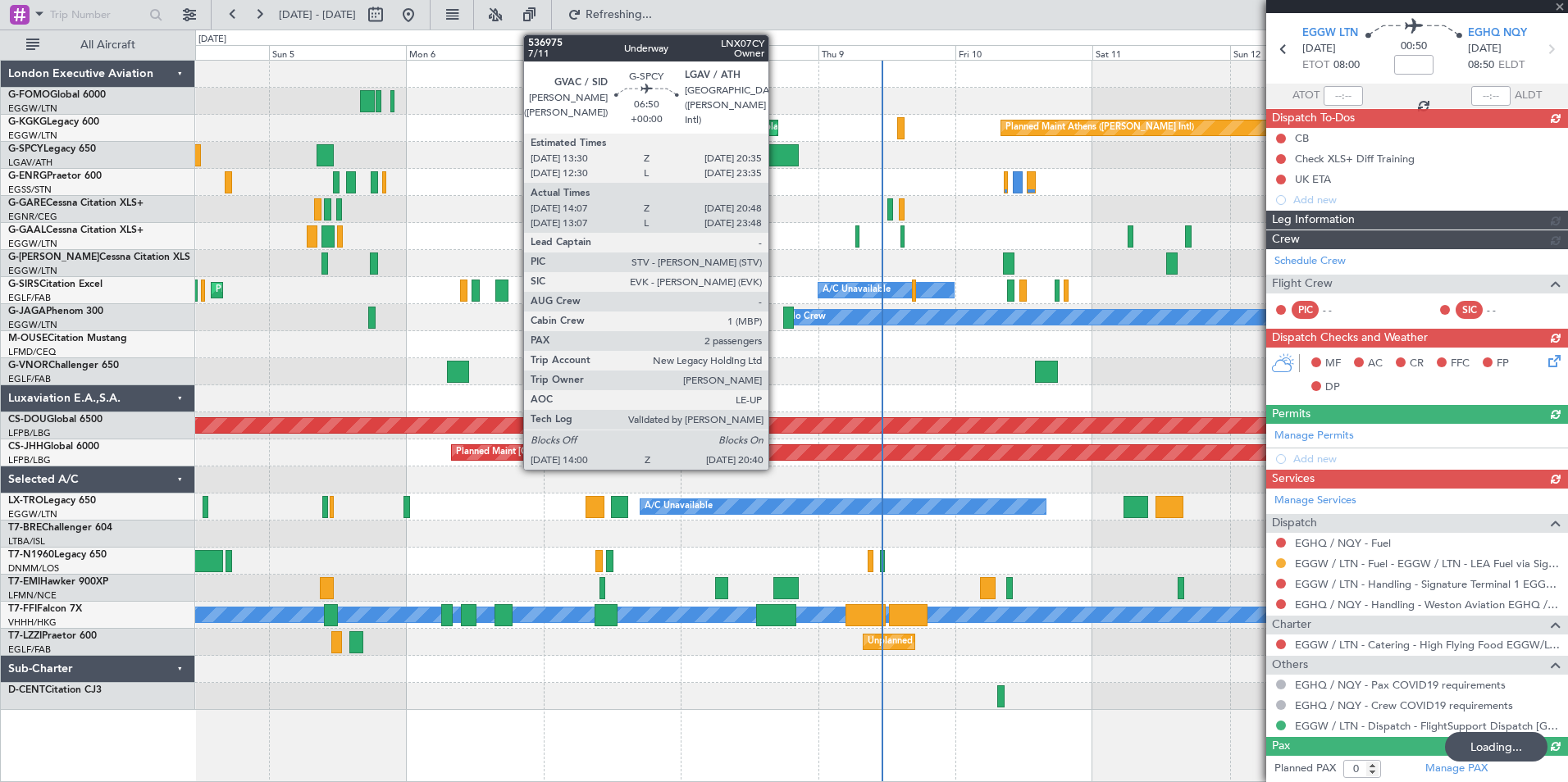
click at [588, 319] on div "Planned Maint Athens (Eleftherios Venizelos Intl) Unplanned Maint Istanbul (Ata…" at bounding box center [882, 385] width 1372 height 650
